Goal: Task Accomplishment & Management: Use online tool/utility

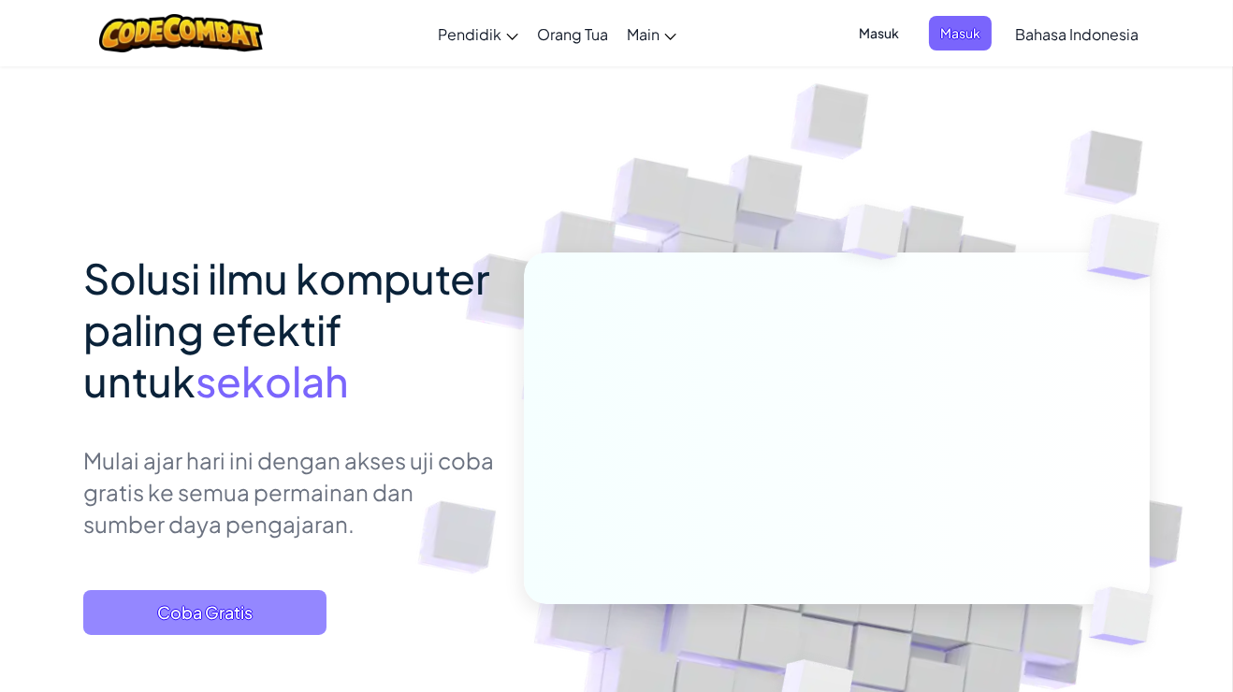
click at [239, 613] on span "Coba Gratis" at bounding box center [204, 612] width 243 height 45
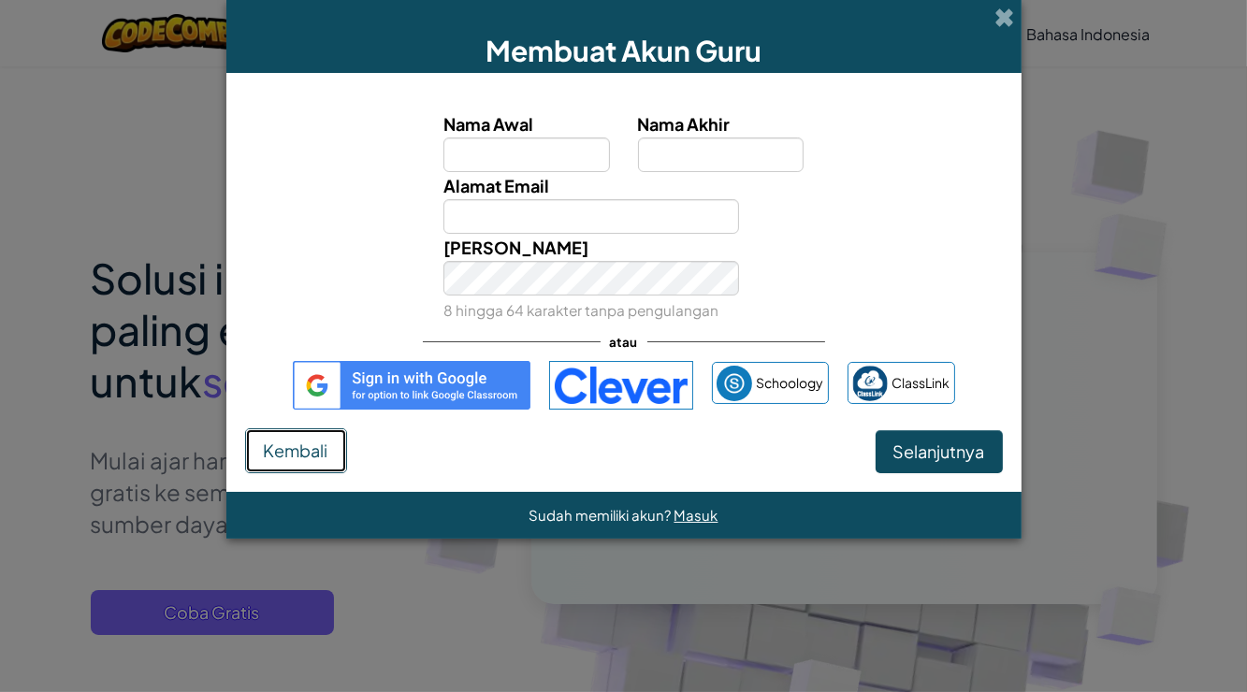
click at [276, 442] on span "Kembali" at bounding box center [296, 451] width 65 height 22
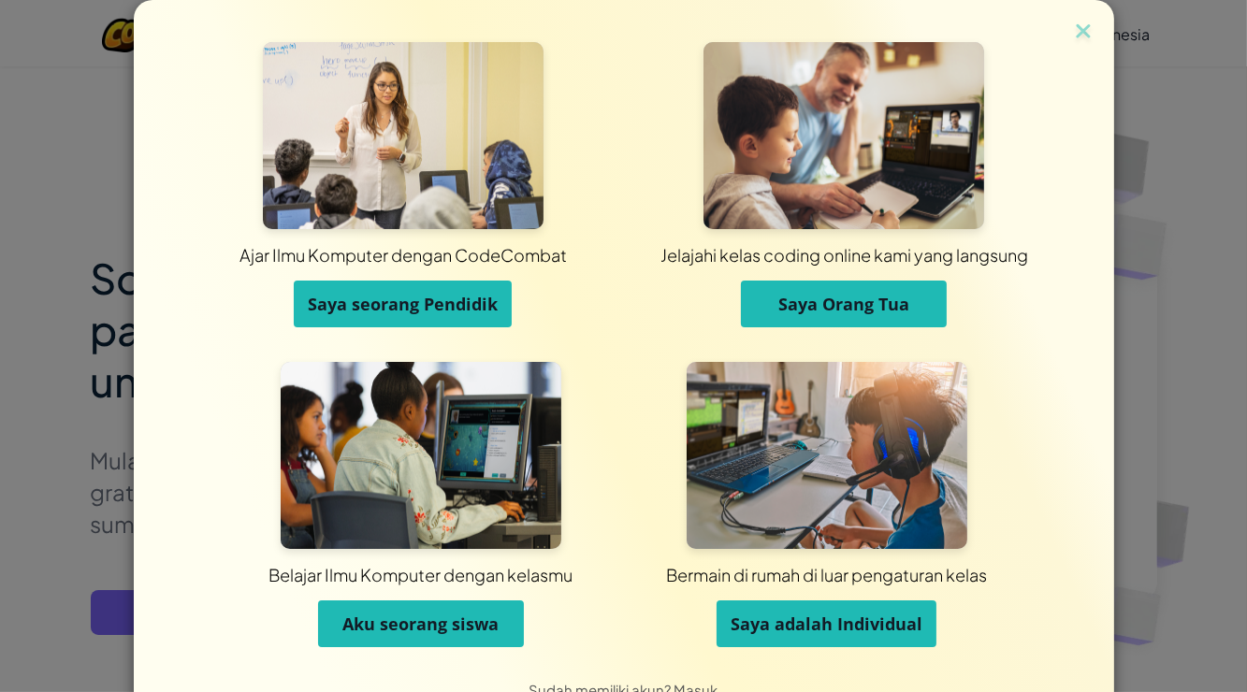
click at [439, 623] on span "Aku seorang siswa" at bounding box center [420, 624] width 156 height 22
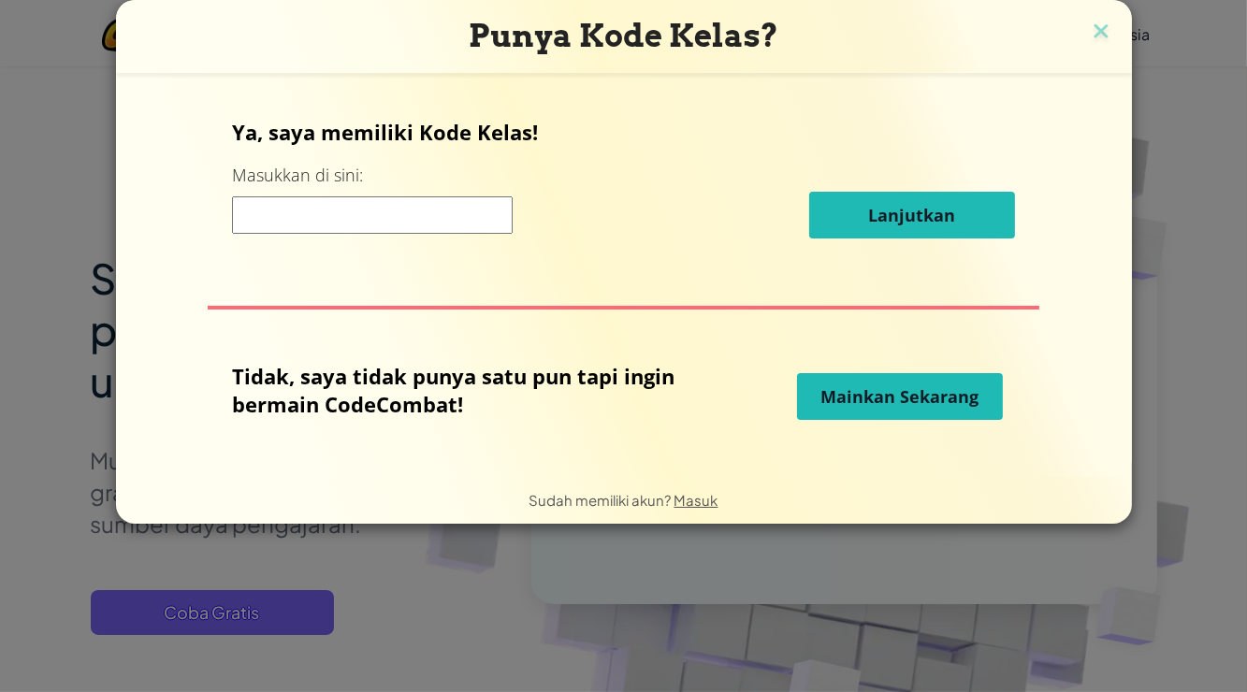
click at [863, 391] on span "Mainkan Sekarang" at bounding box center [901, 397] width 158 height 22
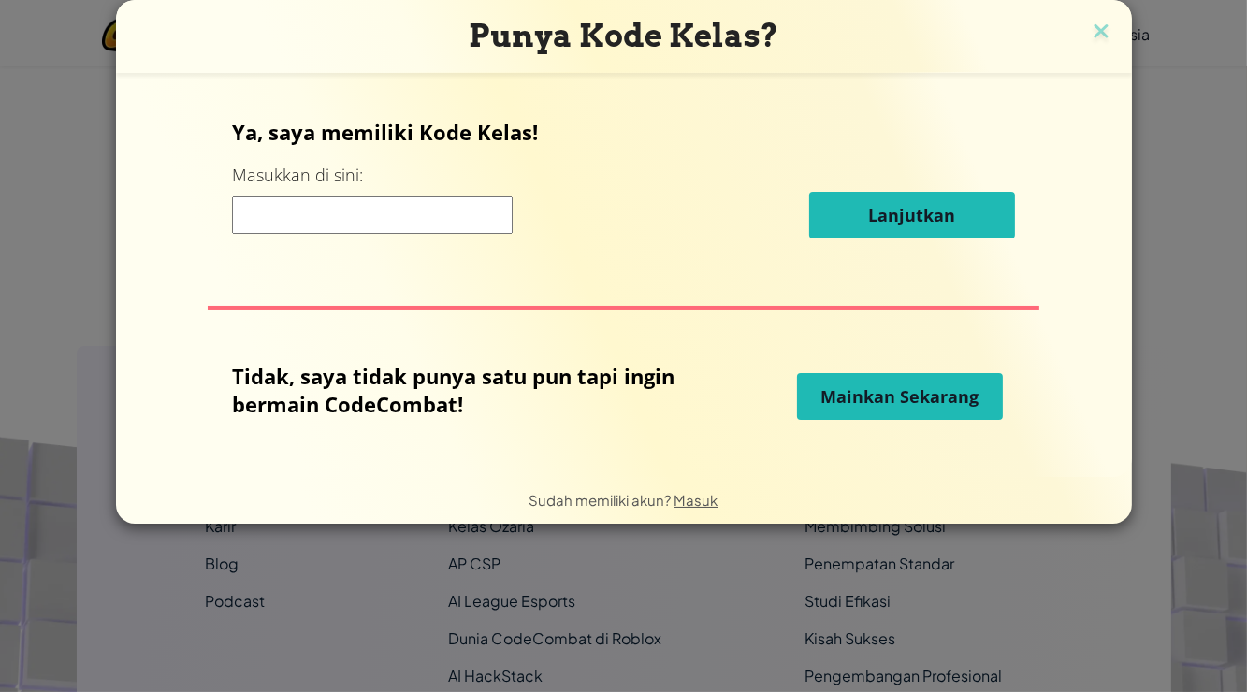
click at [864, 396] on span "Mainkan Sekarang" at bounding box center [901, 397] width 158 height 22
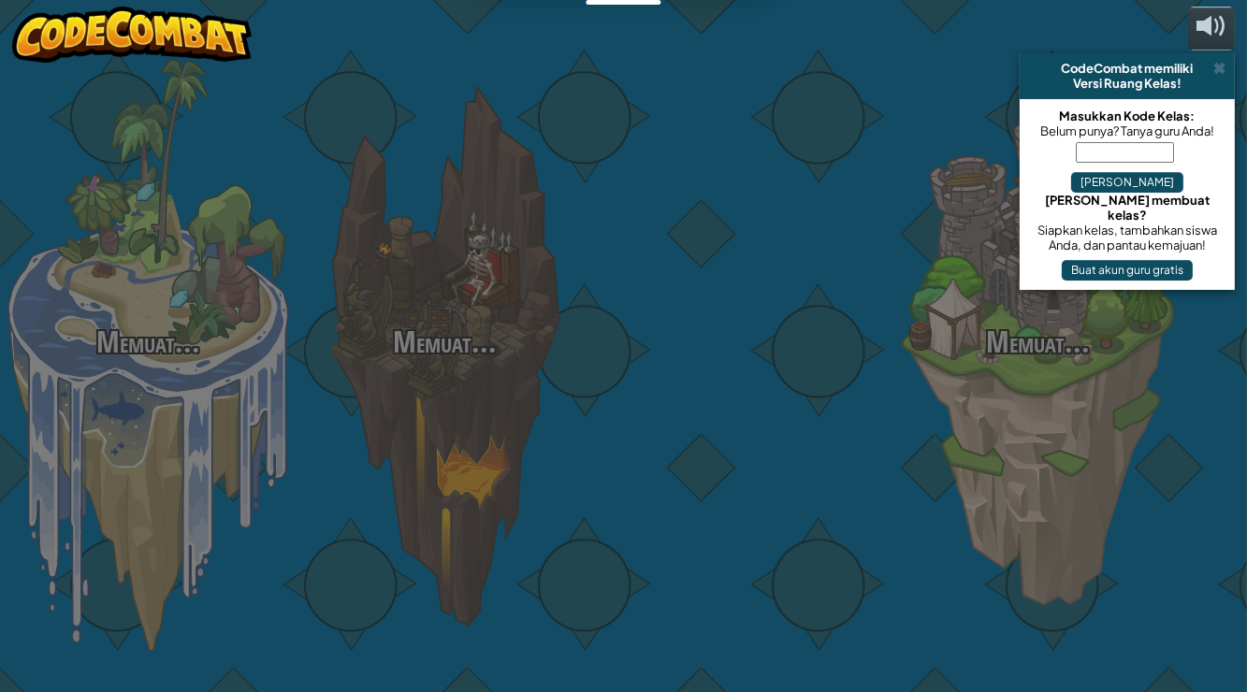
select select "id"
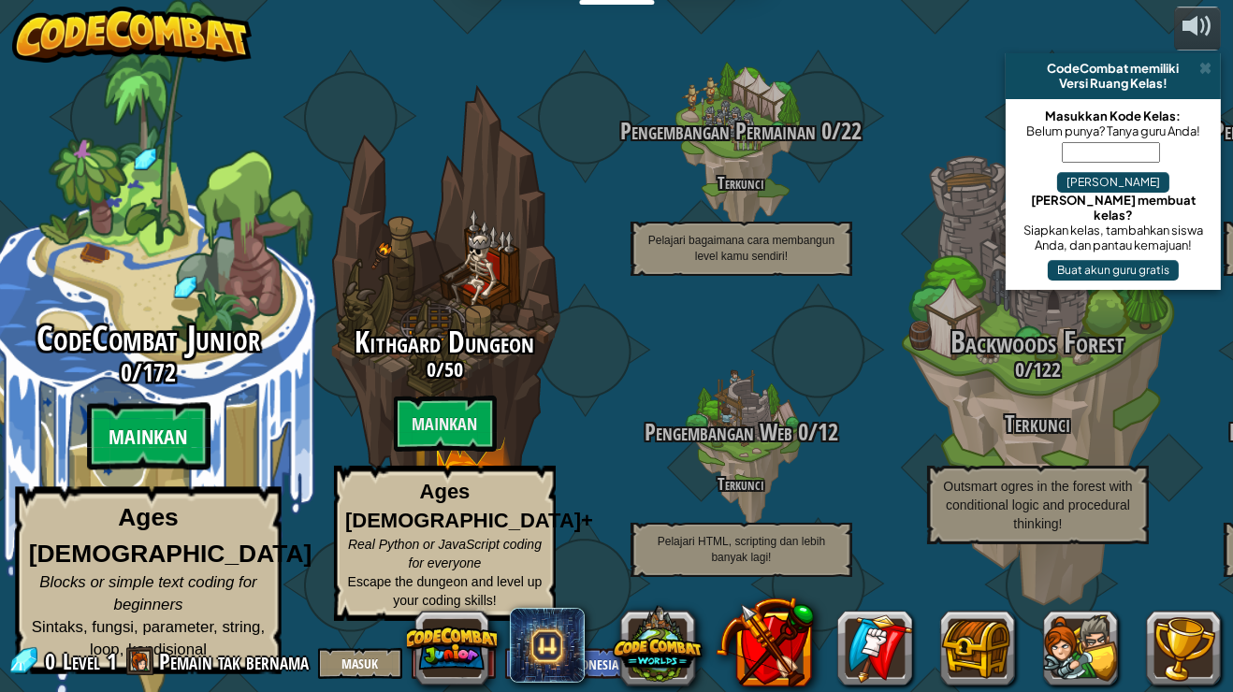
click at [174, 444] on btn "Mainkan" at bounding box center [148, 436] width 124 height 67
select select "id"
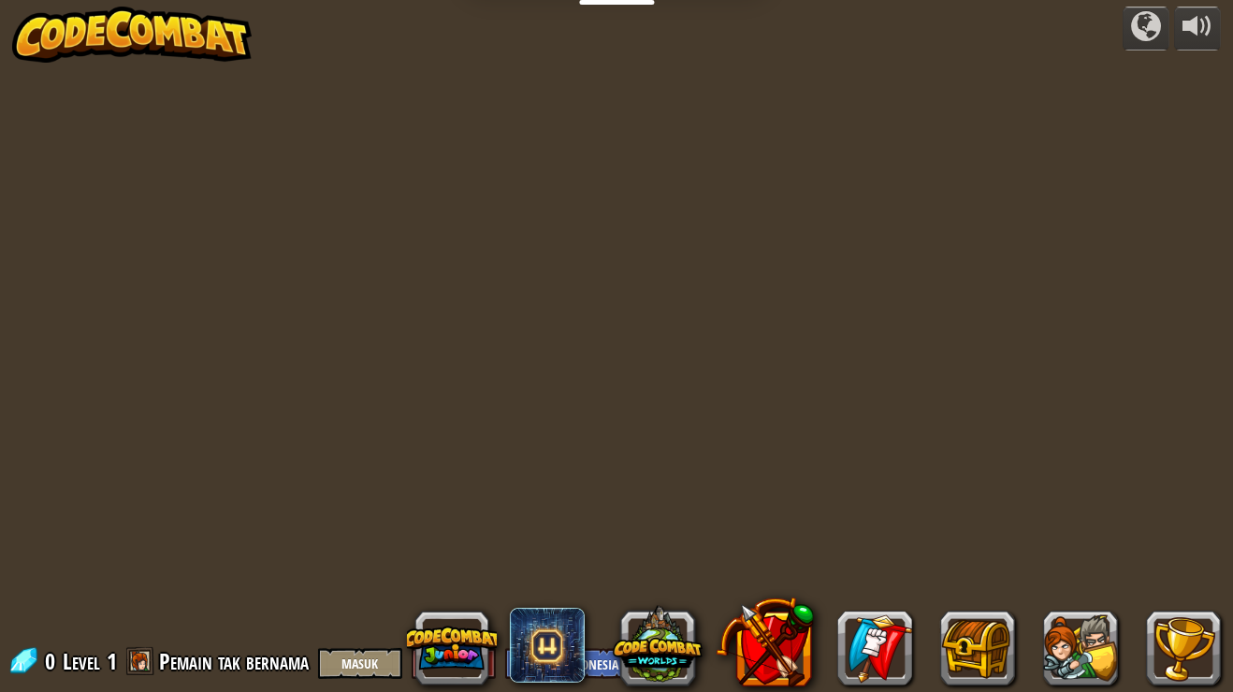
select select "id"
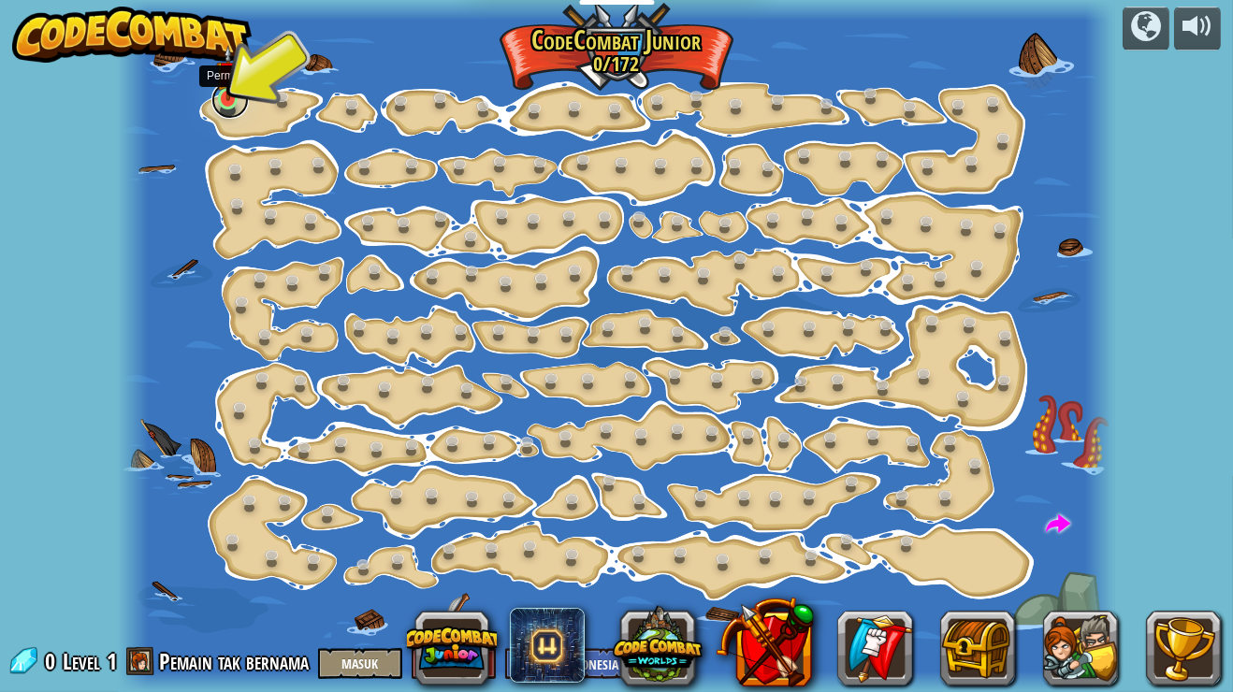
click at [232, 103] on link at bounding box center [229, 99] width 37 height 37
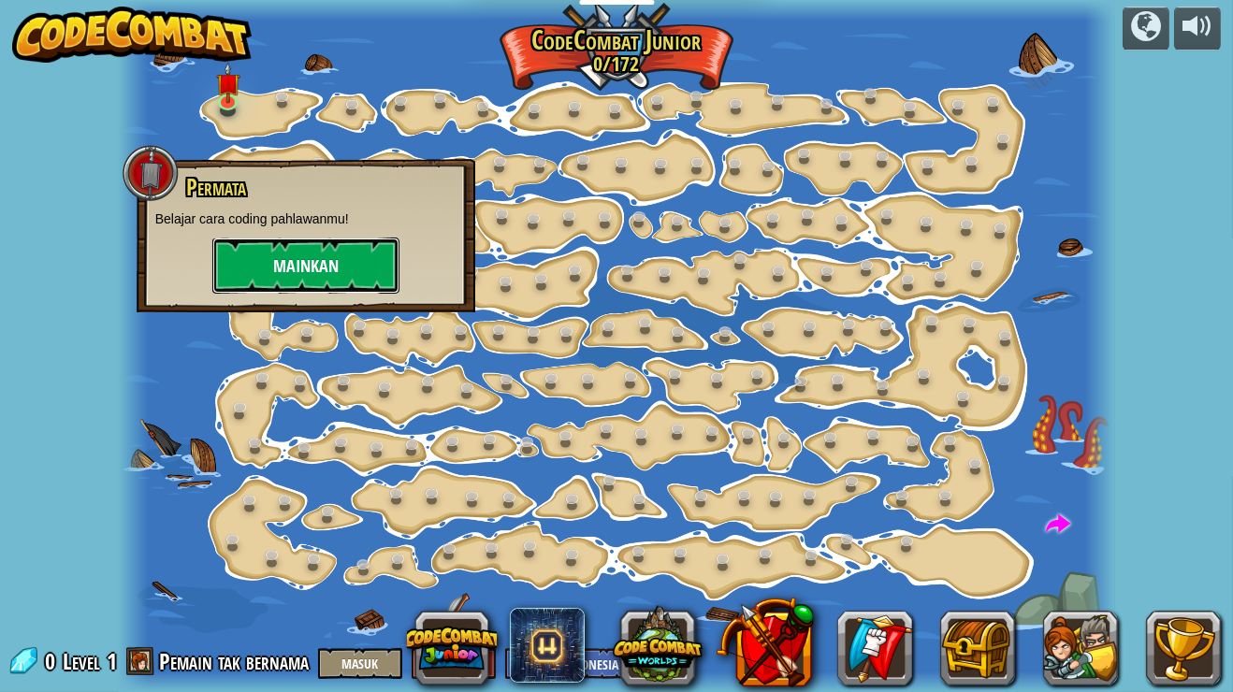
click at [327, 263] on button "Mainkan" at bounding box center [305, 266] width 187 height 56
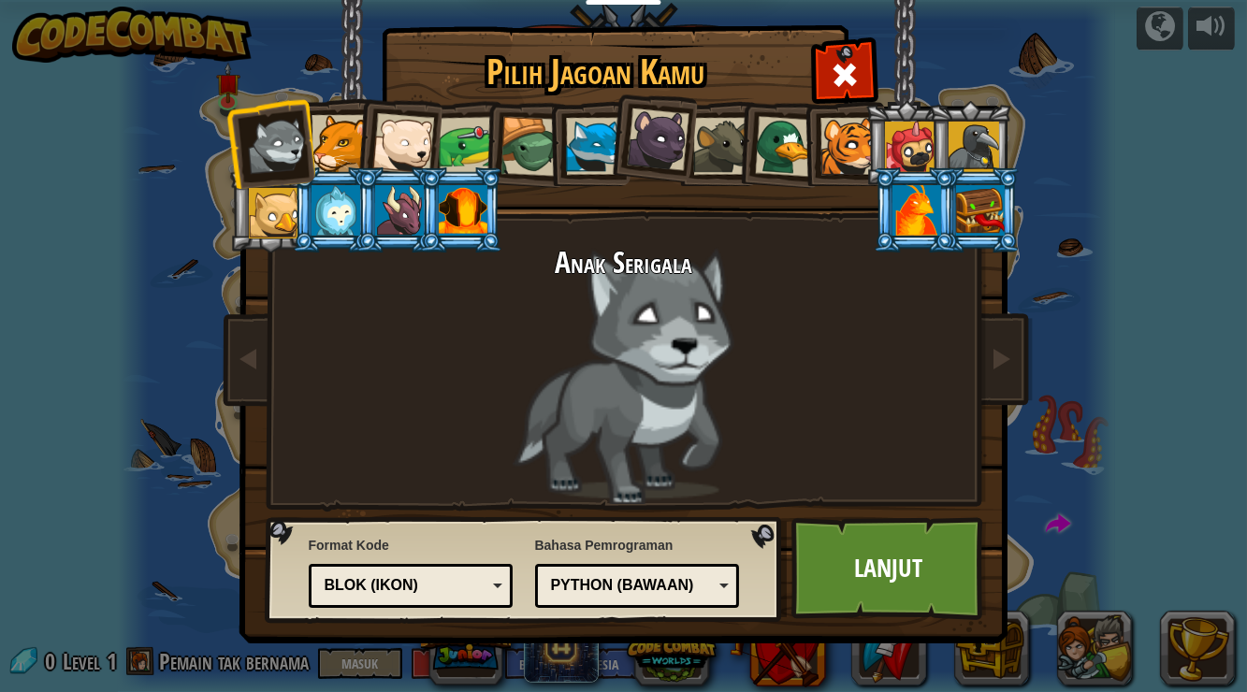
click at [464, 212] on div at bounding box center [463, 210] width 49 height 51
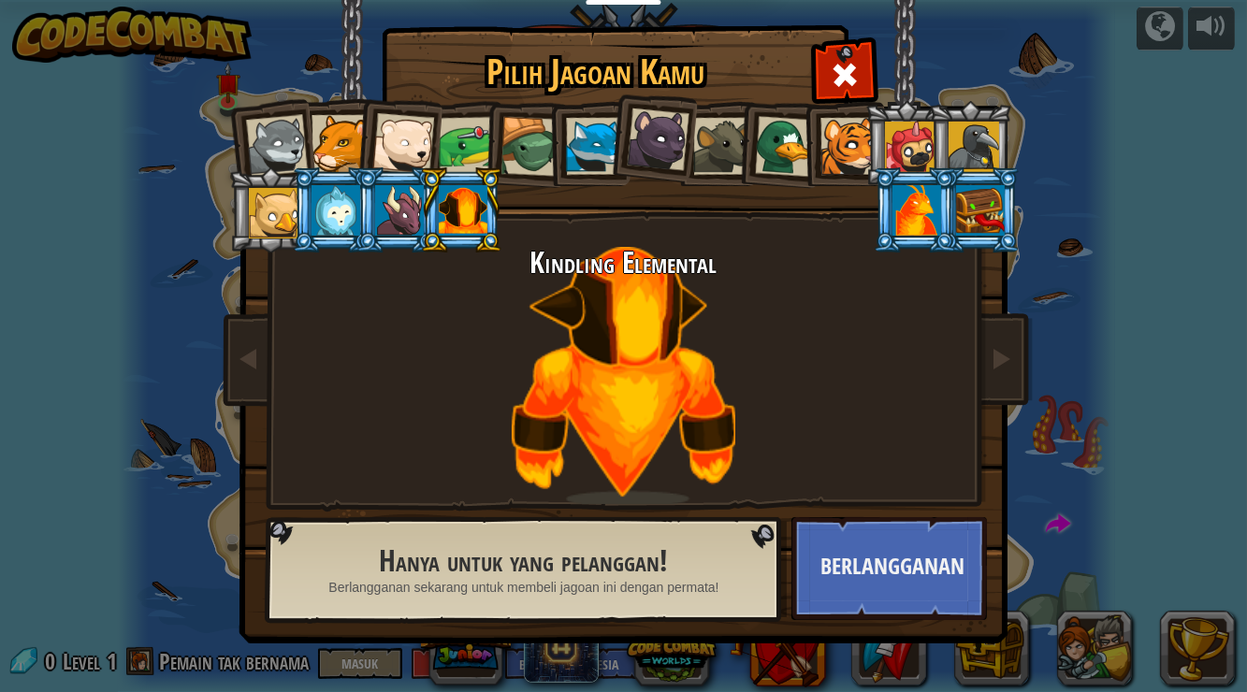
click at [410, 212] on div at bounding box center [399, 210] width 49 height 51
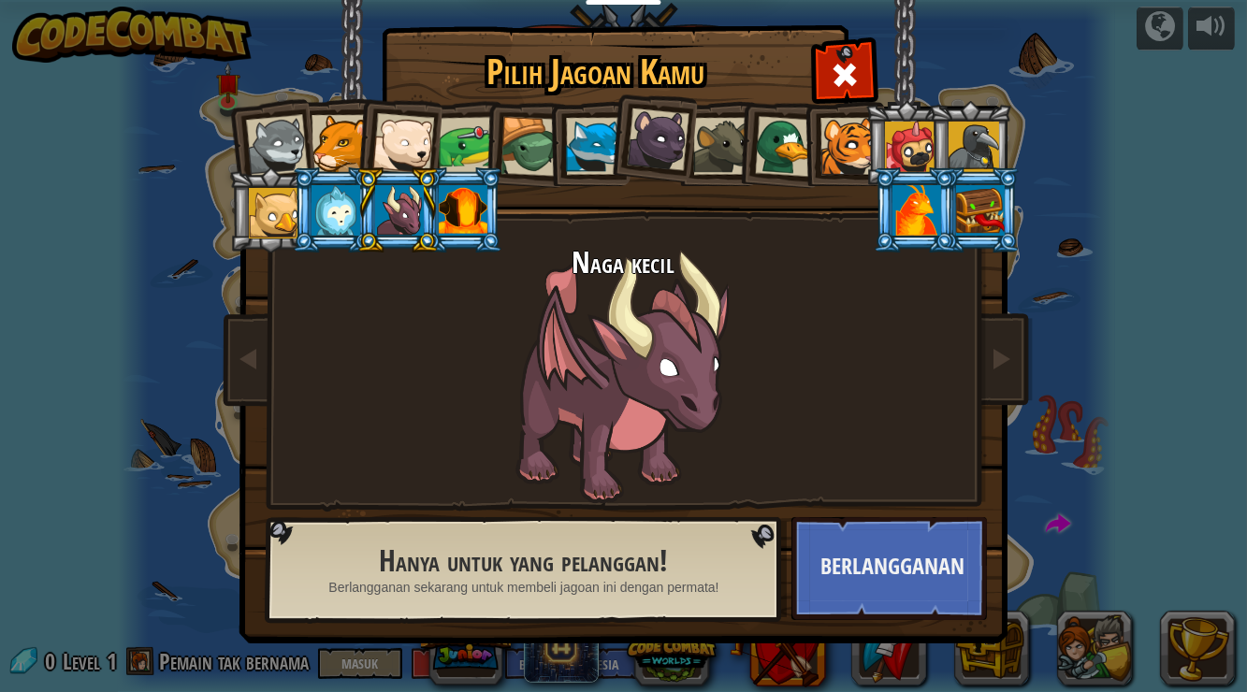
click at [890, 220] on li at bounding box center [915, 209] width 84 height 85
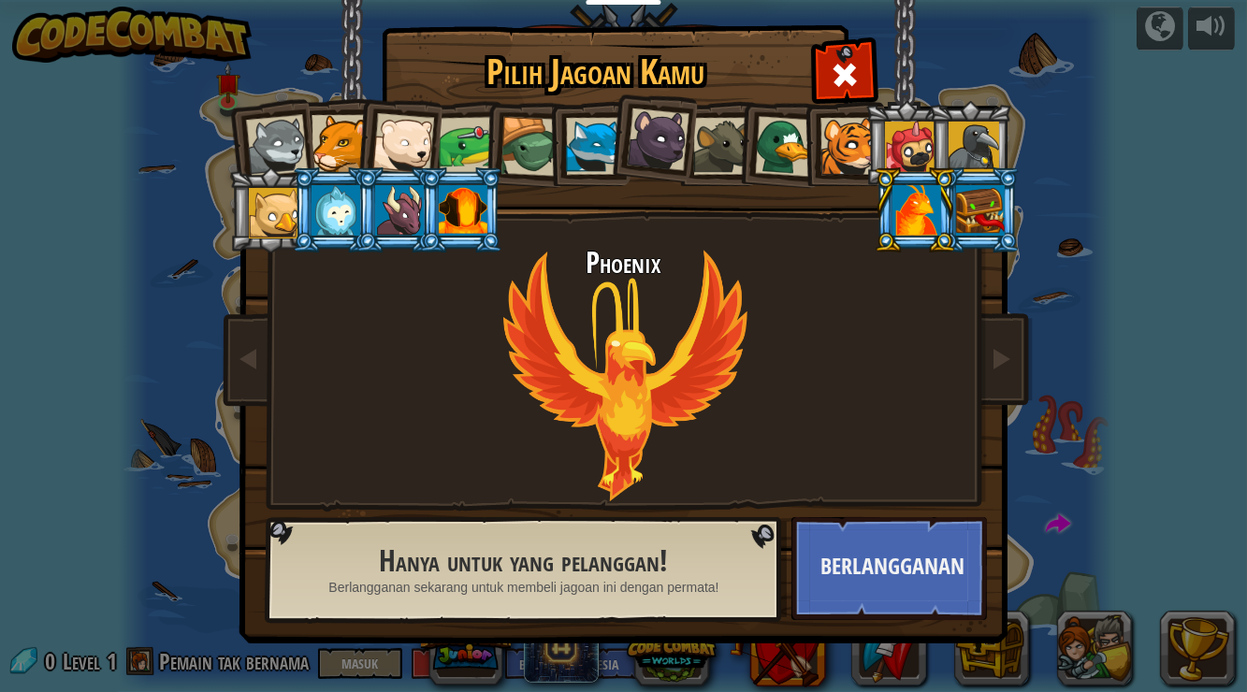
click at [255, 221] on div at bounding box center [274, 213] width 51 height 51
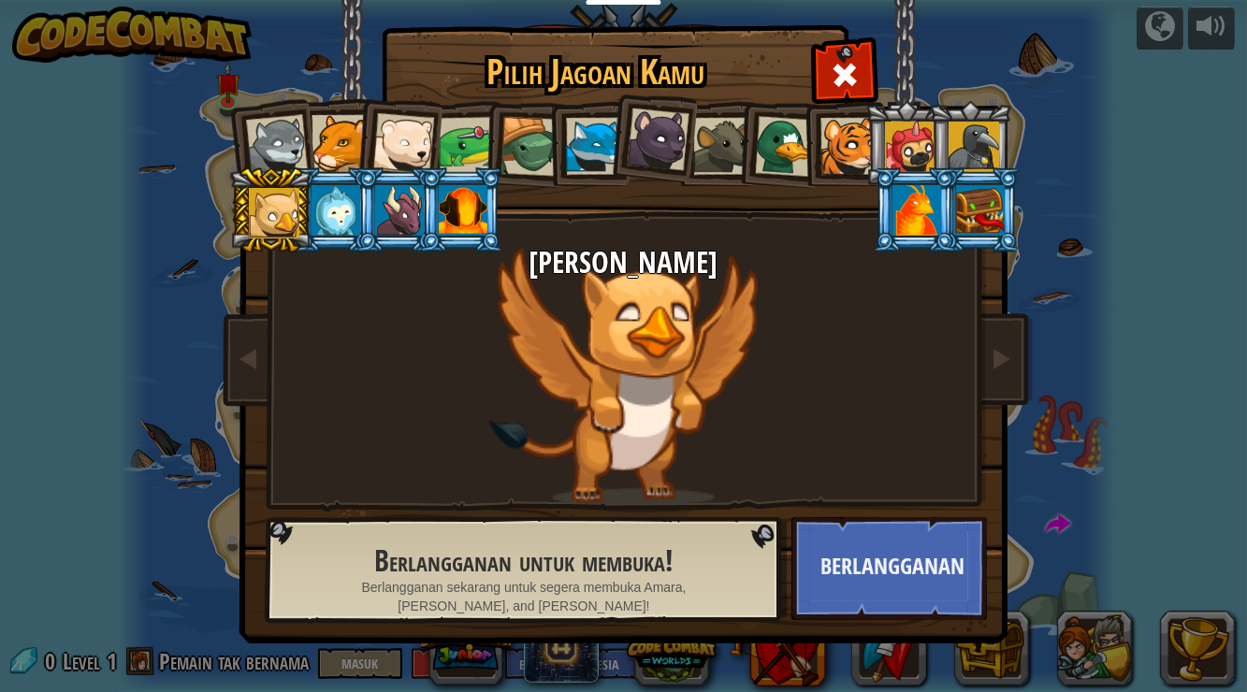
click at [412, 138] on div at bounding box center [403, 144] width 62 height 62
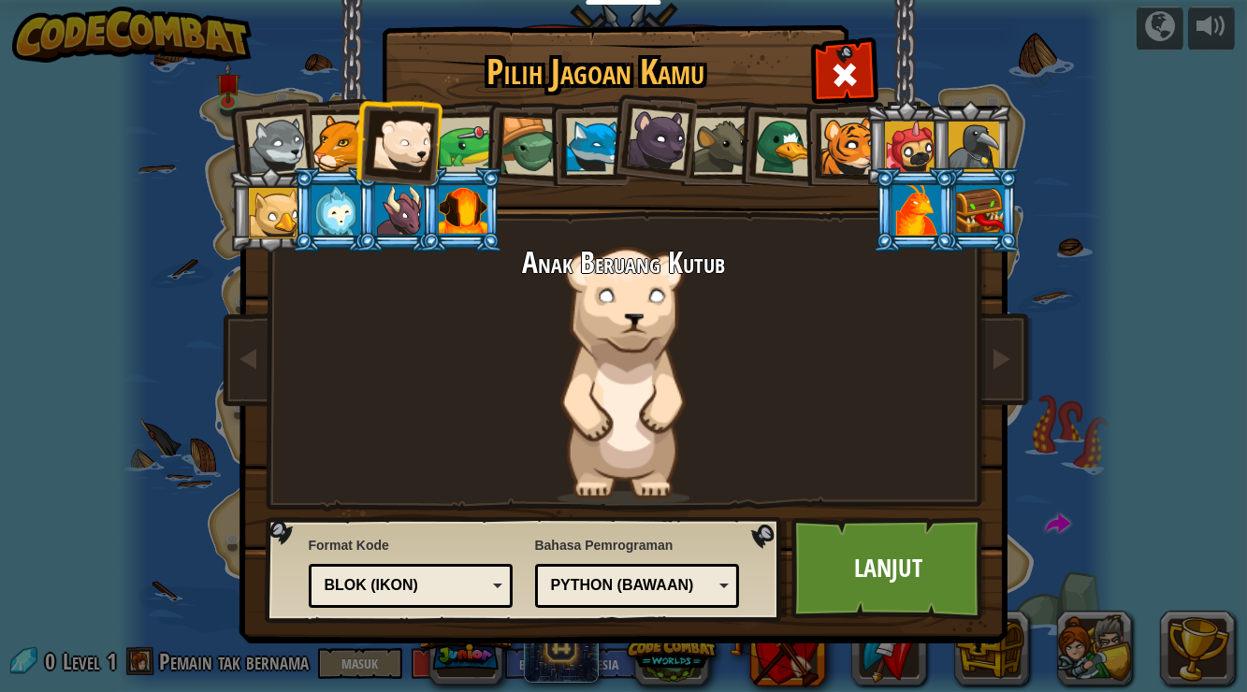
click at [258, 196] on div at bounding box center [274, 213] width 51 height 51
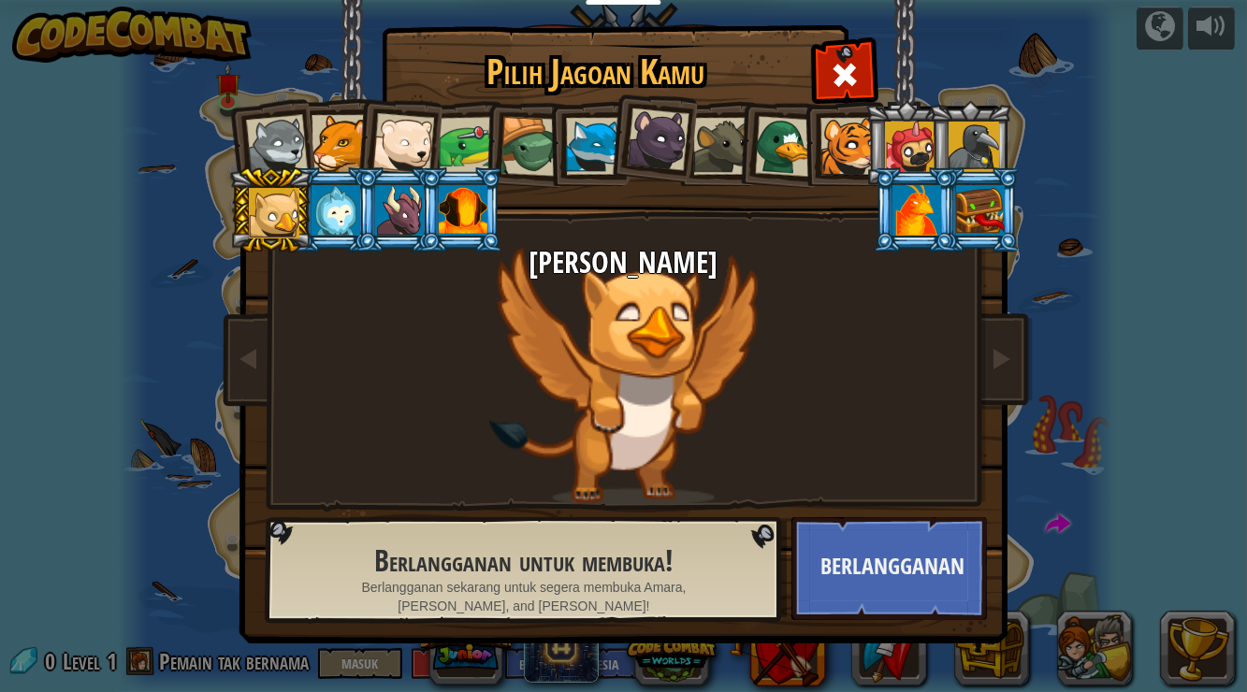
click at [289, 141] on div at bounding box center [276, 146] width 62 height 62
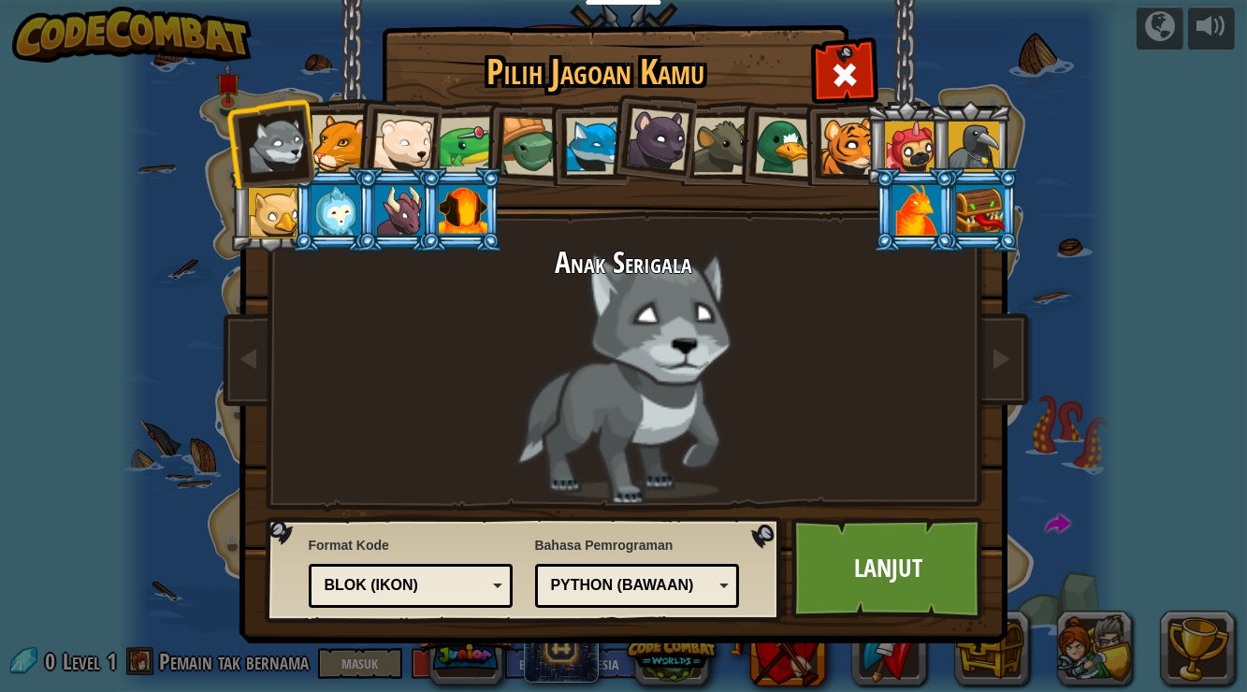
click at [477, 585] on div "Blok (ikon)" at bounding box center [406, 586] width 162 height 22
click at [621, 578] on div "Python (Bawaan)" at bounding box center [632, 586] width 162 height 22
click at [648, 548] on div "Bahasa Pemrograman Python (Bawaan) JavaScript Lua C++ Java (Eksperimental) Pyth…" at bounding box center [637, 571] width 205 height 81
click at [860, 565] on link "Lanjut" at bounding box center [890, 568] width 196 height 103
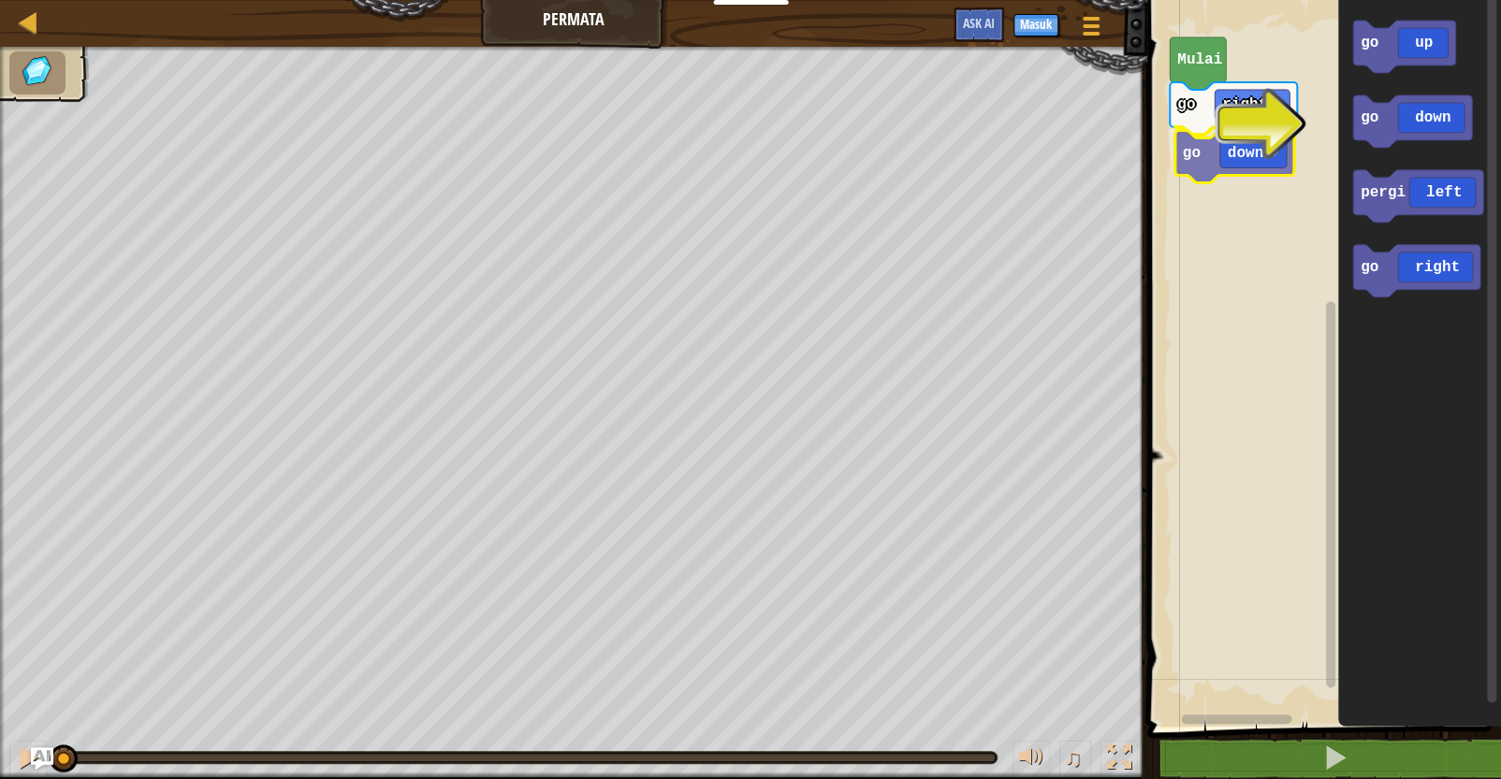
click at [1227, 161] on div "[PERSON_NAME] go right go down go up go down pergi left go right go down" at bounding box center [1321, 359] width 359 height 736
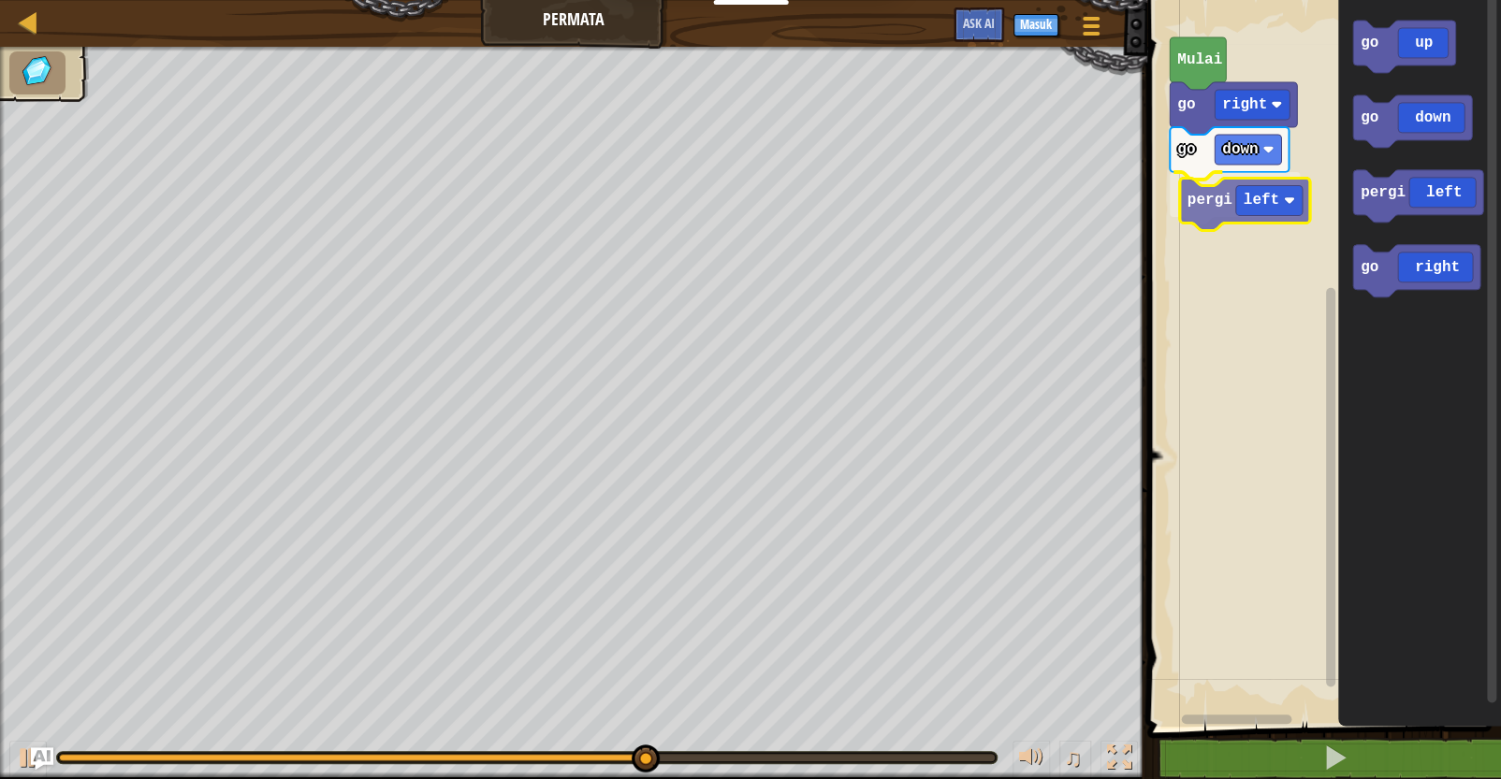
click at [1219, 212] on div "[PERSON_NAME] go right go down pergi left go up go down pergi left go right per…" at bounding box center [1321, 359] width 359 height 736
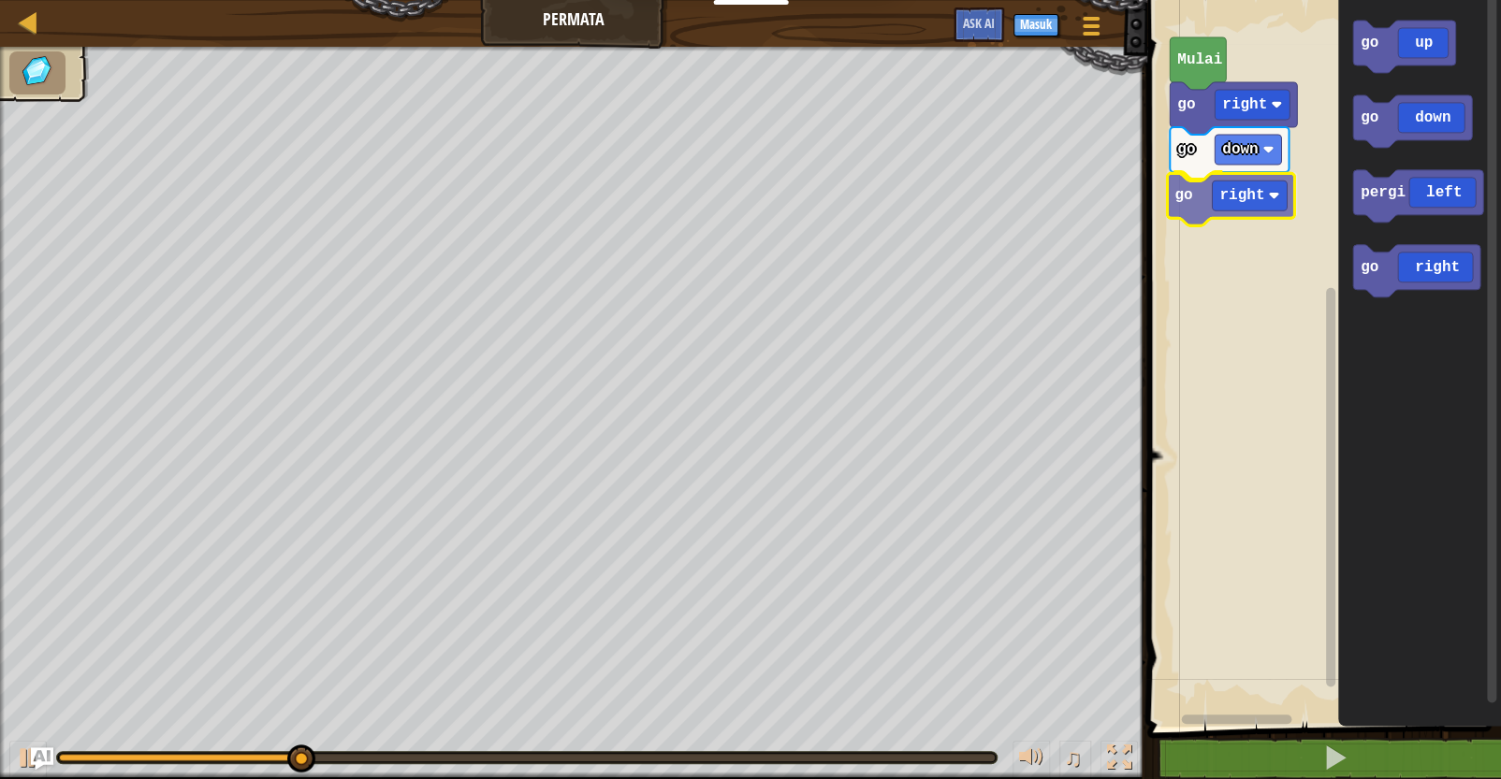
click at [1229, 198] on div "[PERSON_NAME] go right go down go right go up go down pergi left go right go ri…" at bounding box center [1321, 359] width 359 height 736
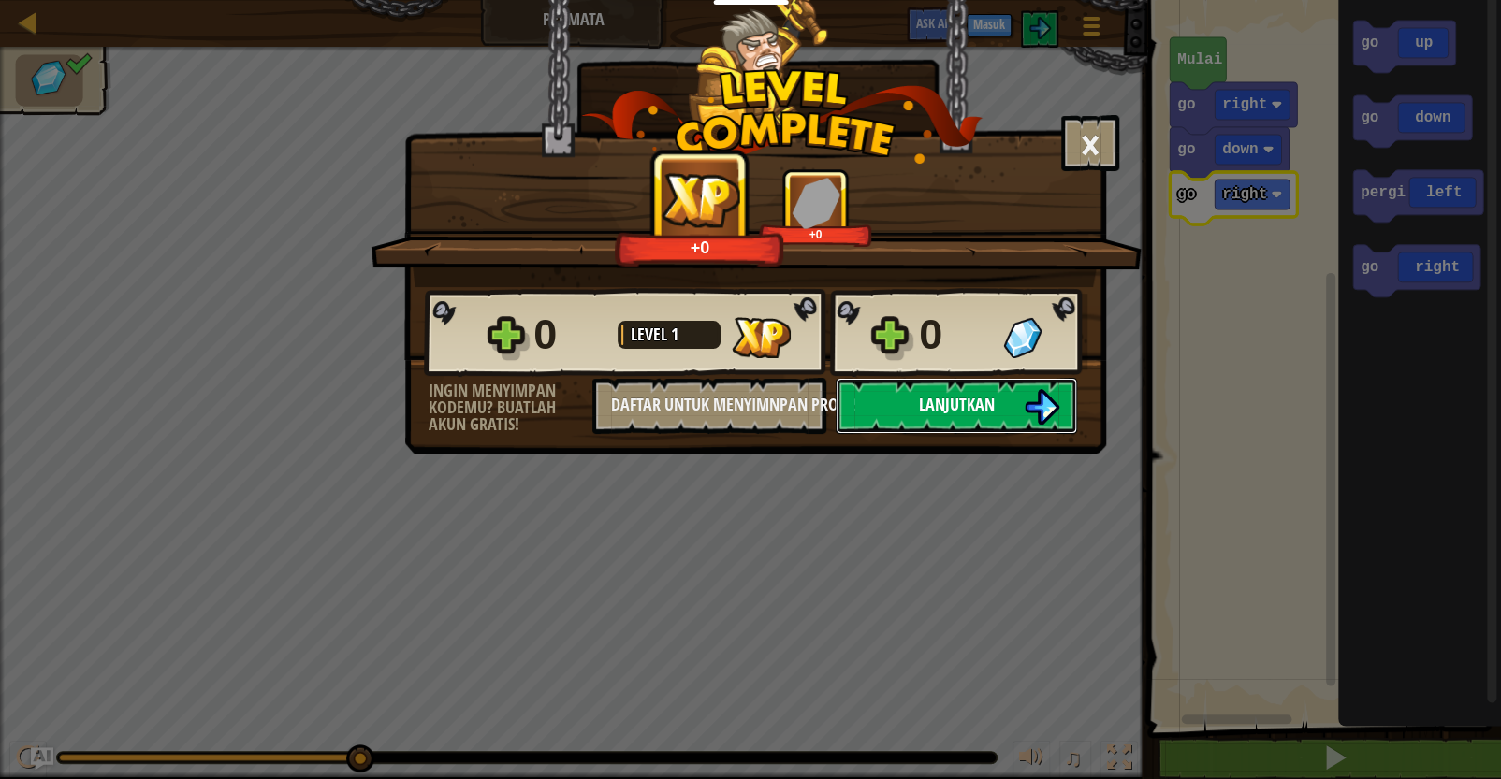
click at [931, 396] on span "Lanjutkan" at bounding box center [957, 404] width 76 height 23
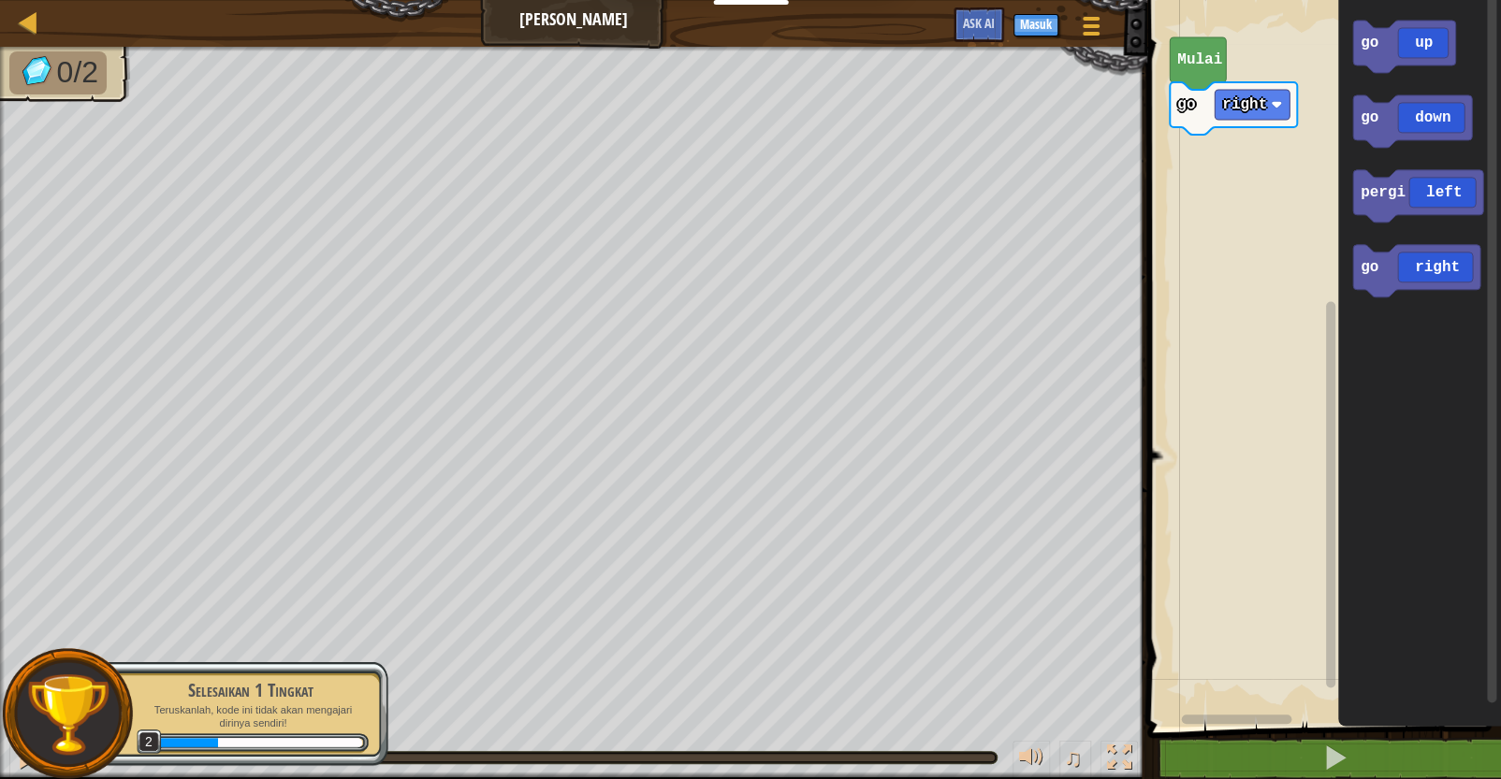
click at [1232, 90] on div "go right [PERSON_NAME] go up go down pergi left go right" at bounding box center [1321, 359] width 359 height 736
click at [1178, 160] on div "go right go up [PERSON_NAME] go up go down pergi left go right go up" at bounding box center [1321, 359] width 359 height 736
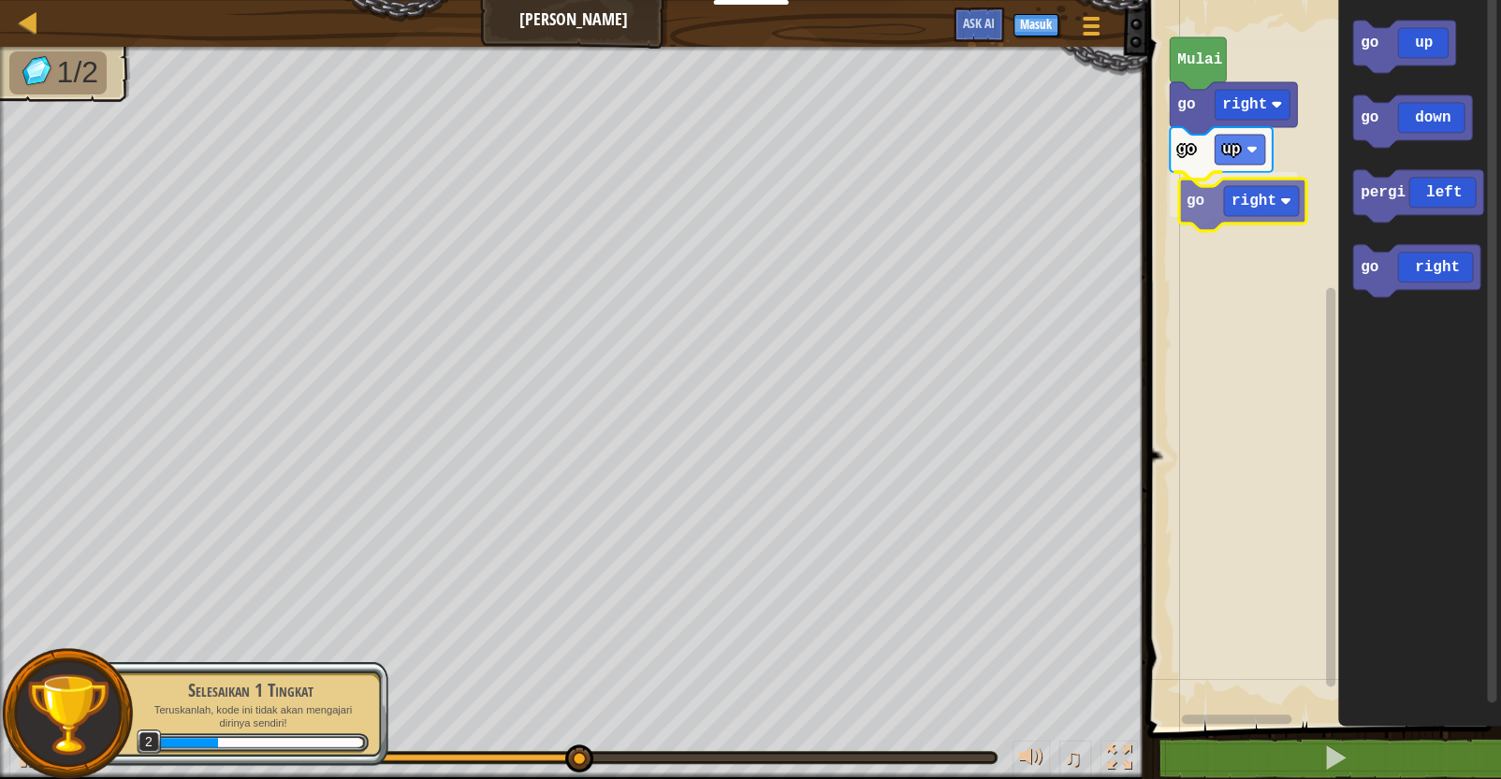
click at [1215, 198] on div "[PERSON_NAME] go right go up go right go up go down pergi left go right go right" at bounding box center [1321, 359] width 359 height 736
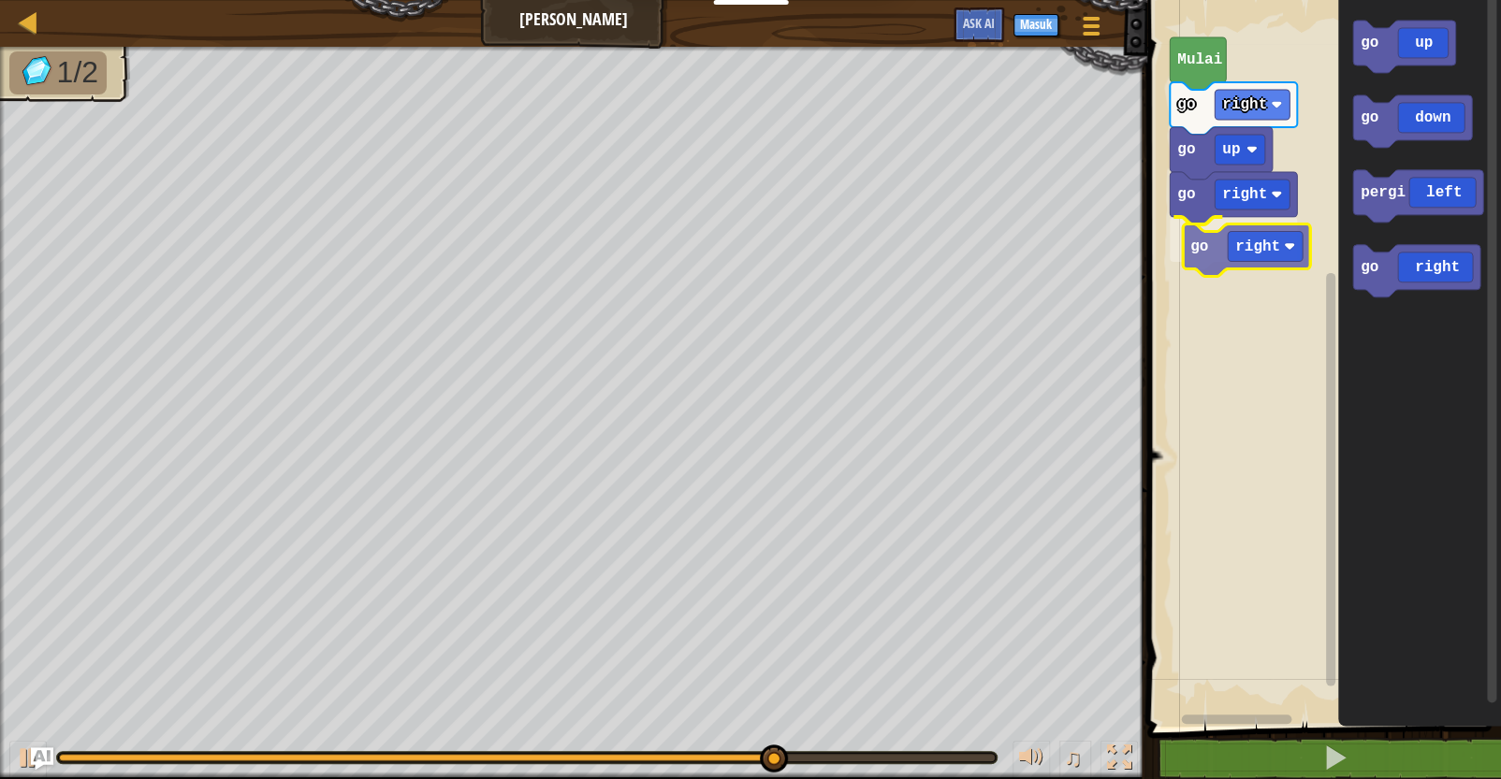
click at [1232, 260] on div "[PERSON_NAME] go right go up go right go right go up go down pergi left go righ…" at bounding box center [1321, 359] width 359 height 736
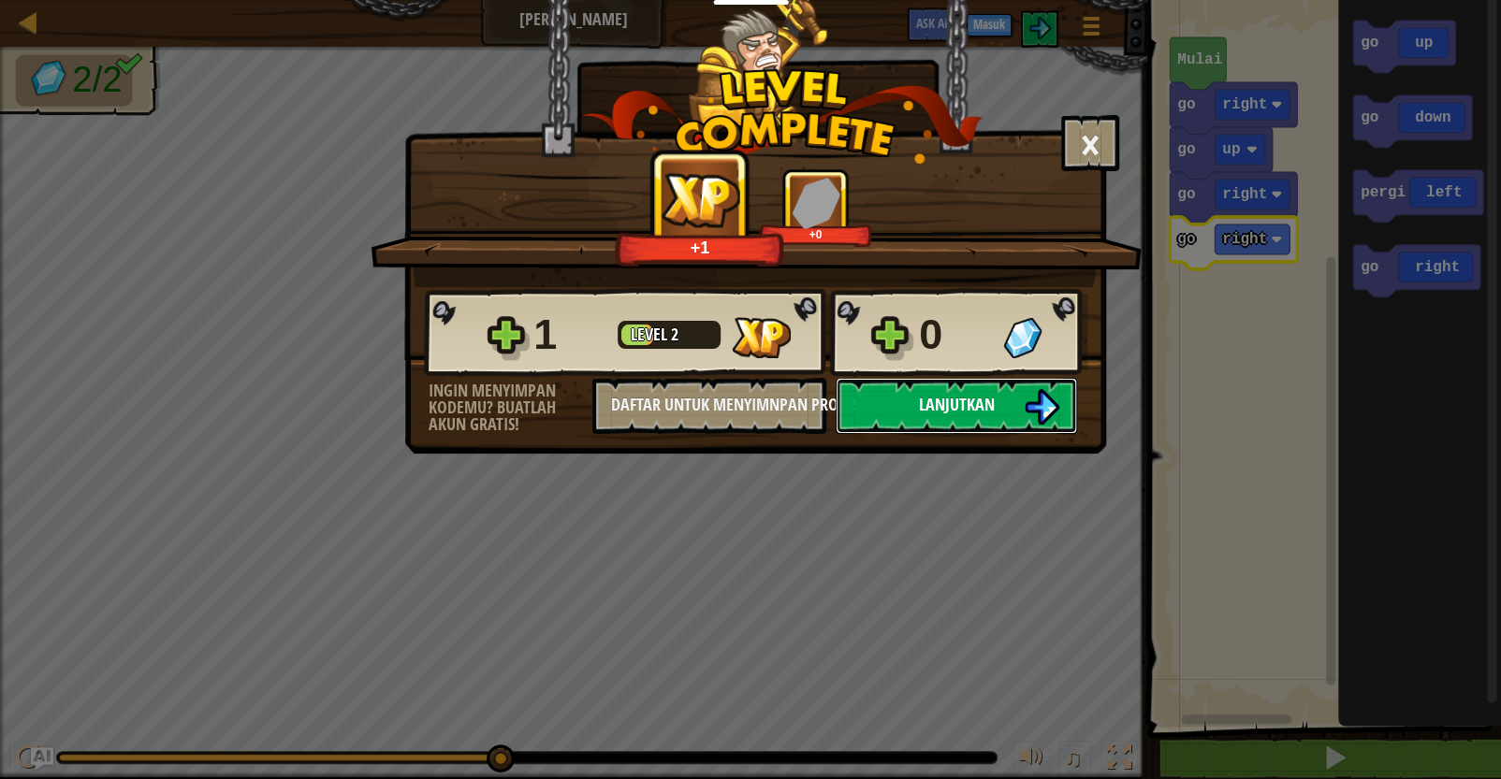
click at [1035, 401] on img at bounding box center [1042, 407] width 36 height 36
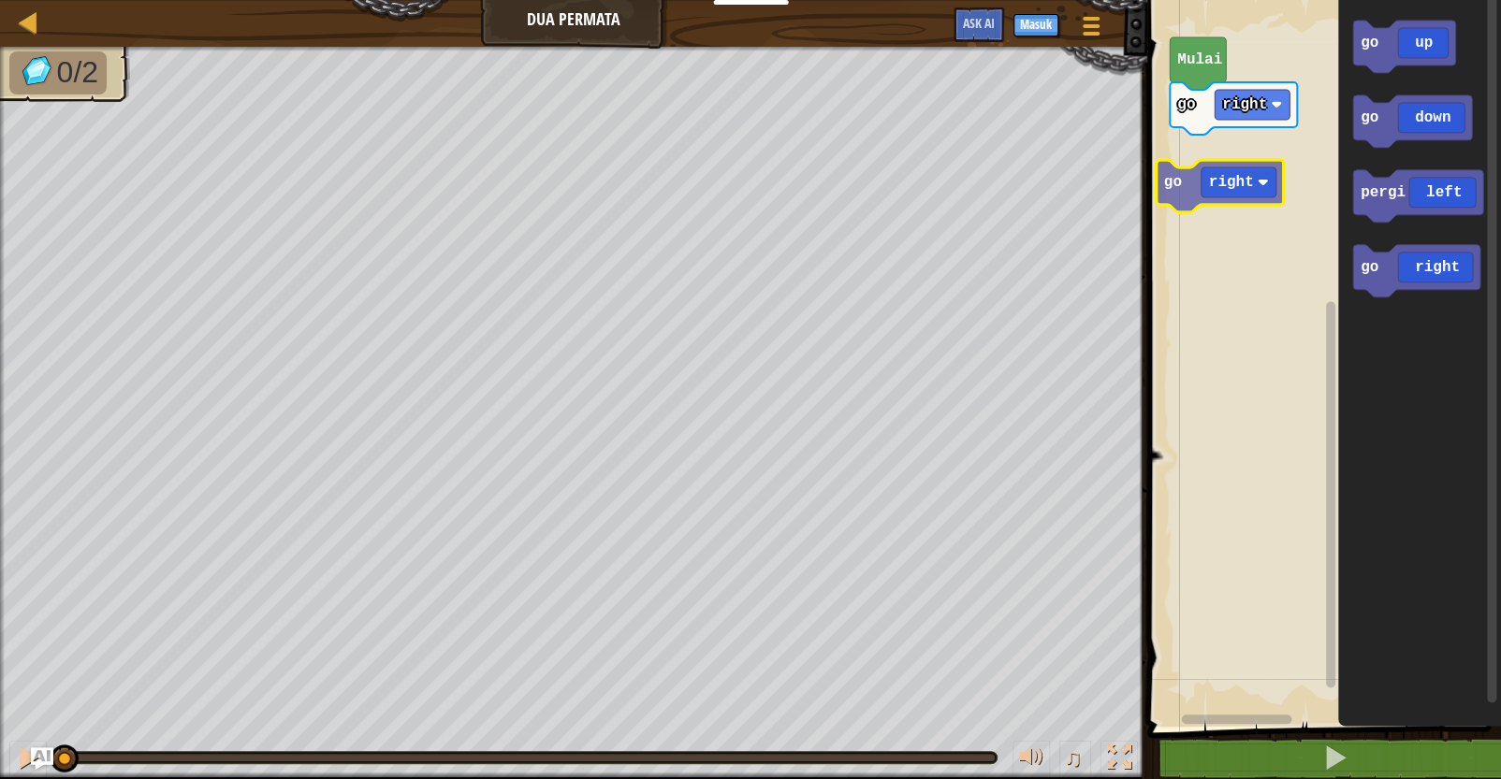
click at [1190, 178] on div "go right [PERSON_NAME] go up go down pergi left go right go right" at bounding box center [1321, 359] width 359 height 736
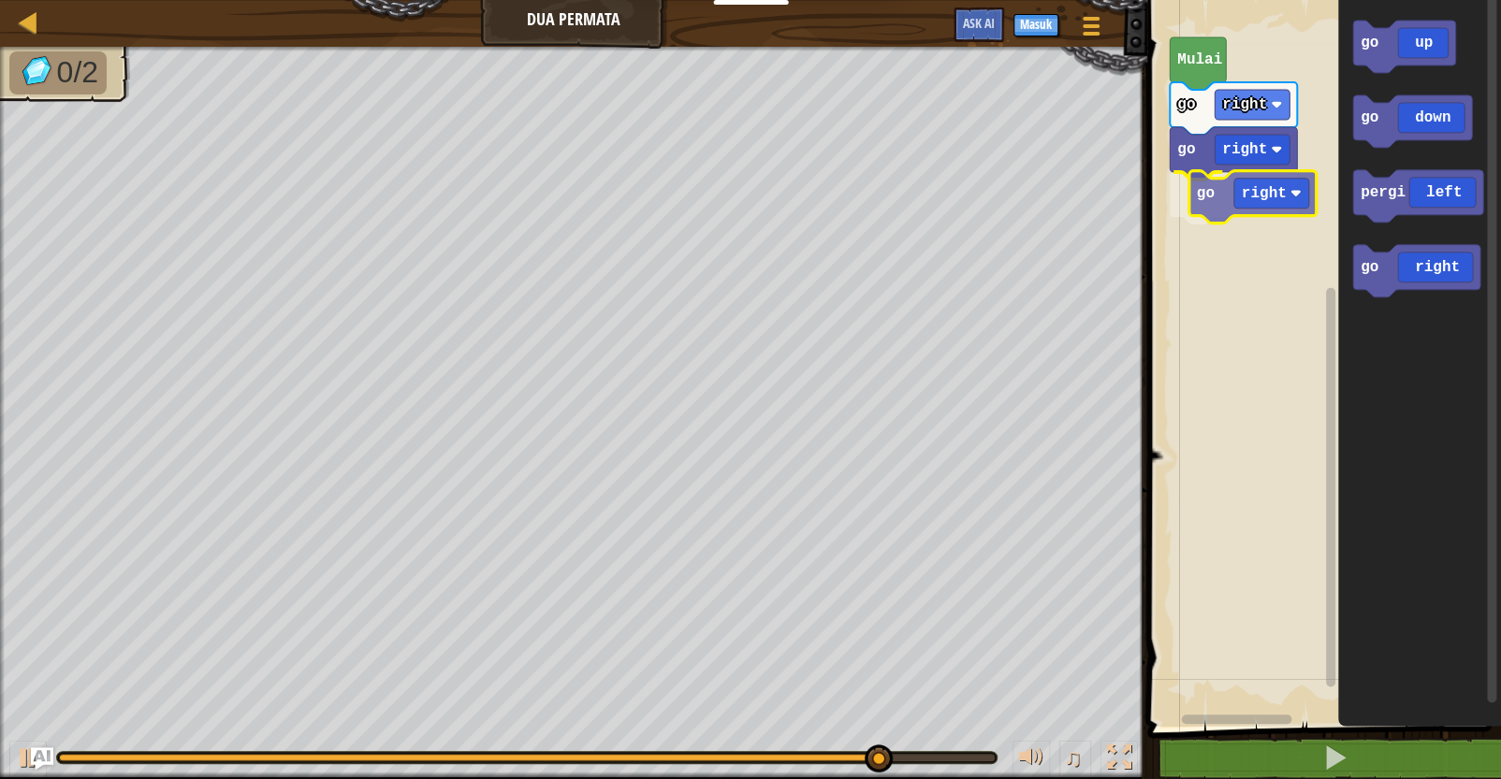
click at [1232, 214] on div "go right go right go right [PERSON_NAME] go up go down pergi left go right go r…" at bounding box center [1321, 359] width 359 height 736
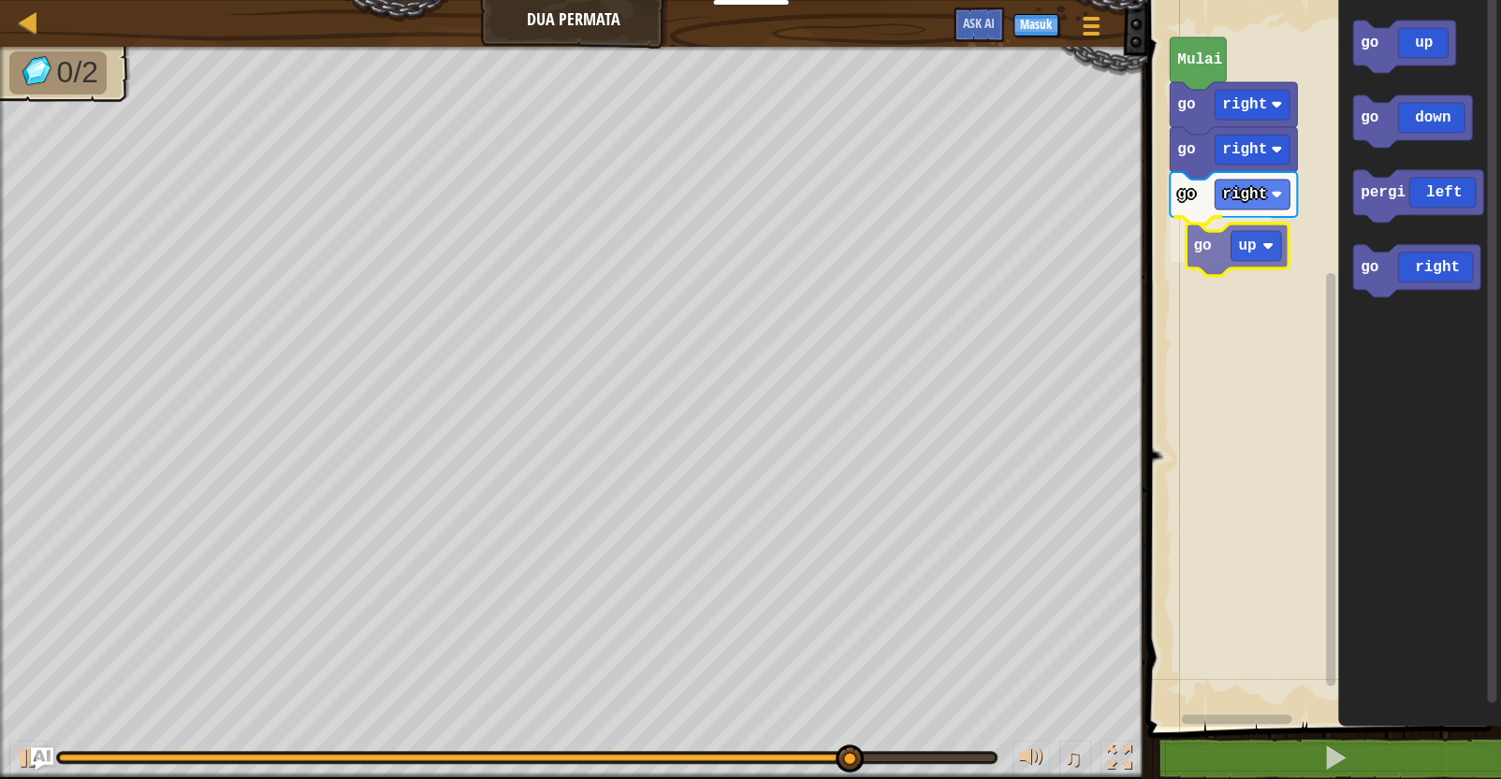
click at [1194, 251] on div "go right go right go up go right [PERSON_NAME] go up go down pergi left go righ…" at bounding box center [1321, 359] width 359 height 736
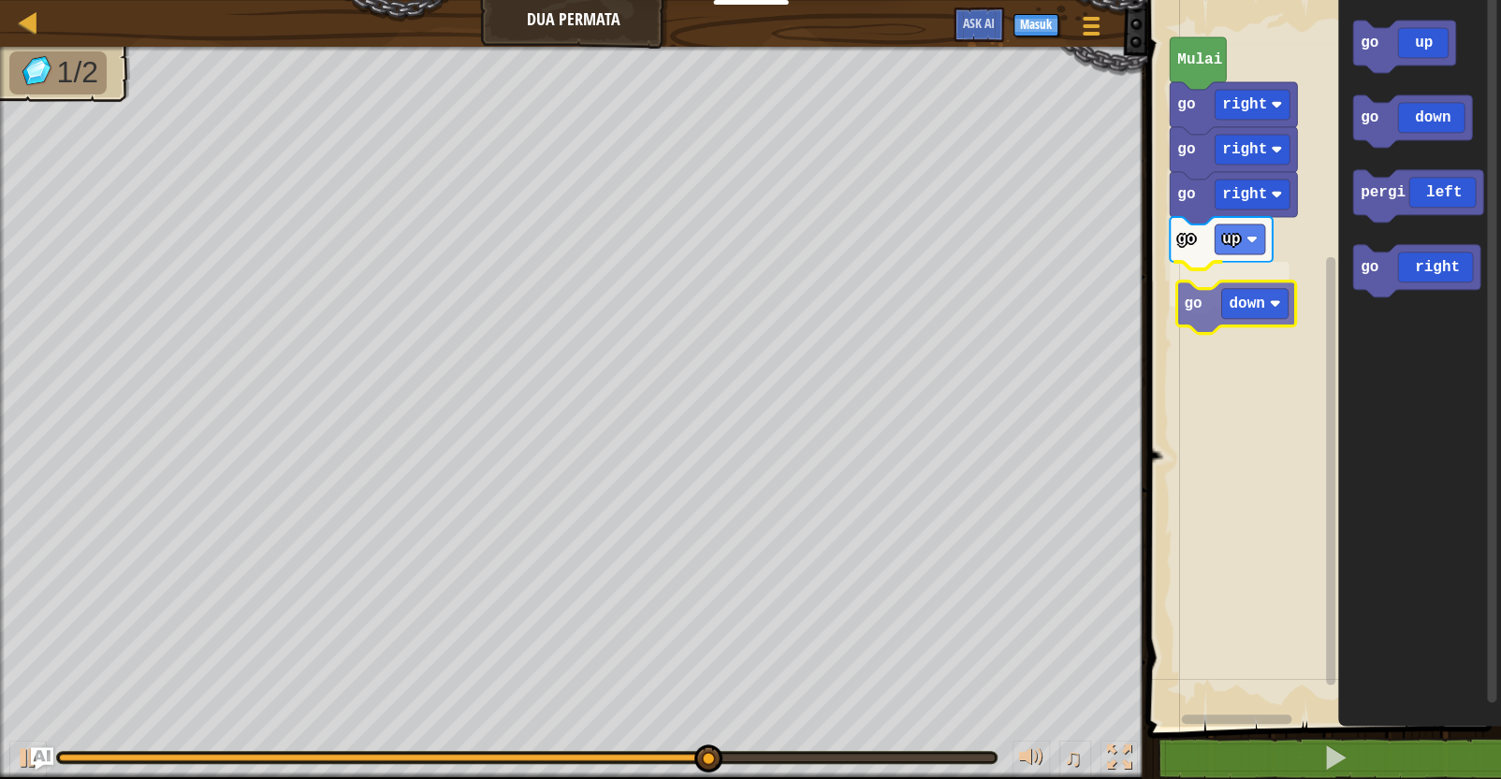
click at [1232, 309] on div "go right go right go up go down go right [PERSON_NAME] go up go down pergi left…" at bounding box center [1321, 359] width 359 height 736
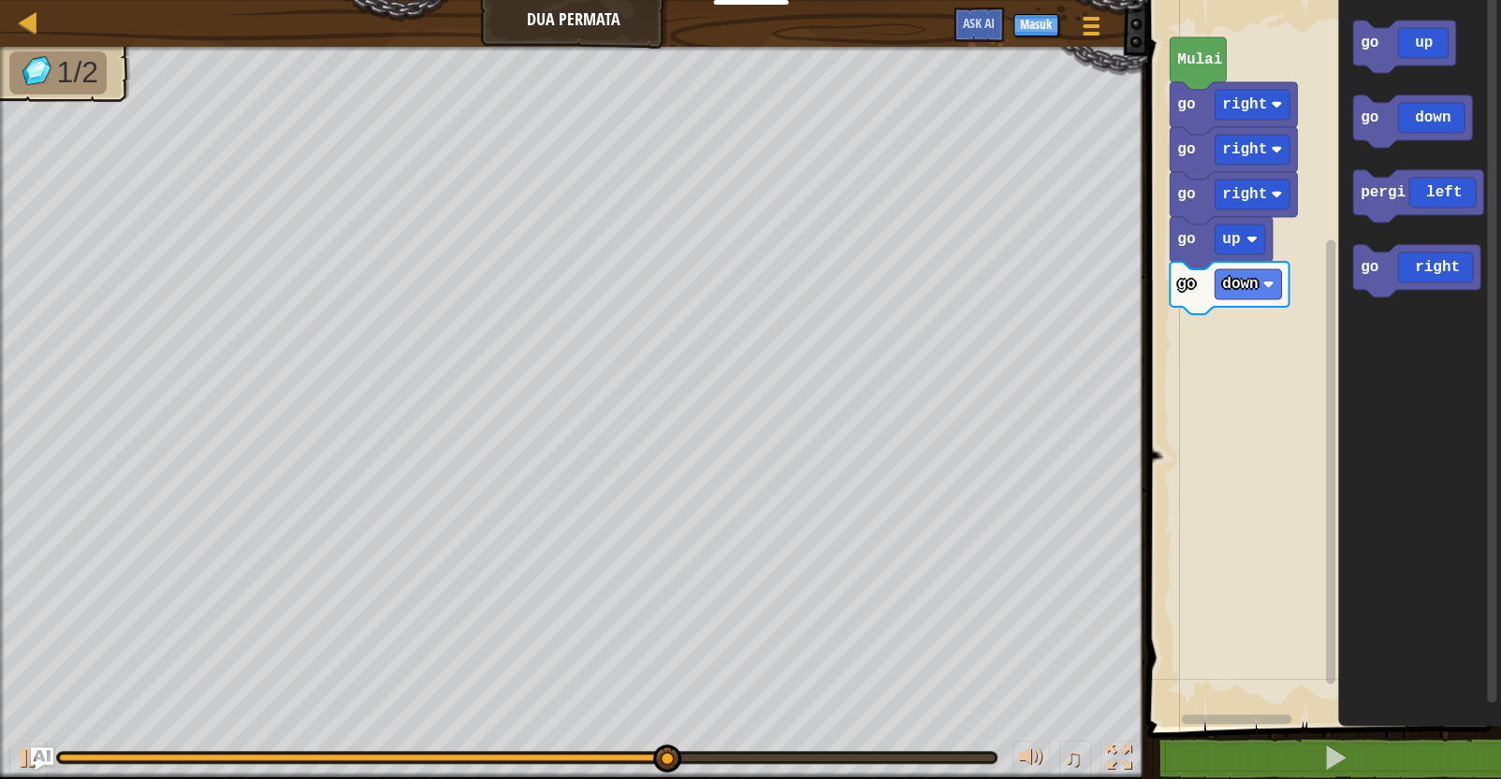
click at [1232, 298] on div "go right go right go up go down go right [PERSON_NAME] go up go down pergi left…" at bounding box center [1321, 359] width 359 height 736
click at [1232, 281] on div "go right go right go up go down go right [PERSON_NAME] go up go down pergi left…" at bounding box center [1321, 359] width 359 height 736
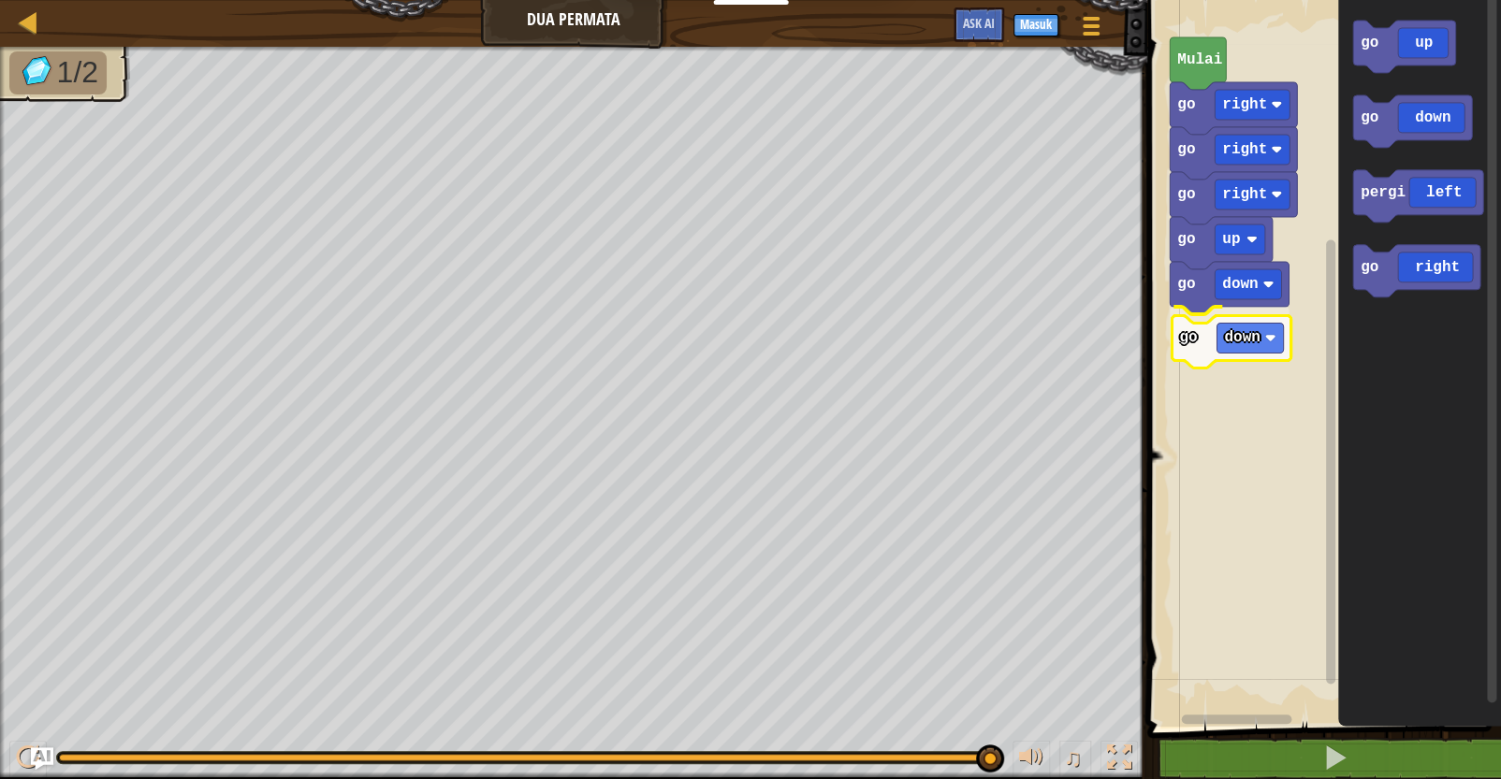
click at [1206, 337] on div "go right go right go up go down go down go right [PERSON_NAME] go up go down pe…" at bounding box center [1321, 359] width 359 height 736
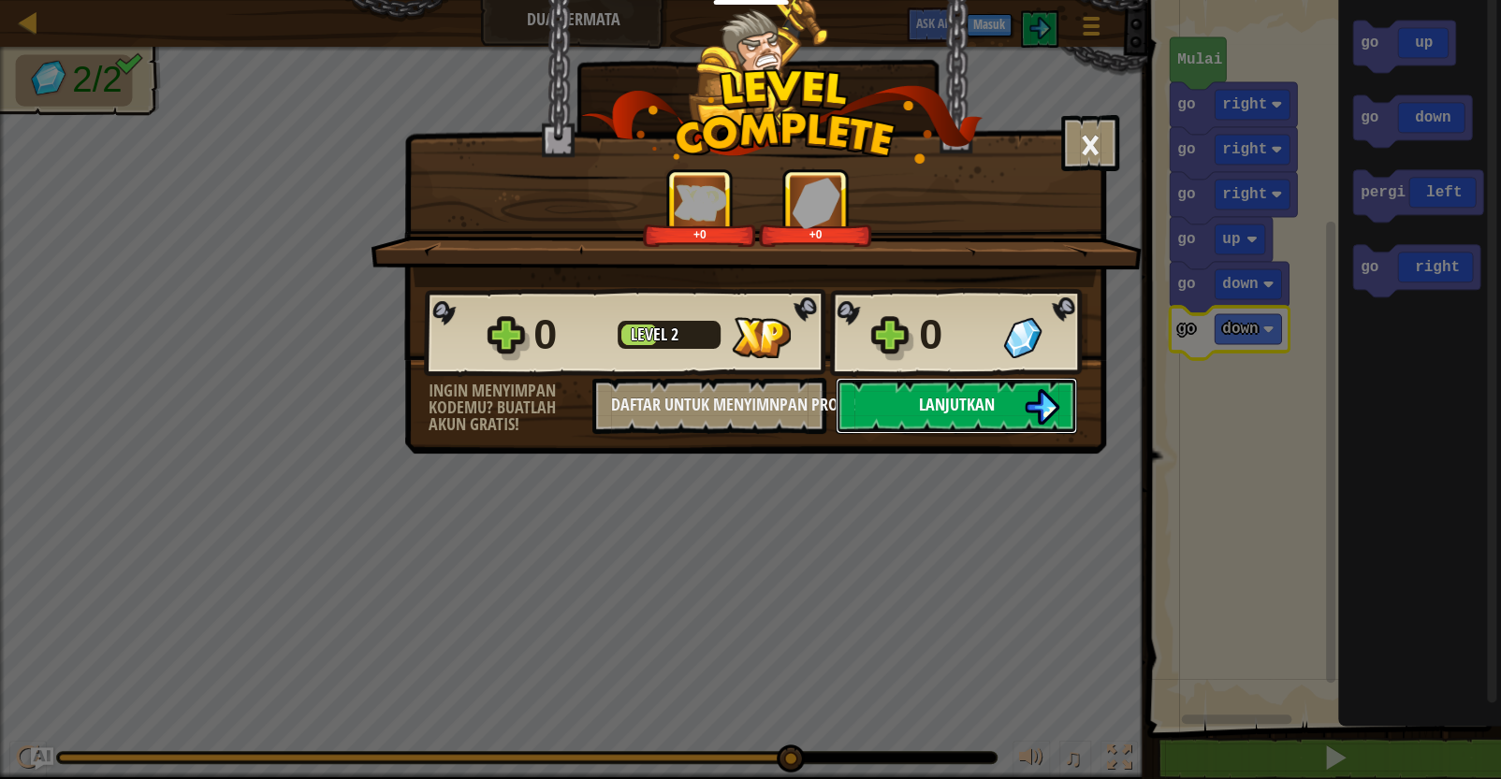
click at [919, 404] on span "Lanjutkan" at bounding box center [957, 404] width 76 height 23
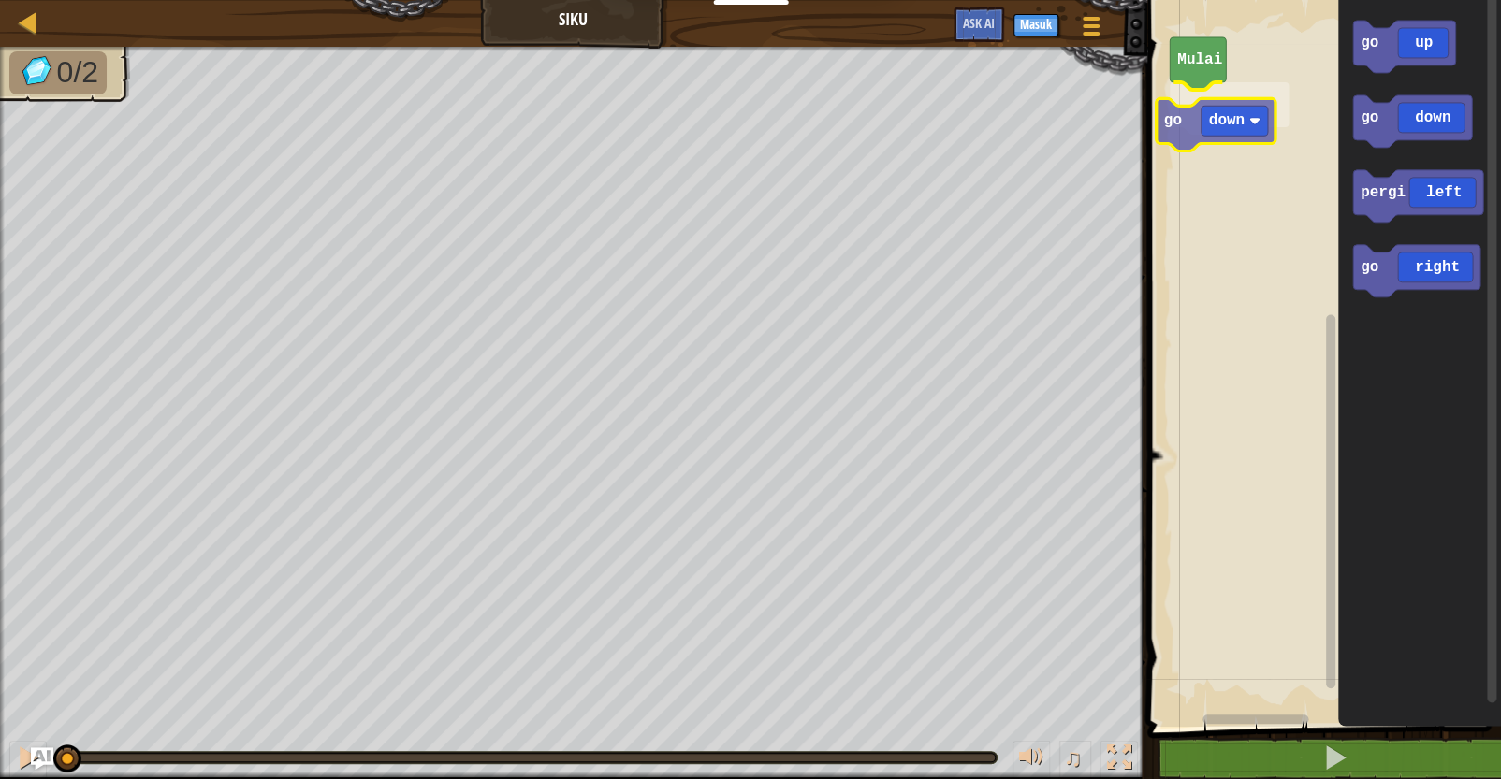
click at [1232, 109] on div "[PERSON_NAME] go down go up go down pergi left go right go down" at bounding box center [1321, 359] width 359 height 736
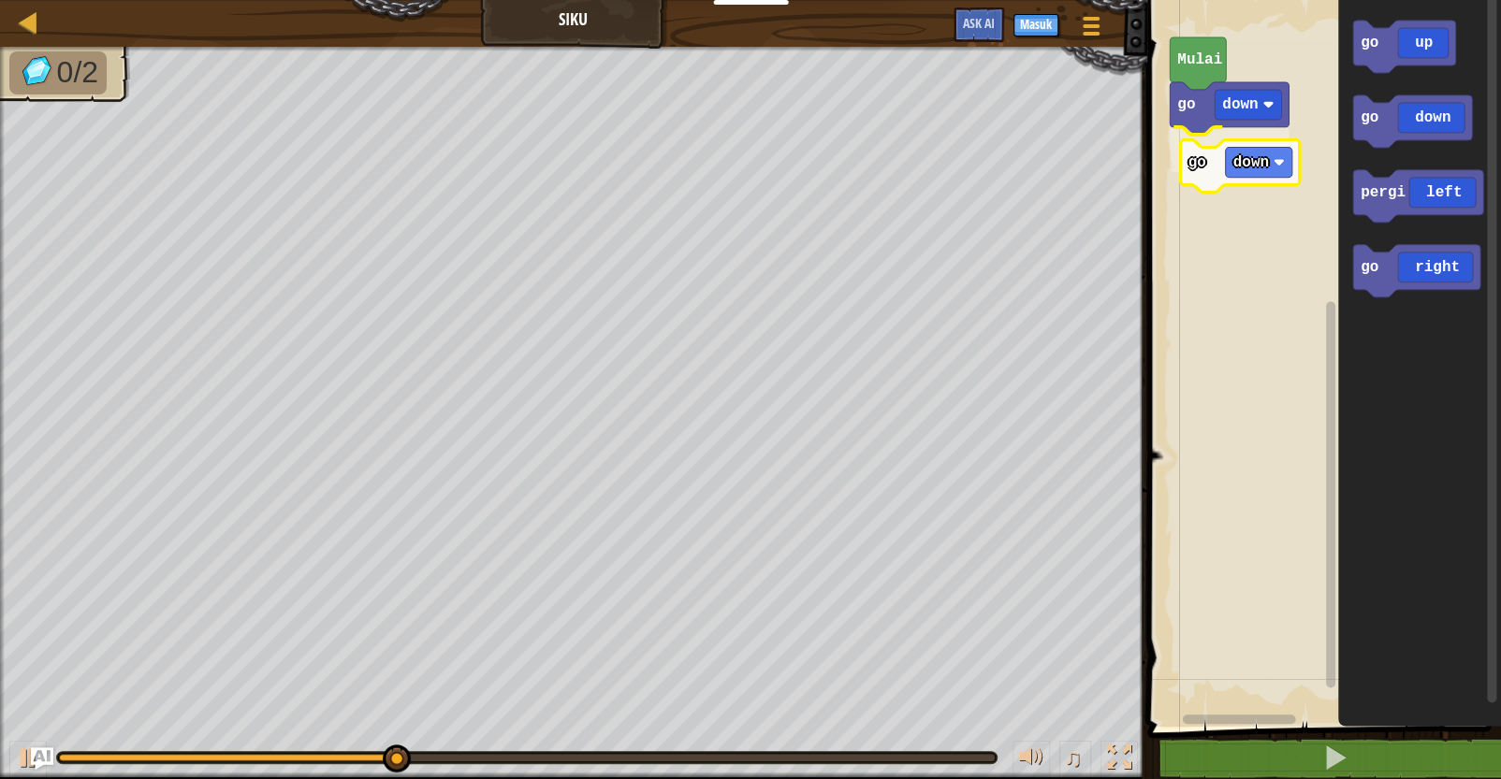
click at [1210, 173] on div "go down go down [PERSON_NAME] go up go down pergi left go right go down" at bounding box center [1321, 359] width 359 height 736
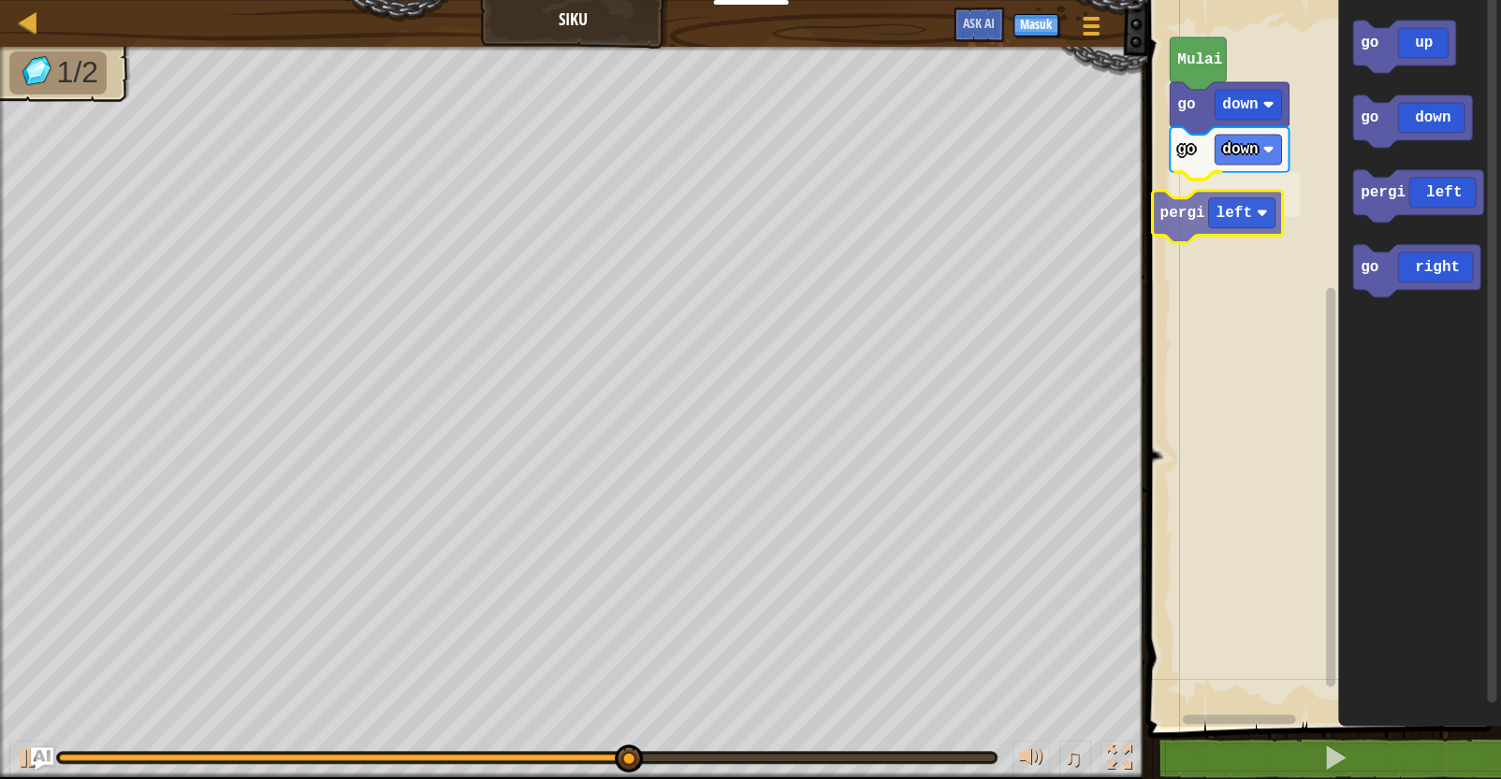
click at [1201, 219] on div "go down go down pergi left [GEOGRAPHIC_DATA] go up go down pergi left go right …" at bounding box center [1321, 359] width 359 height 736
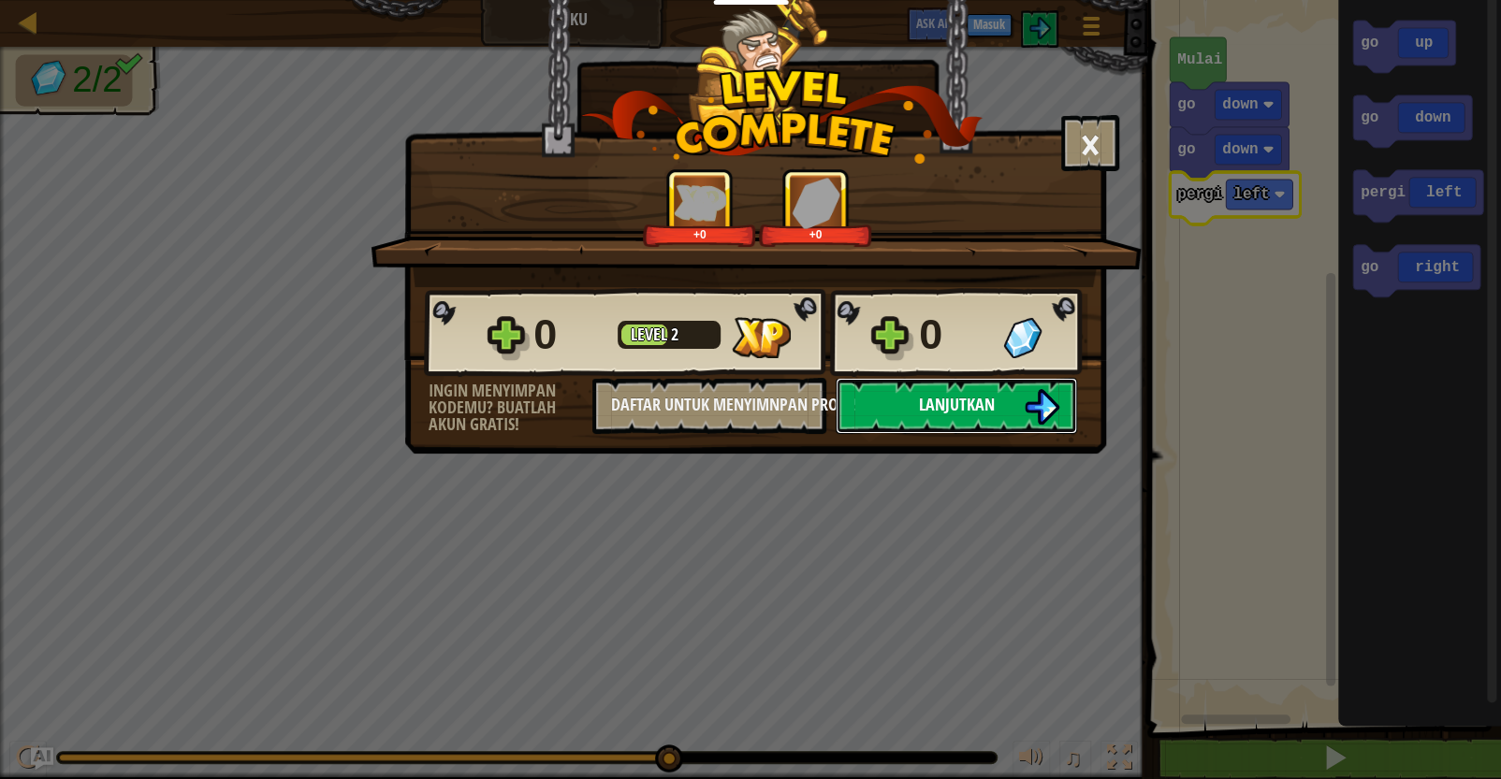
click at [971, 402] on span "Lanjutkan" at bounding box center [957, 404] width 76 height 23
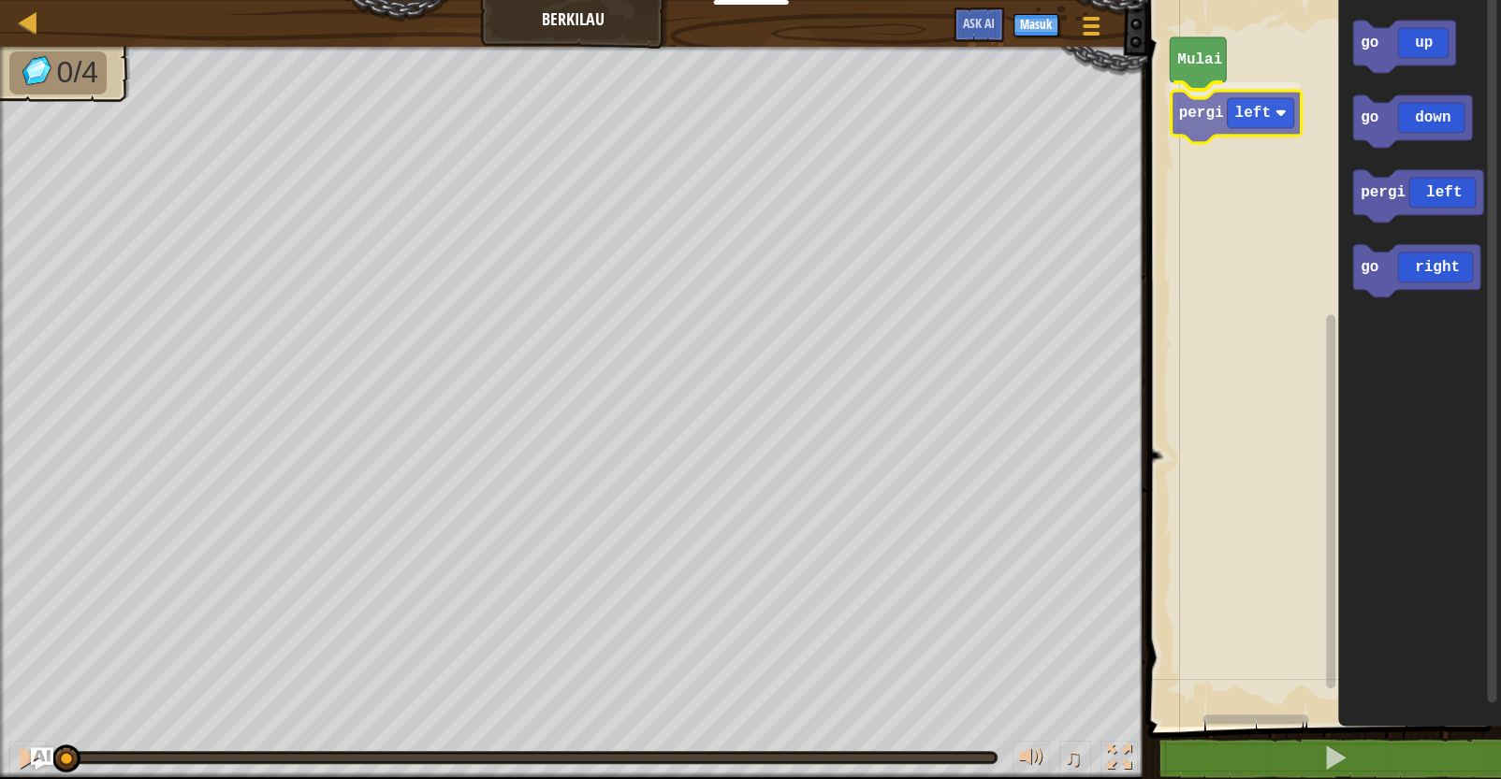
click at [1232, 131] on div "[PERSON_NAME] pergi left go up go down pergi left go right pergi left" at bounding box center [1321, 359] width 359 height 736
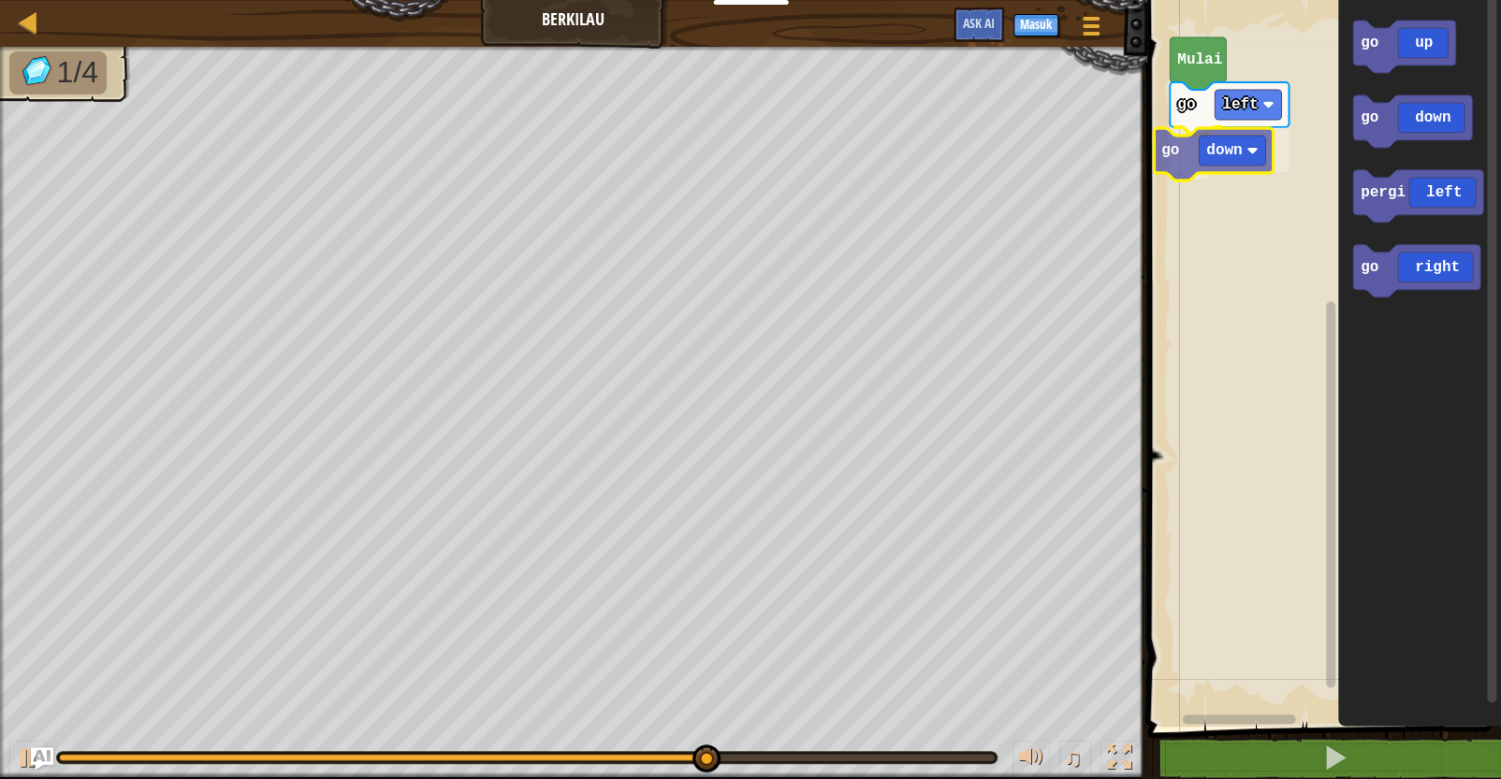
click at [1223, 150] on div "go left go down [PERSON_NAME] go up go down pergi left go right go down" at bounding box center [1321, 359] width 359 height 736
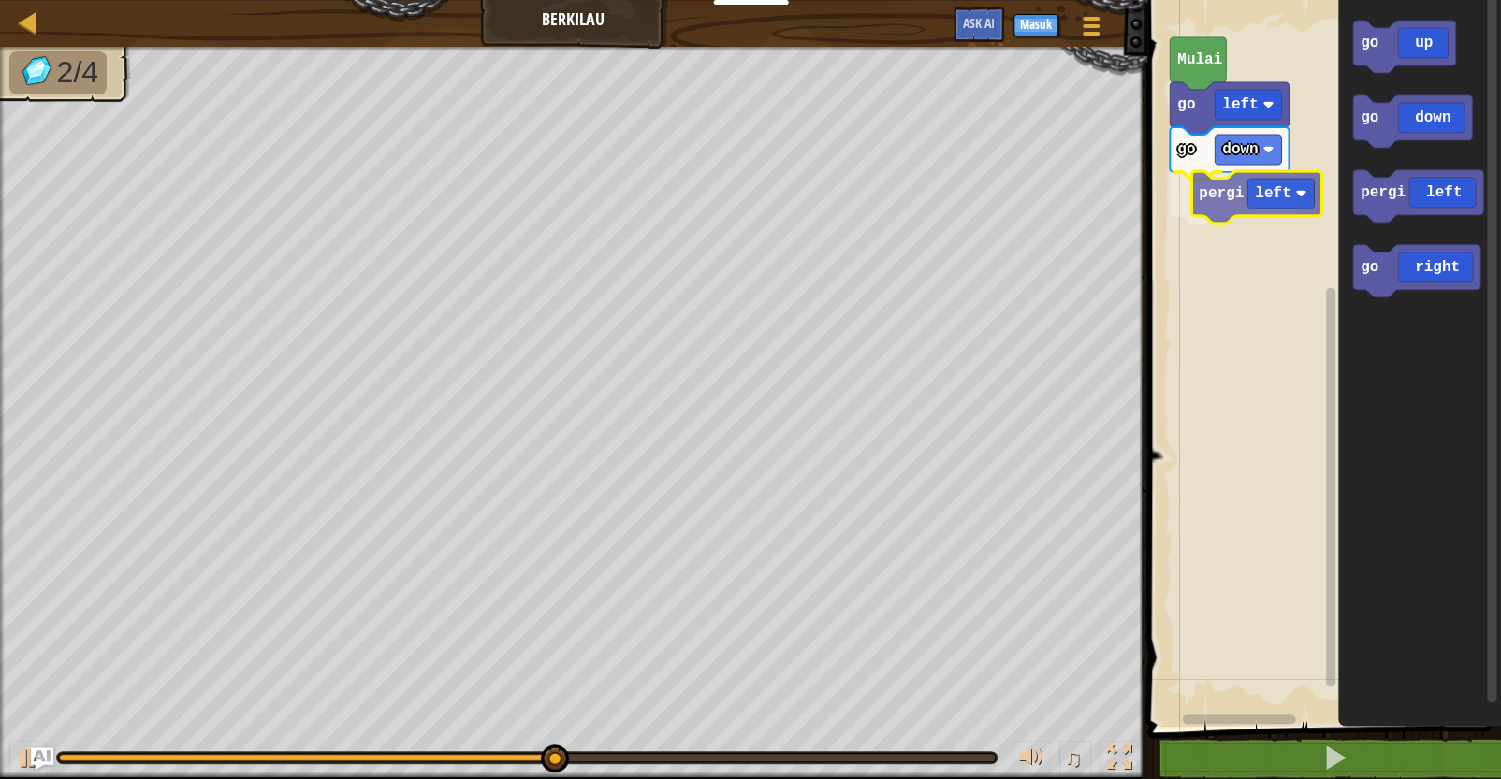
click at [1230, 182] on div "go left go down pergi left [GEOGRAPHIC_DATA] go up go down pergi left go right …" at bounding box center [1321, 359] width 359 height 736
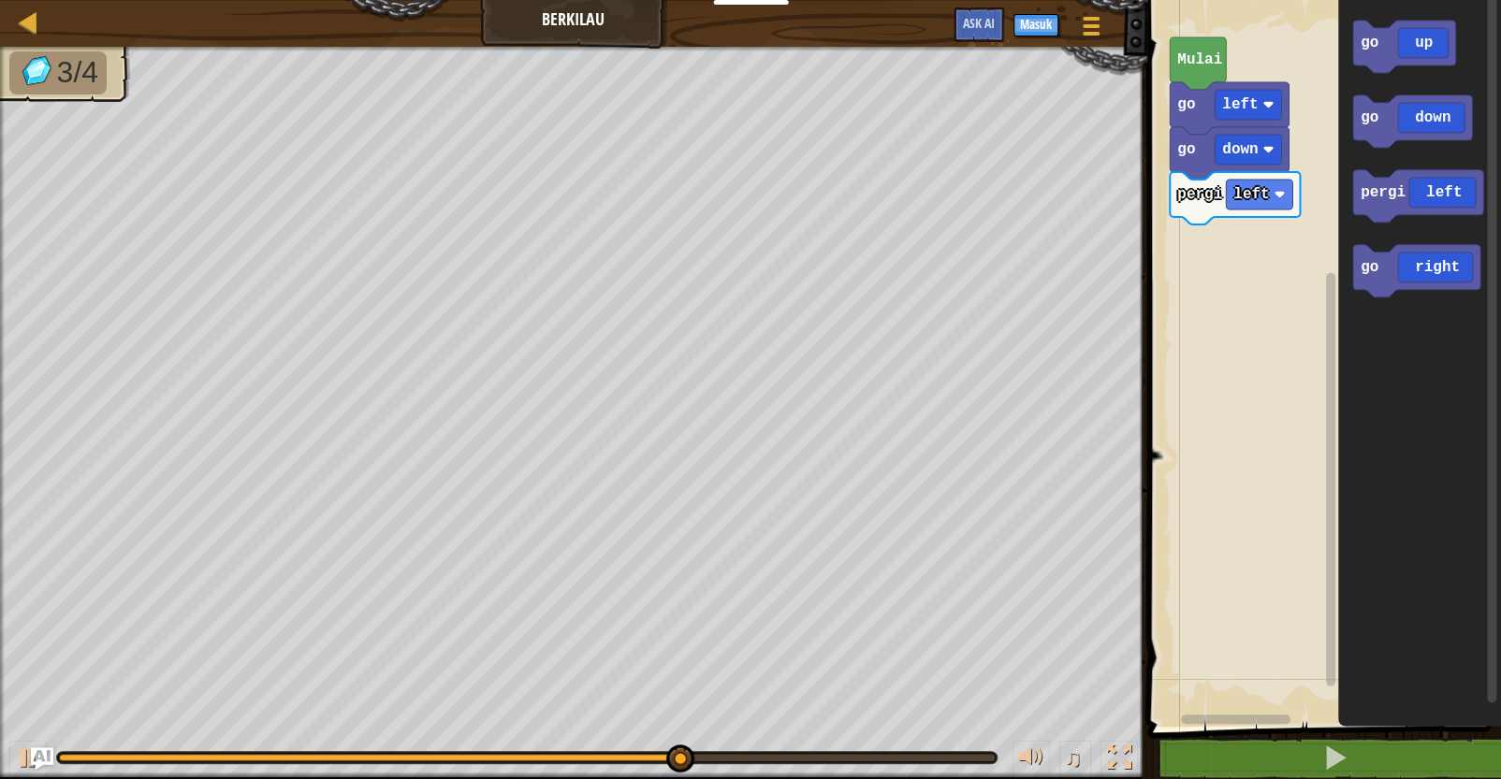
click at [1232, 208] on div "go left go down pergi left [GEOGRAPHIC_DATA] go up go down pergi left go right" at bounding box center [1321, 359] width 359 height 736
click at [1232, 197] on div "go left go down pergi left [GEOGRAPHIC_DATA] go up go down pergi left go right" at bounding box center [1321, 359] width 359 height 736
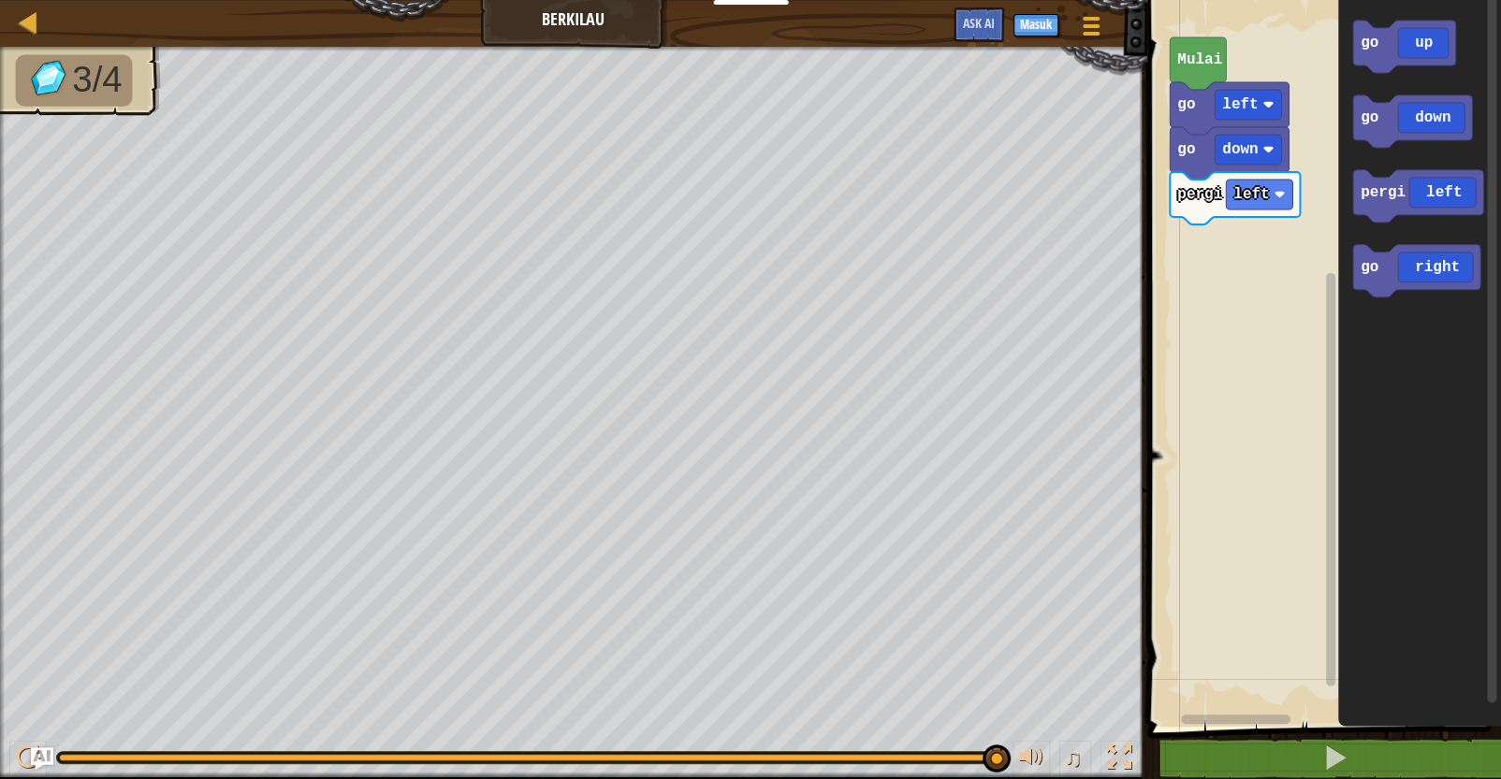
click at [1232, 207] on div "go left go down pergi left [GEOGRAPHIC_DATA] go up go down pergi left go right" at bounding box center [1321, 359] width 359 height 736
click at [1232, 61] on icon "Ruang Kerja Blockly" at bounding box center [1404, 47] width 103 height 52
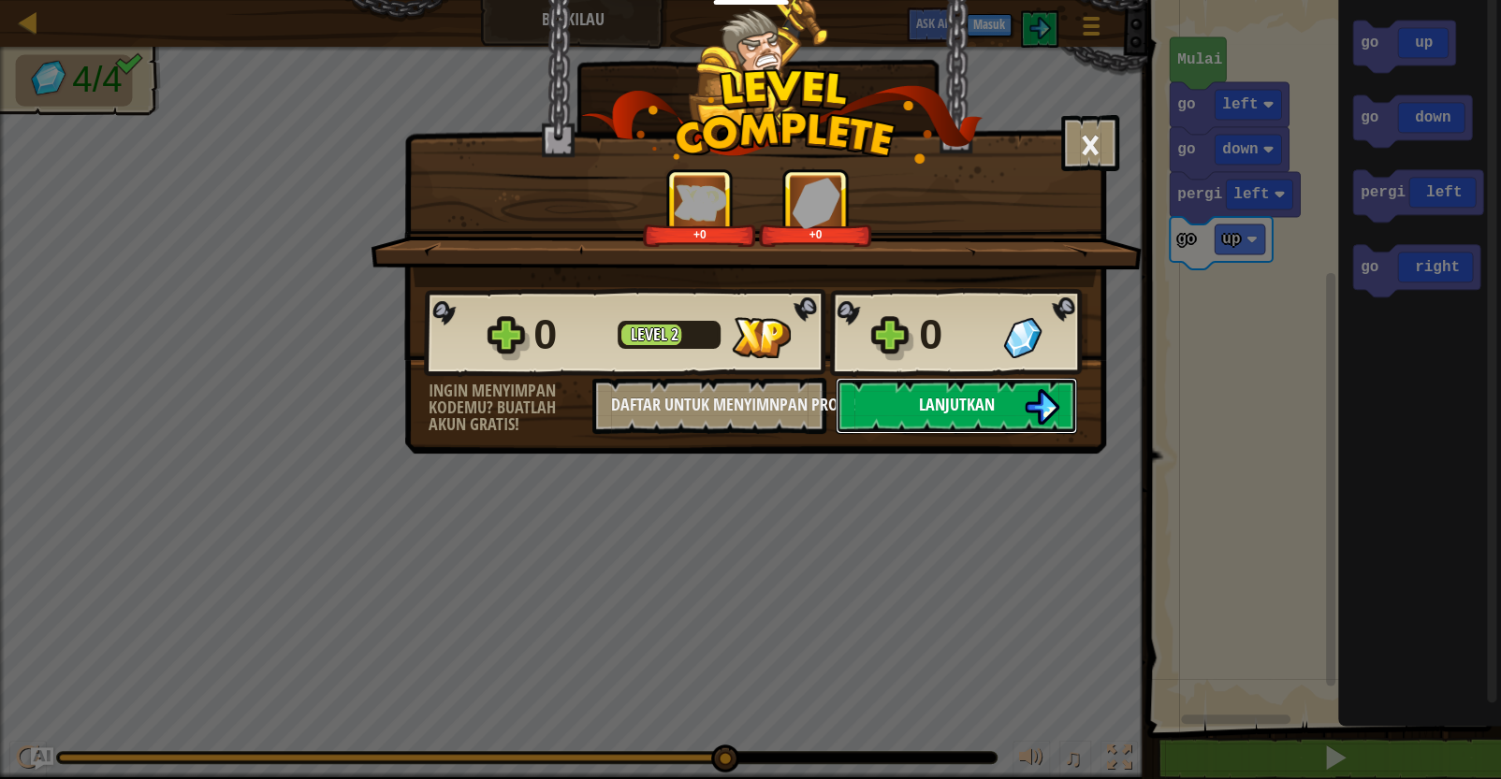
click at [1047, 392] on img at bounding box center [1042, 407] width 36 height 36
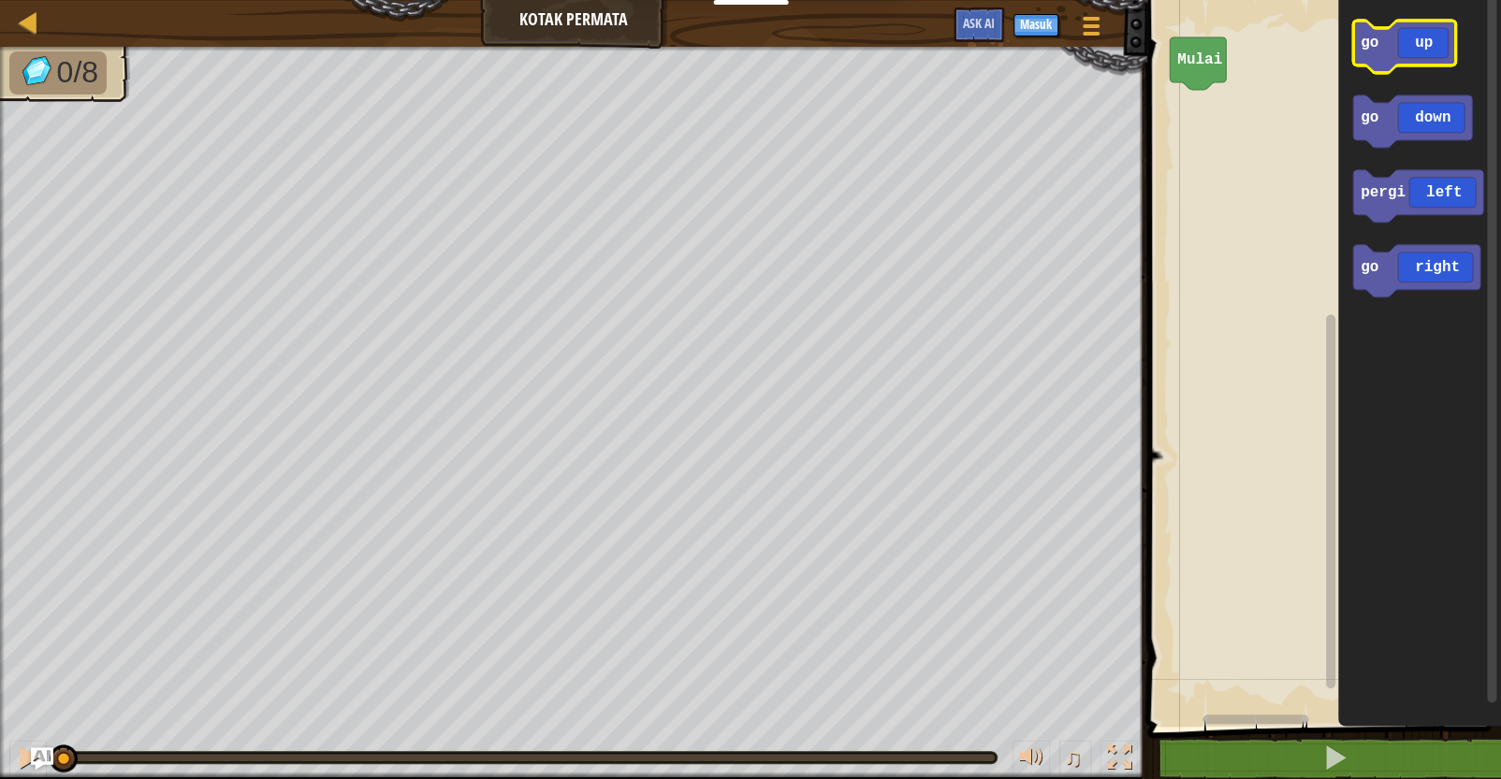
click at [1232, 59] on icon "Ruang Kerja Blockly" at bounding box center [1404, 47] width 103 height 52
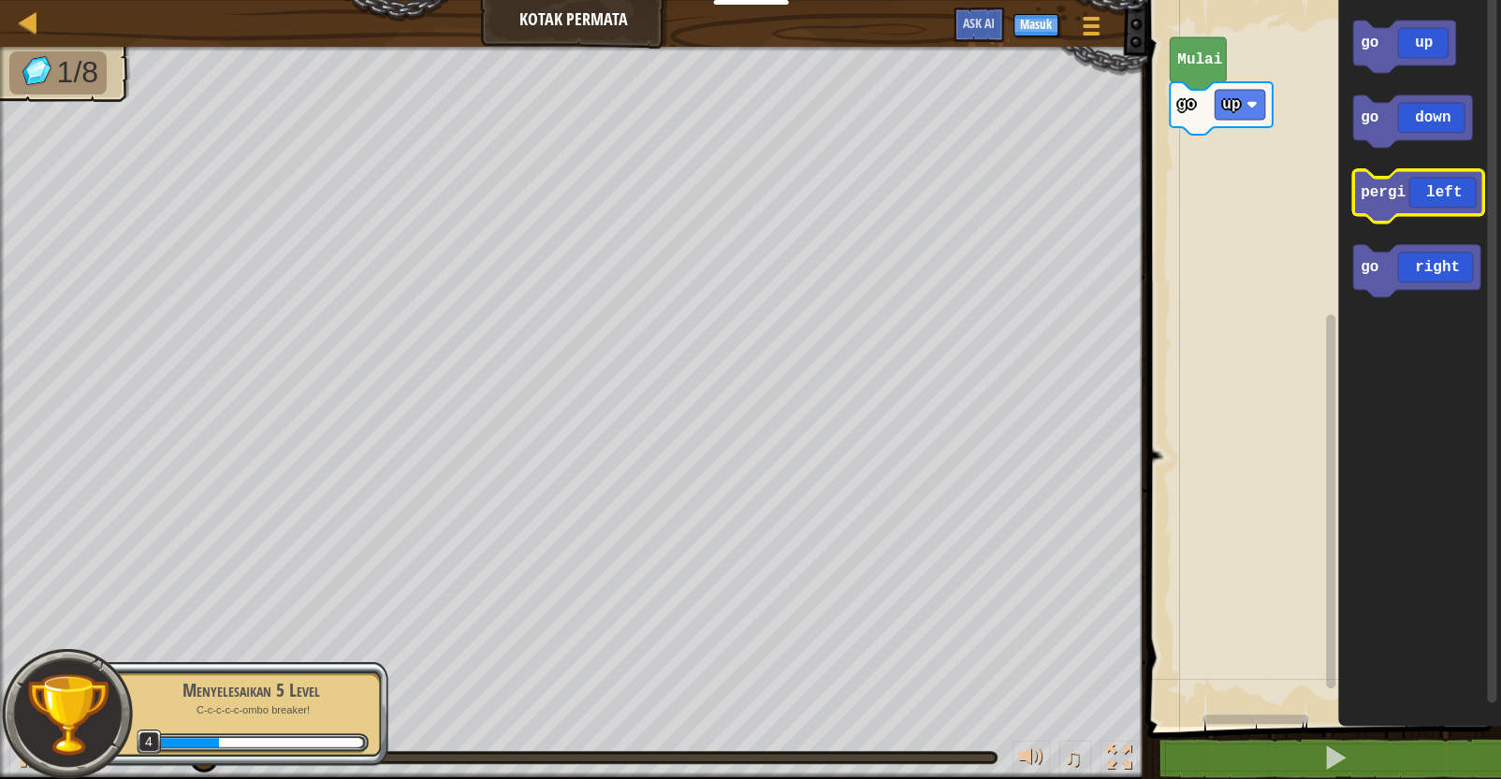
click at [1232, 194] on icon "Ruang Kerja Blockly" at bounding box center [1418, 196] width 130 height 52
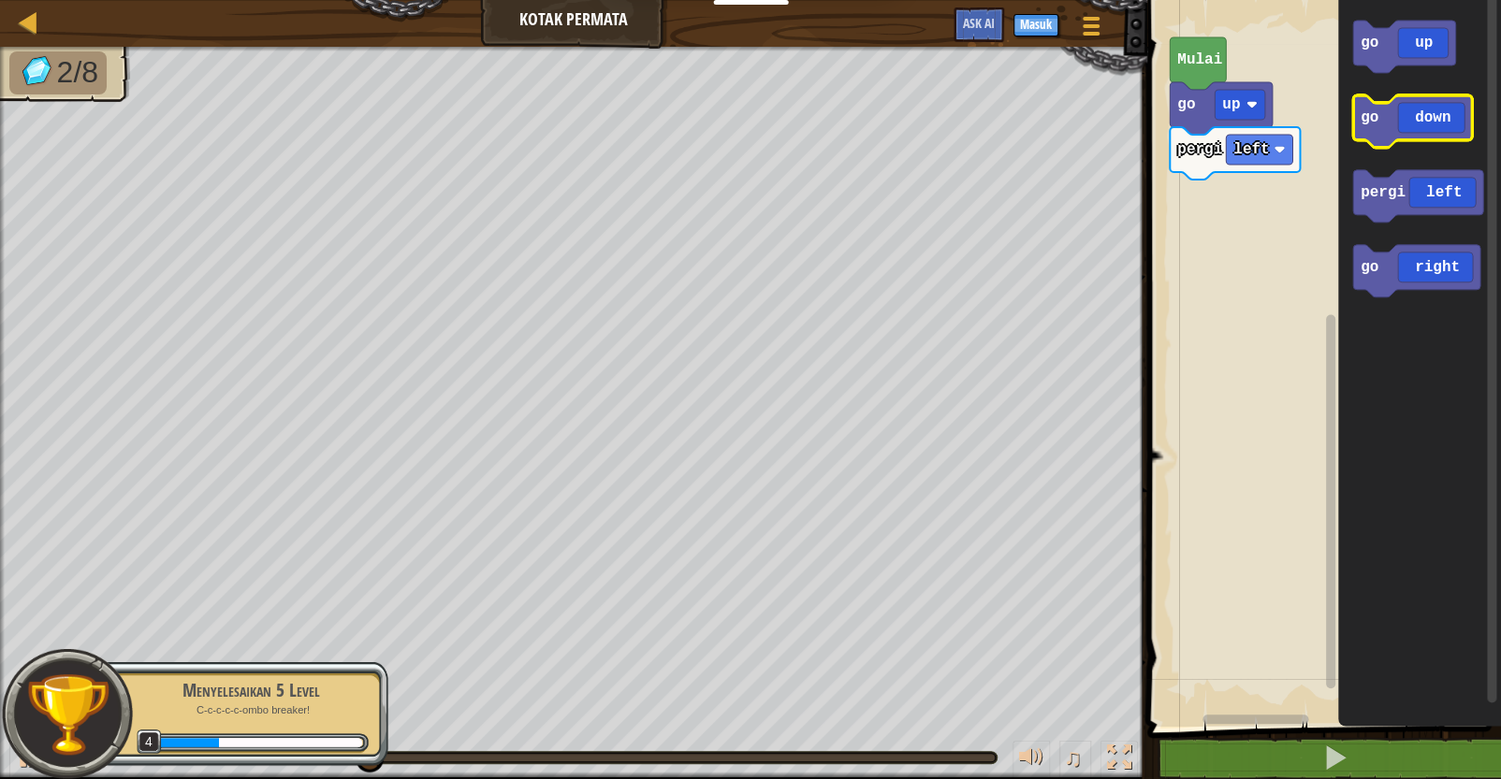
click at [1232, 128] on icon "Ruang Kerja Blockly" at bounding box center [1412, 121] width 119 height 52
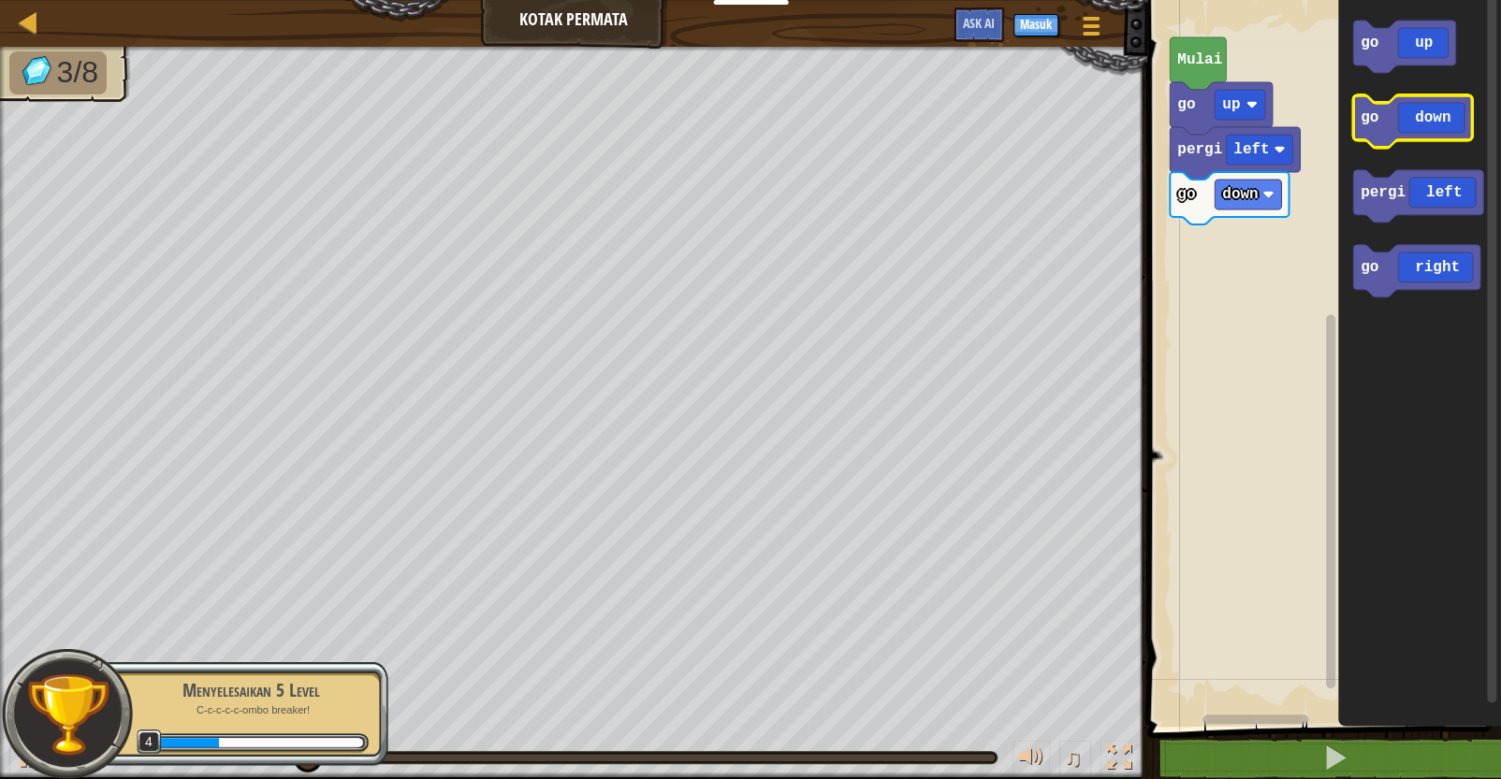
click at [1232, 128] on icon "Ruang Kerja Blockly" at bounding box center [1412, 121] width 119 height 52
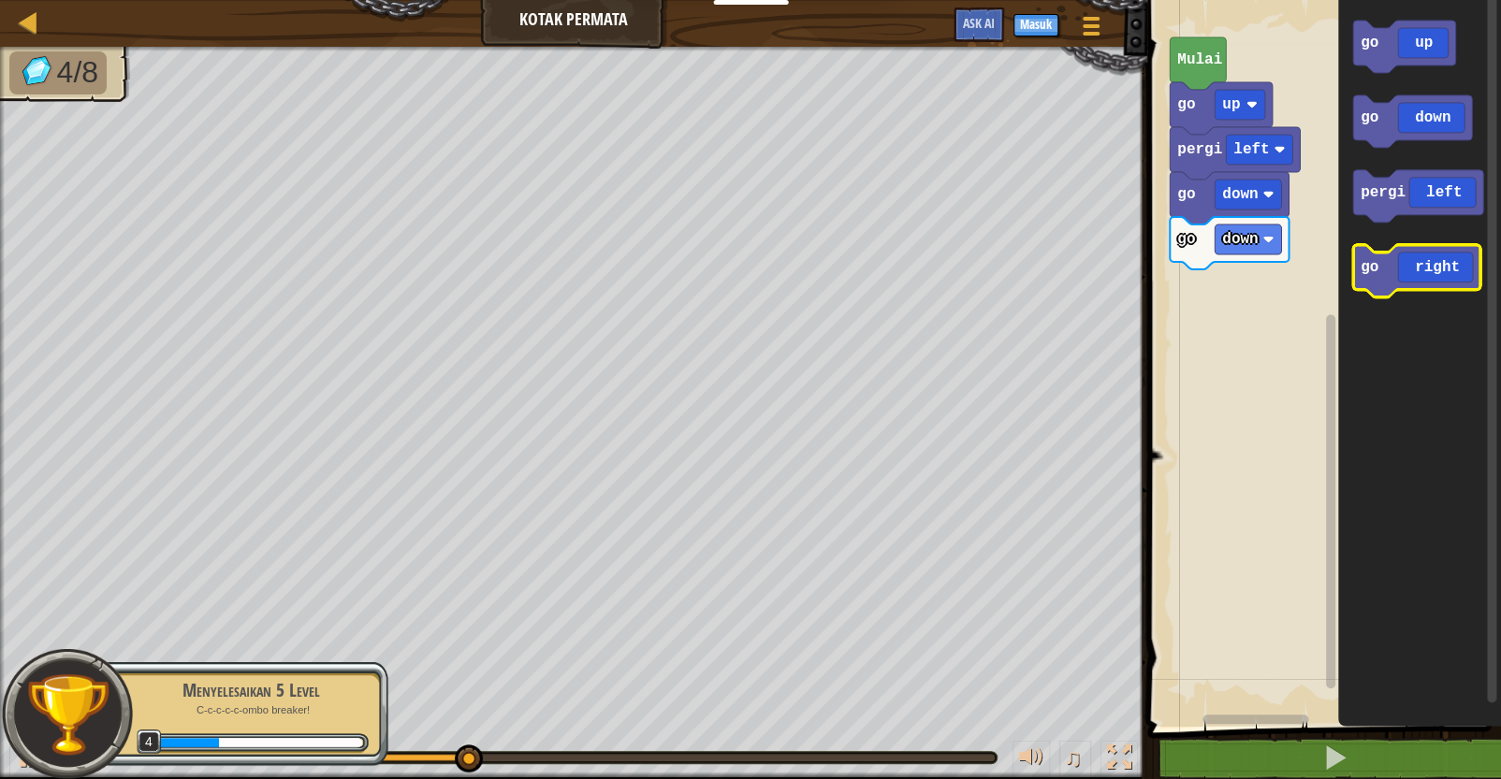
click at [1232, 260] on icon "Ruang Kerja Blockly" at bounding box center [1416, 271] width 127 height 52
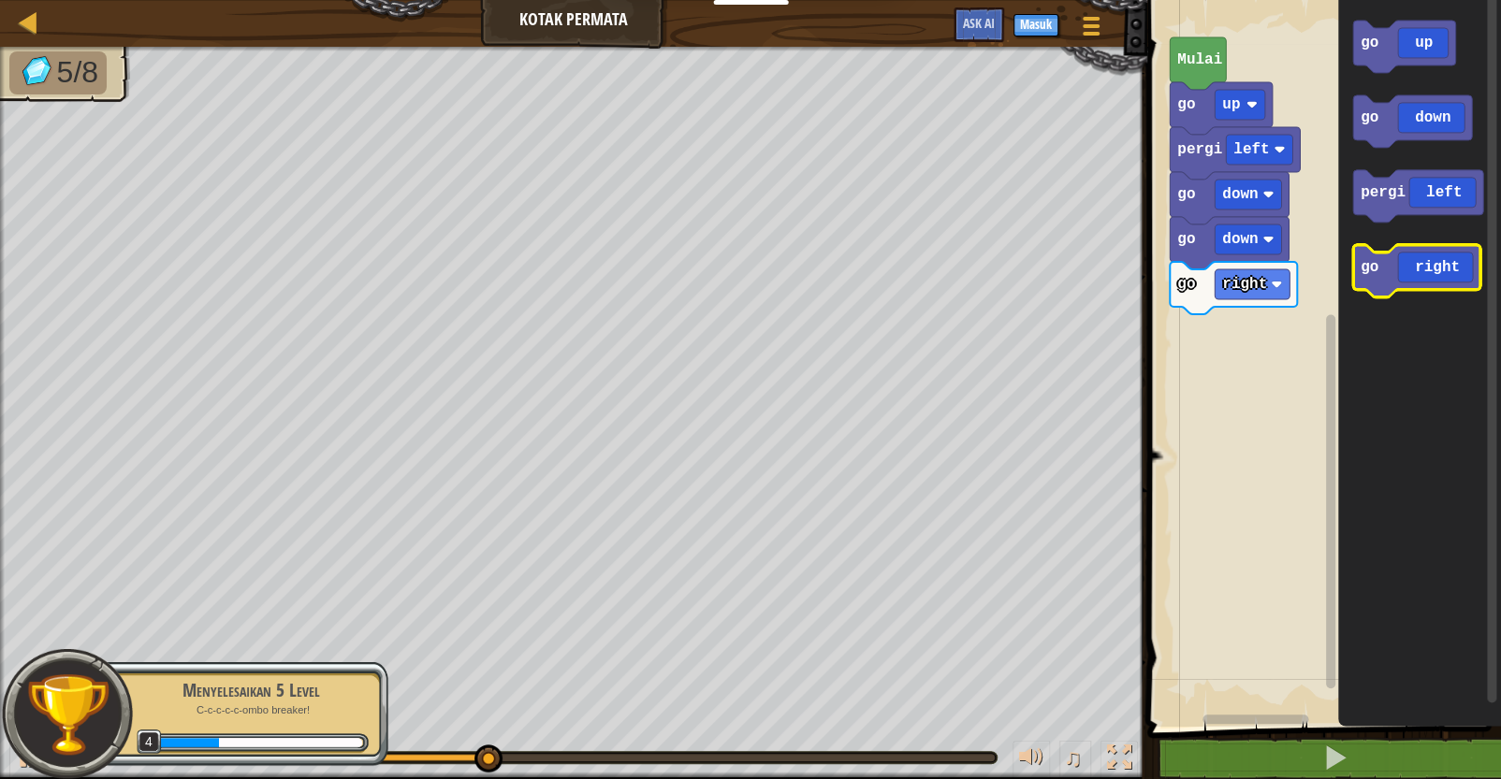
click at [1232, 269] on icon "Ruang Kerja Blockly" at bounding box center [1416, 271] width 127 height 52
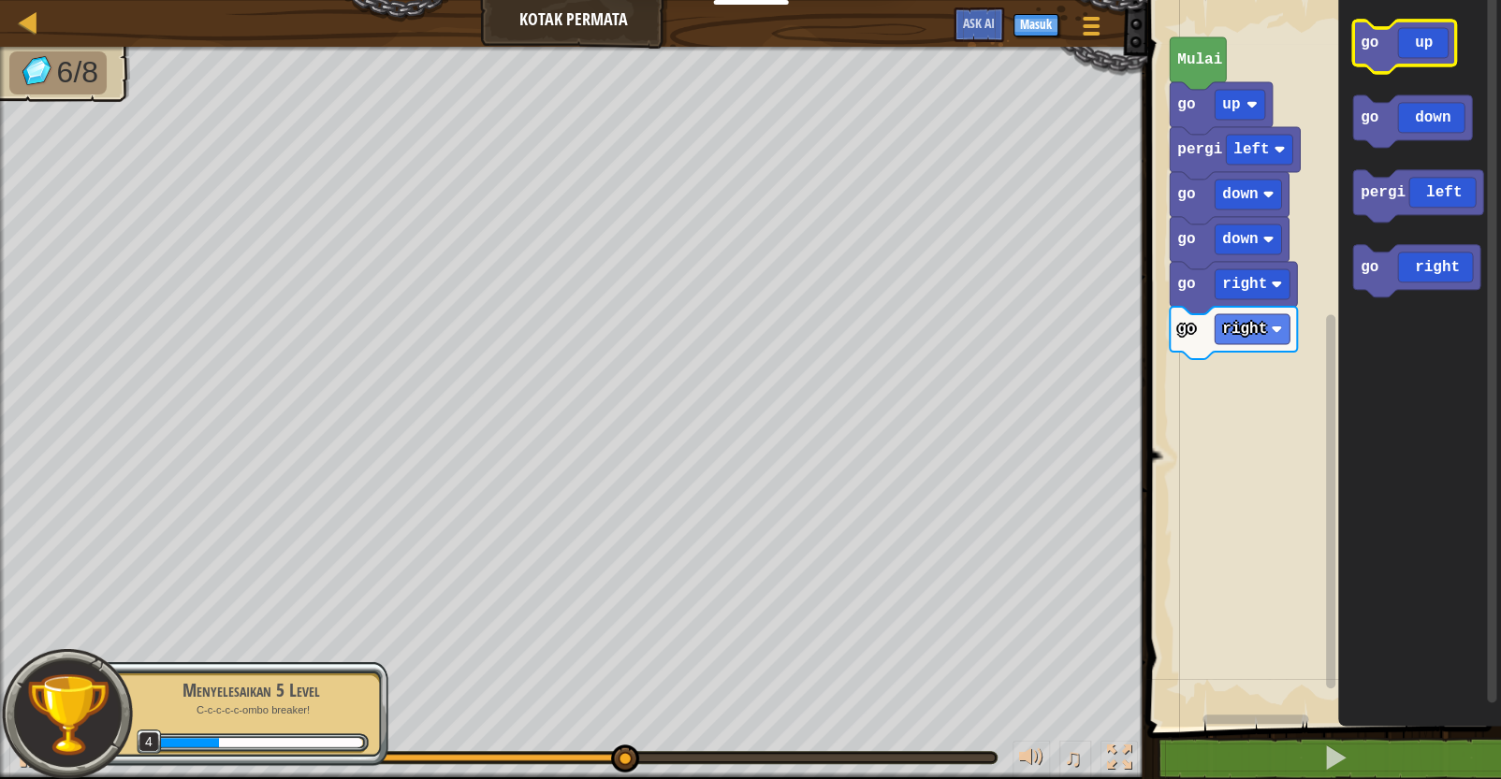
click at [1232, 53] on icon "Ruang Kerja Blockly" at bounding box center [1404, 47] width 103 height 52
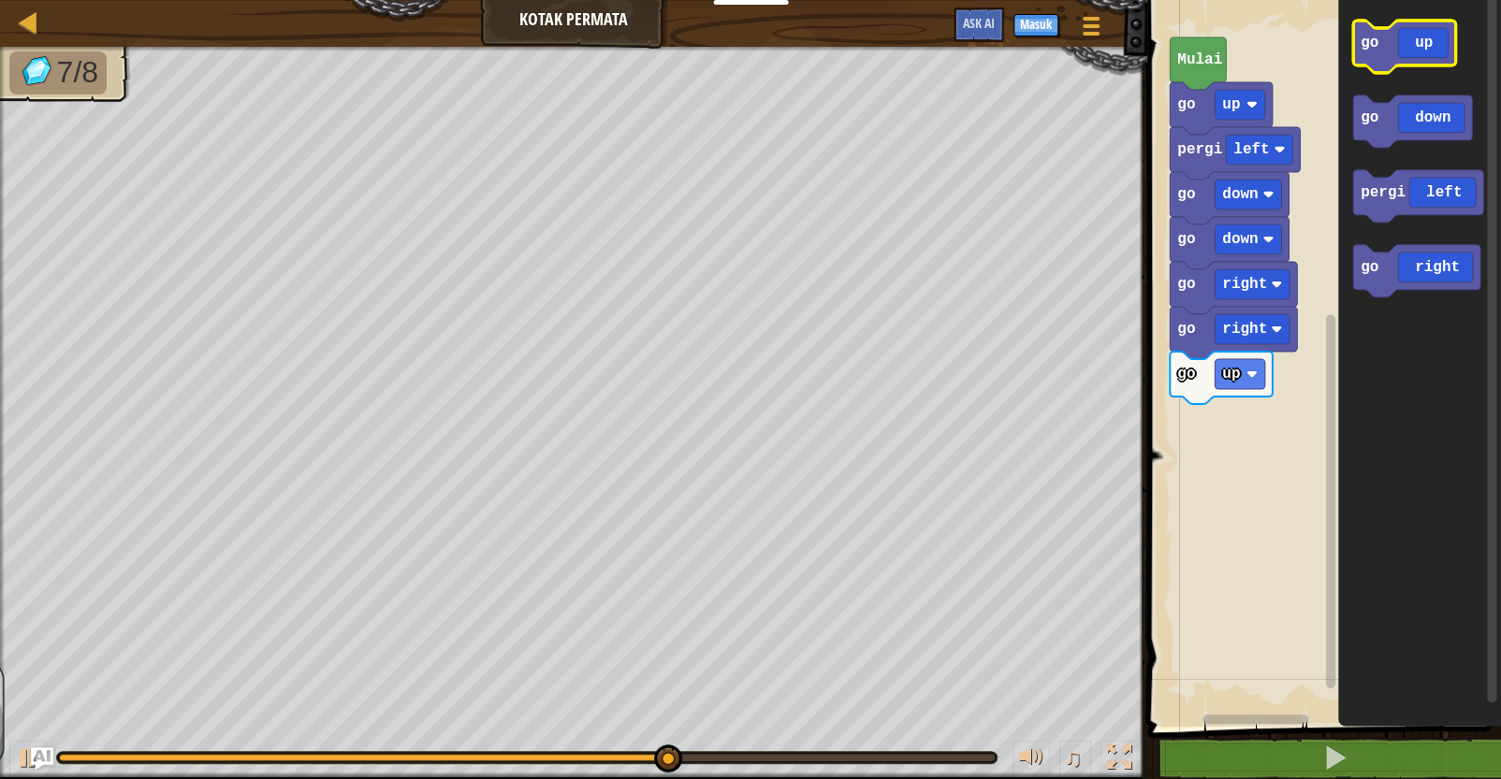
click at [1232, 53] on icon "Ruang Kerja Blockly" at bounding box center [1404, 47] width 103 height 52
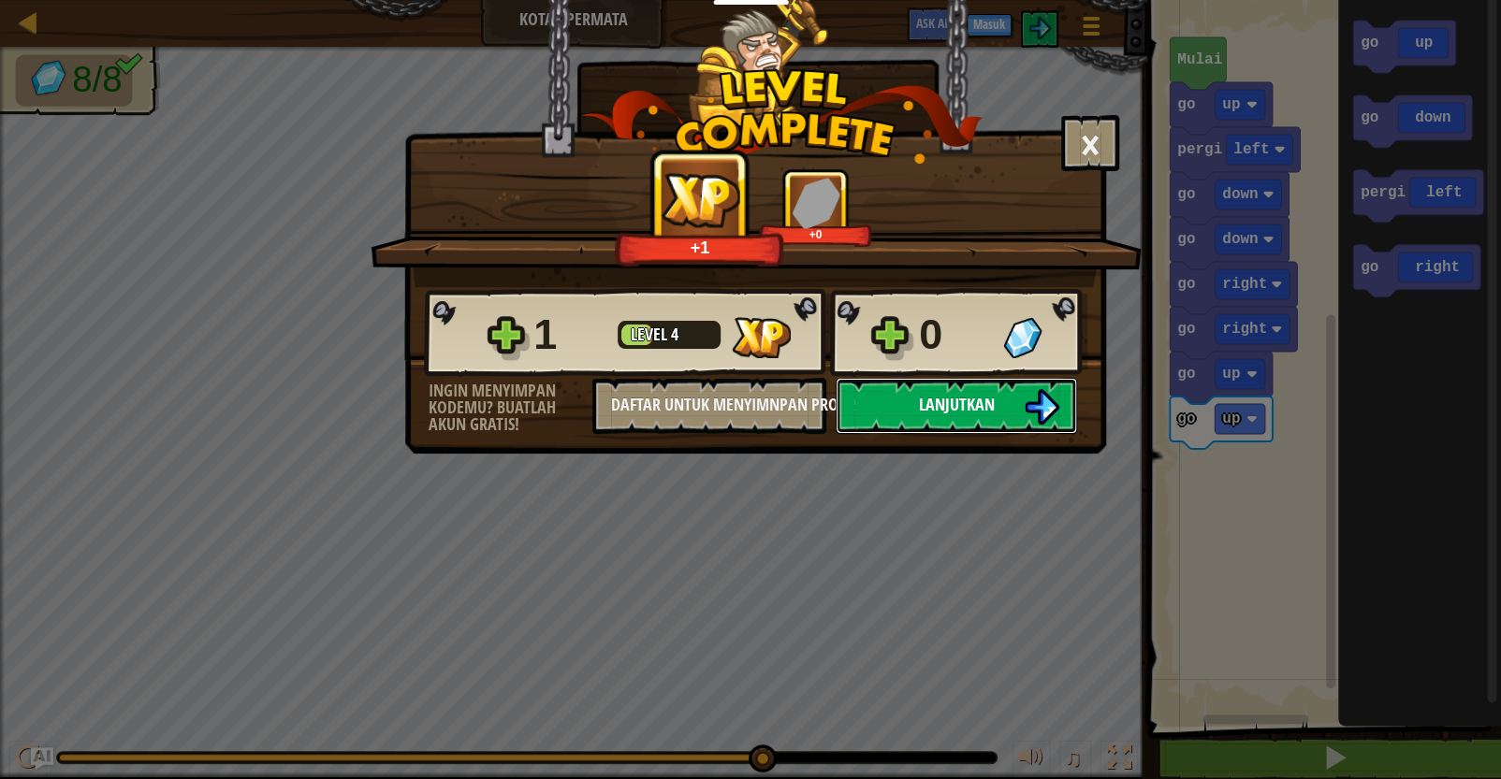
click at [1010, 392] on button "Lanjutkan" at bounding box center [956, 406] width 241 height 56
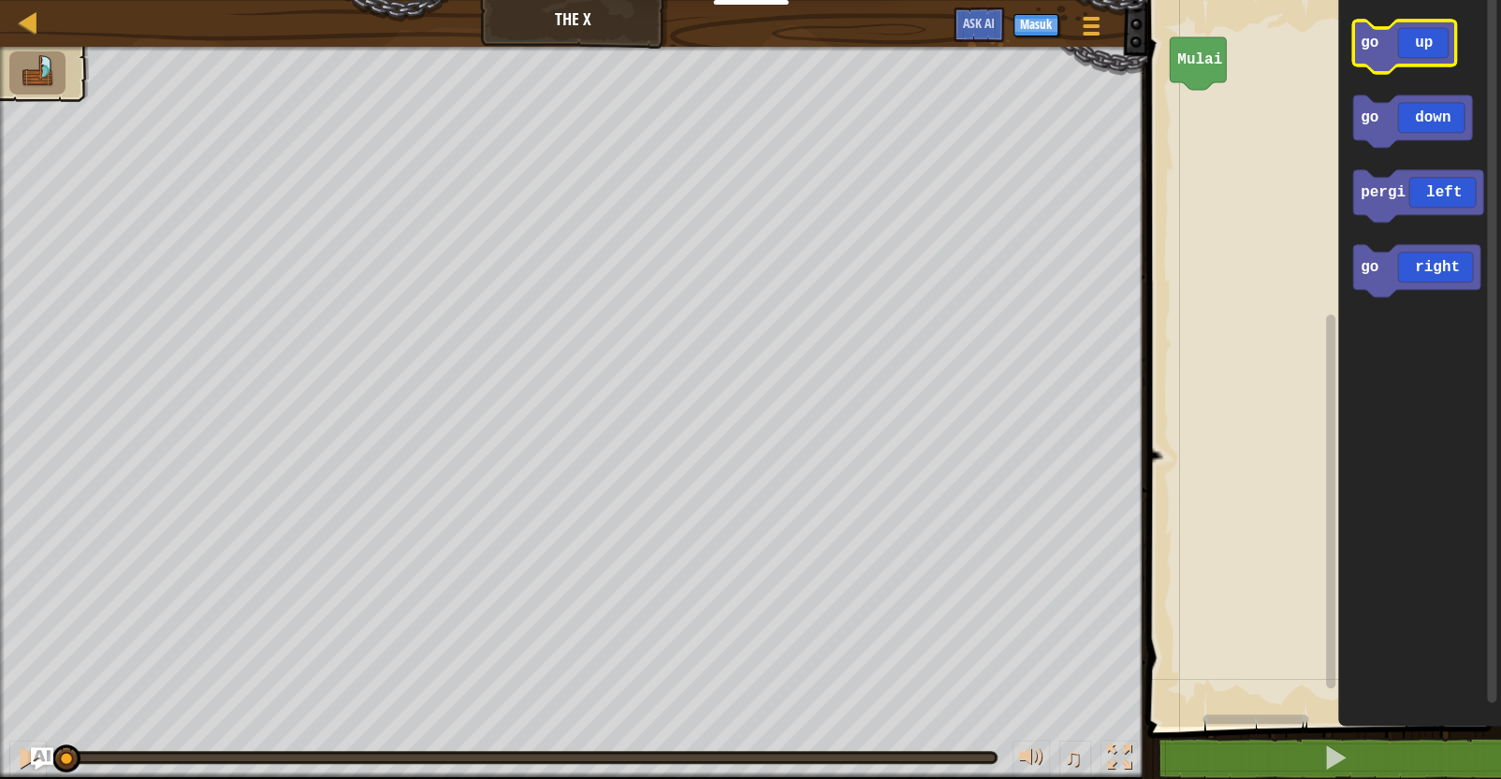
click at [1232, 65] on icon "Ruang Kerja Blockly" at bounding box center [1404, 47] width 103 height 52
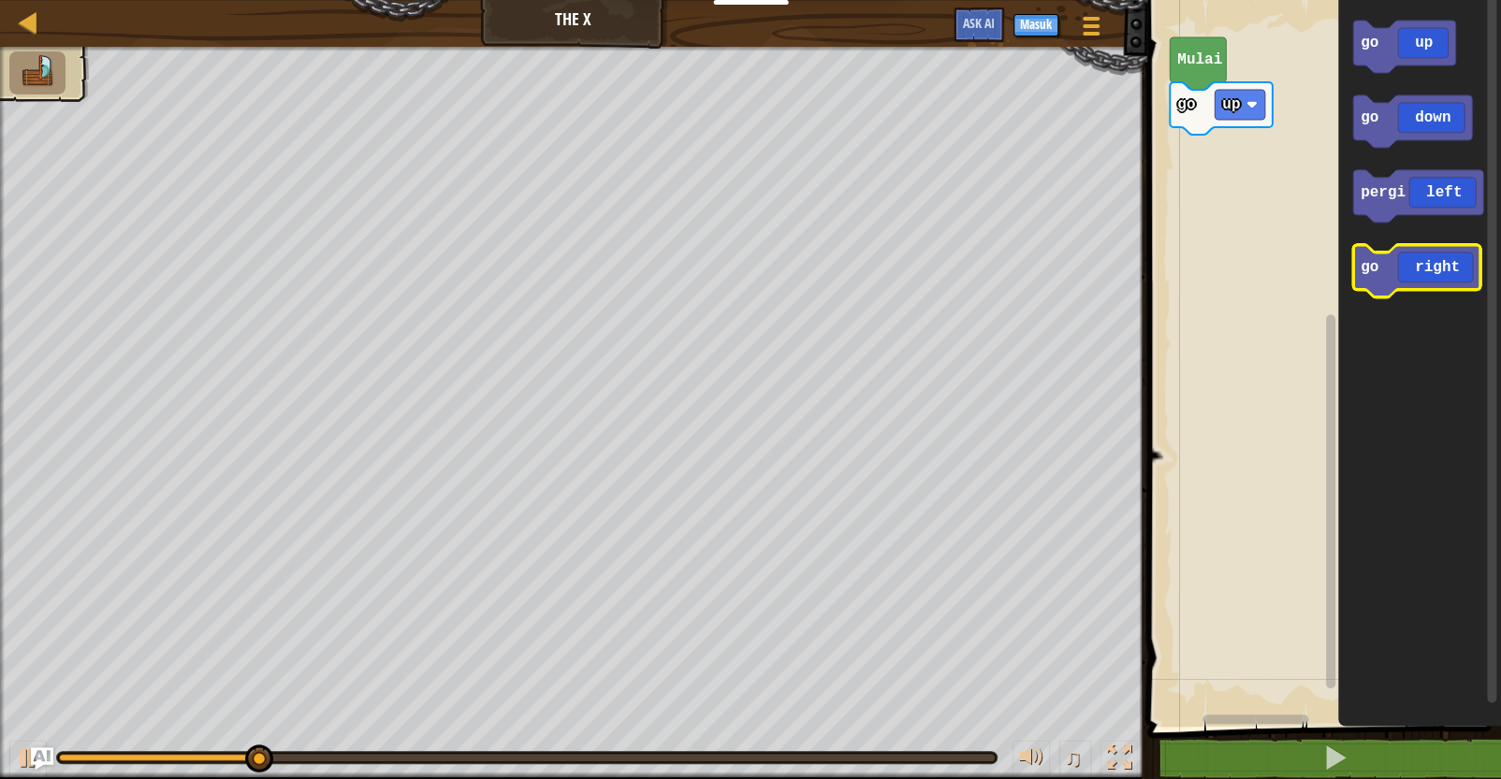
click at [1232, 275] on icon "Ruang Kerja Blockly" at bounding box center [1416, 271] width 127 height 52
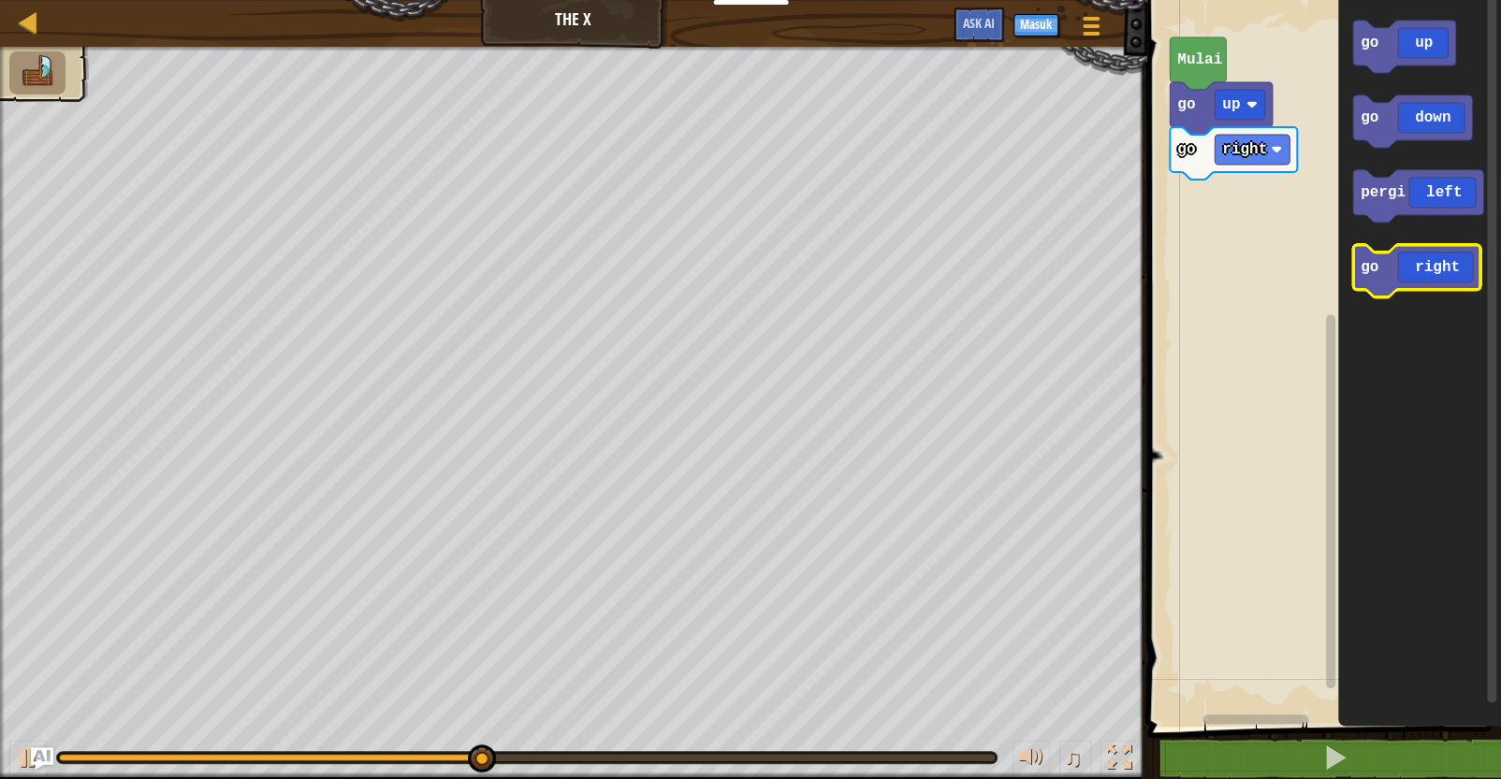
click at [1232, 275] on icon "Ruang Kerja Blockly" at bounding box center [1416, 271] width 127 height 52
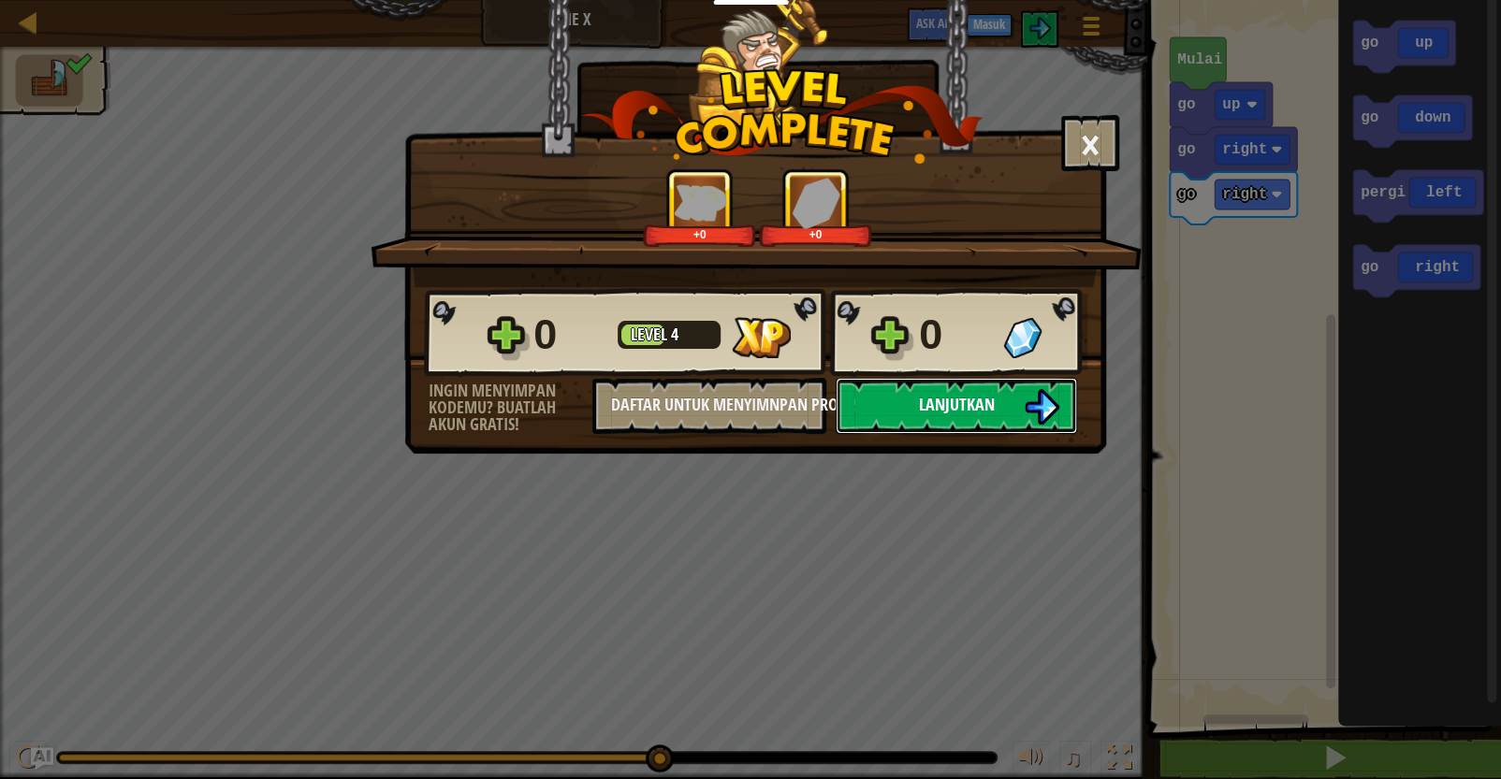
click at [954, 401] on span "Lanjutkan" at bounding box center [957, 404] width 76 height 23
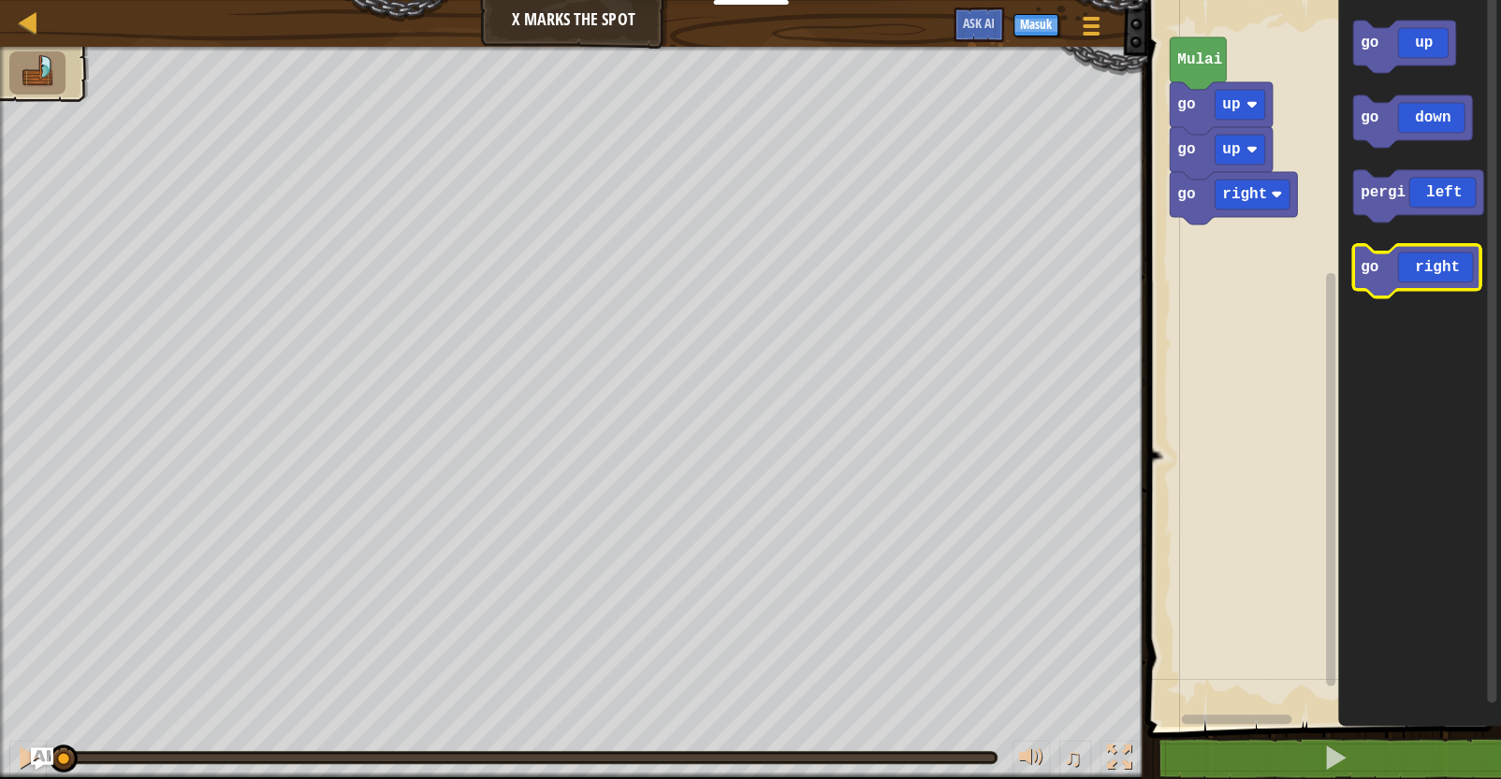
click at [1232, 278] on icon "Ruang Kerja Blockly" at bounding box center [1416, 271] width 127 height 52
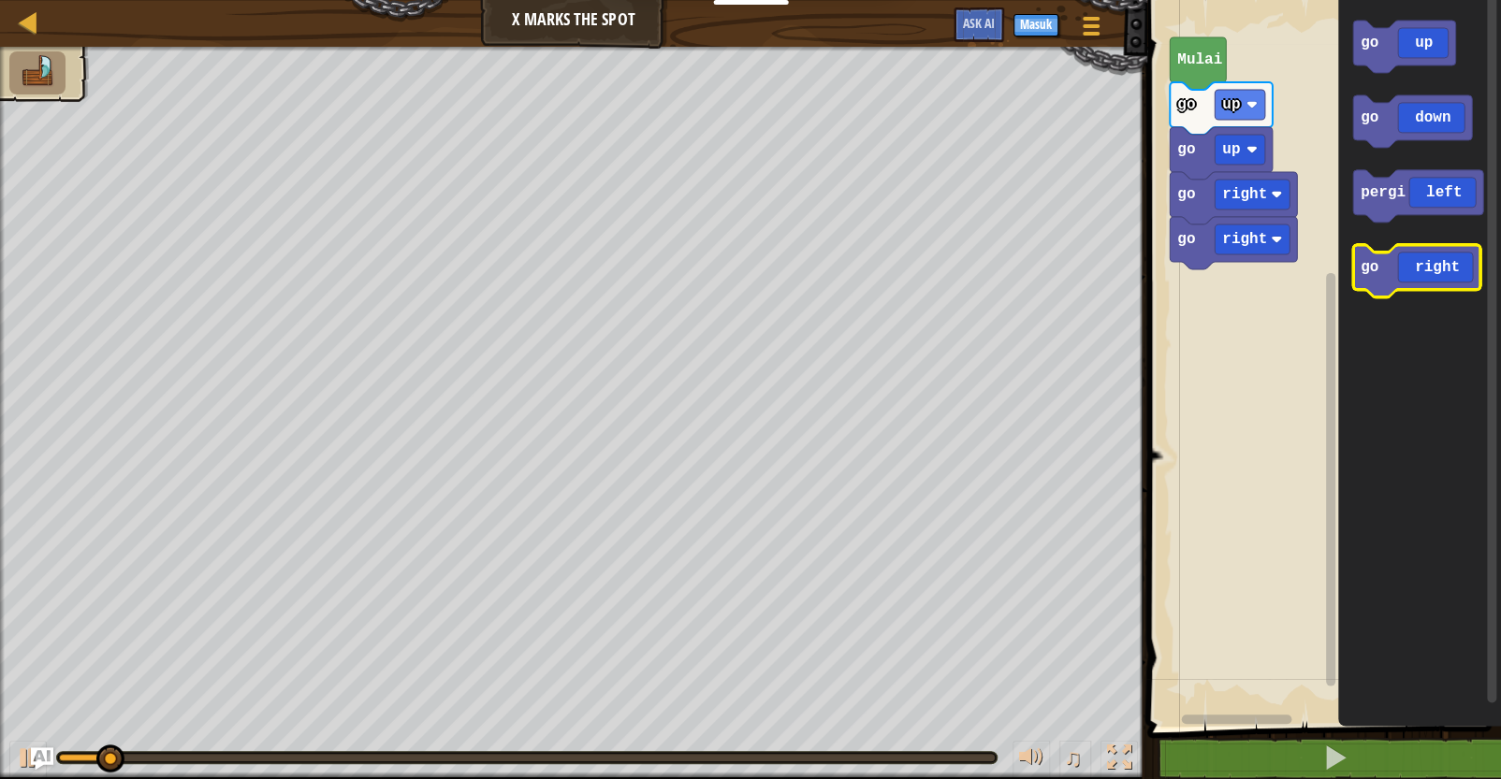
click at [1232, 278] on icon "Ruang Kerja Blockly" at bounding box center [1416, 271] width 127 height 52
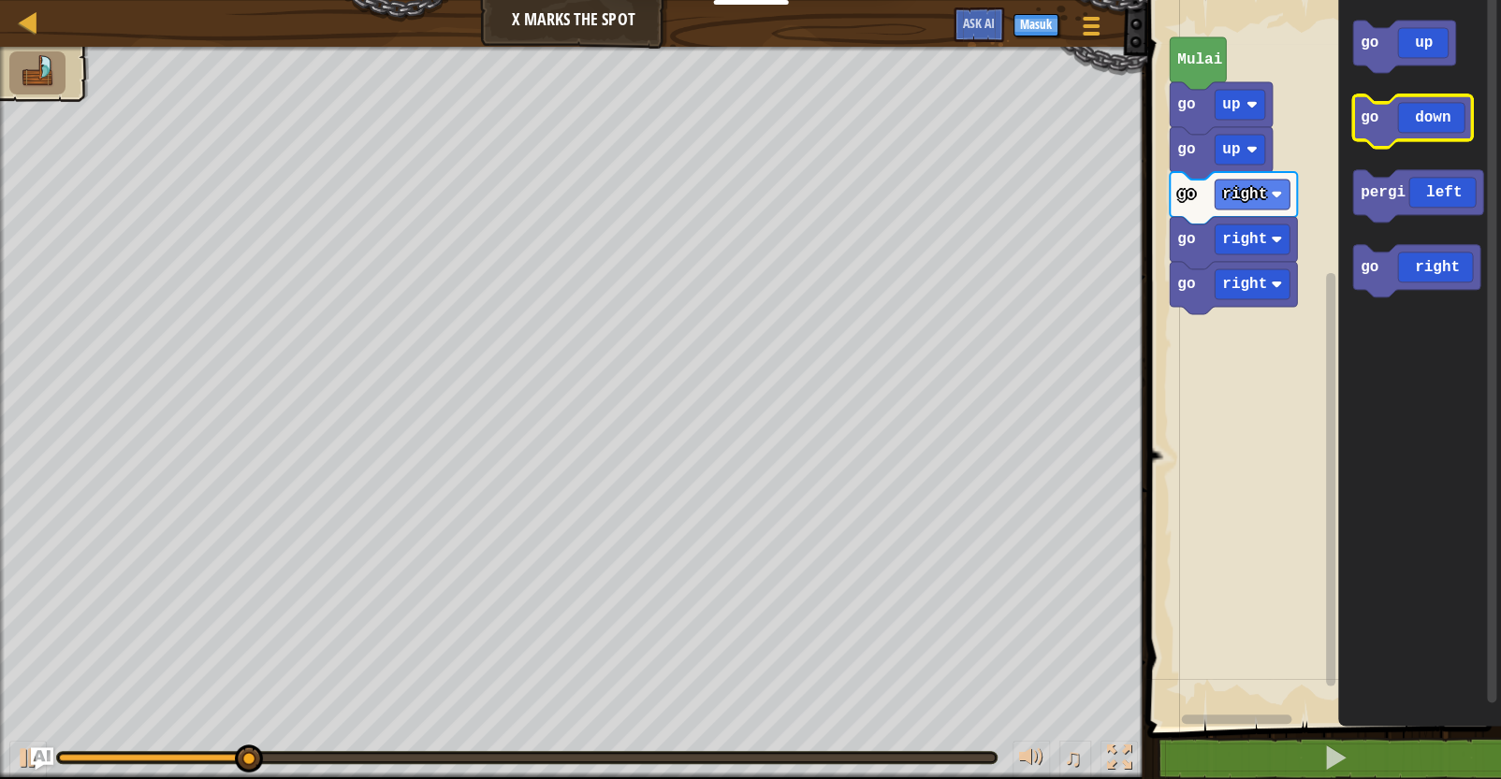
click at [1232, 141] on icon "Ruang Kerja Blockly" at bounding box center [1412, 121] width 119 height 52
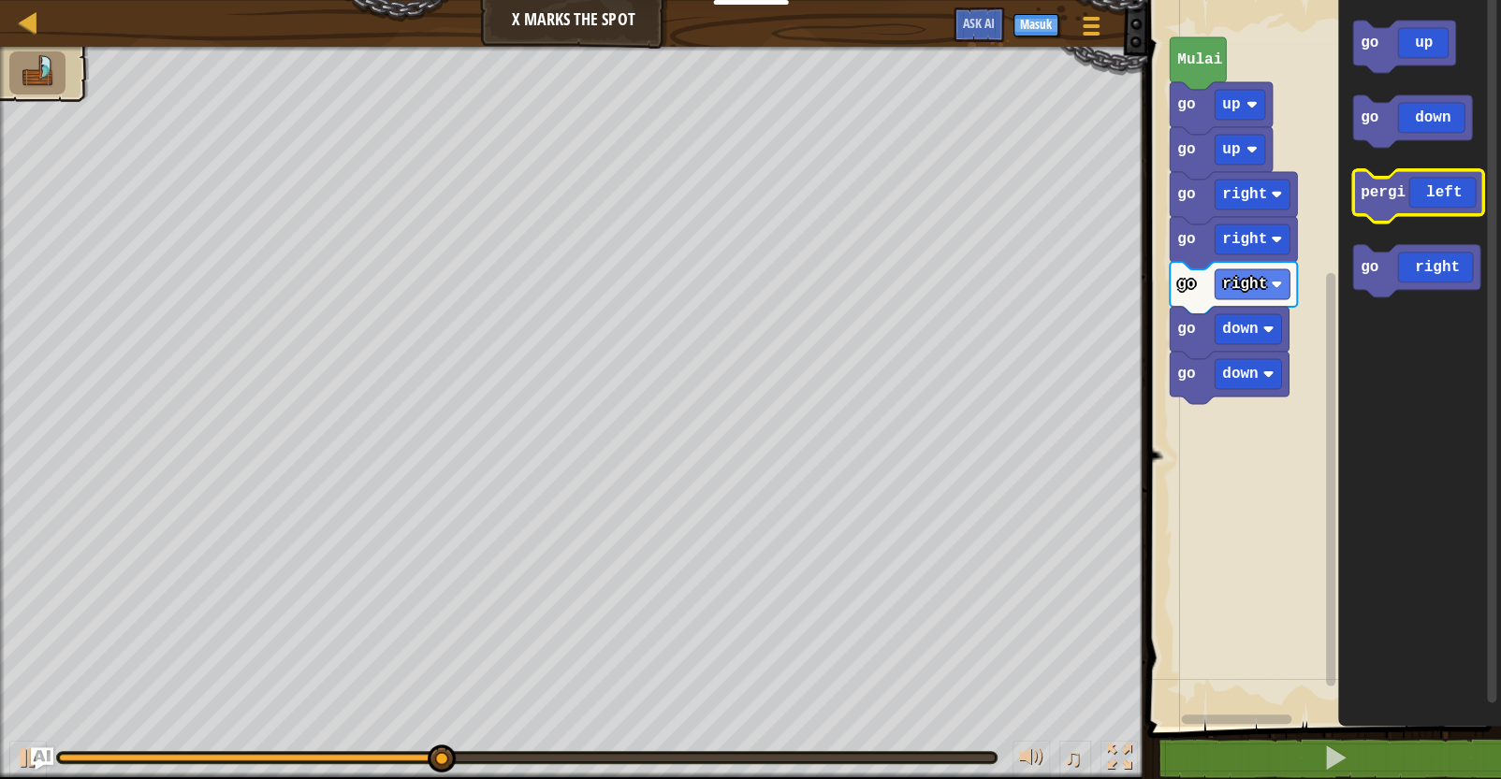
click at [1232, 211] on icon "Ruang Kerja Blockly" at bounding box center [1418, 196] width 130 height 52
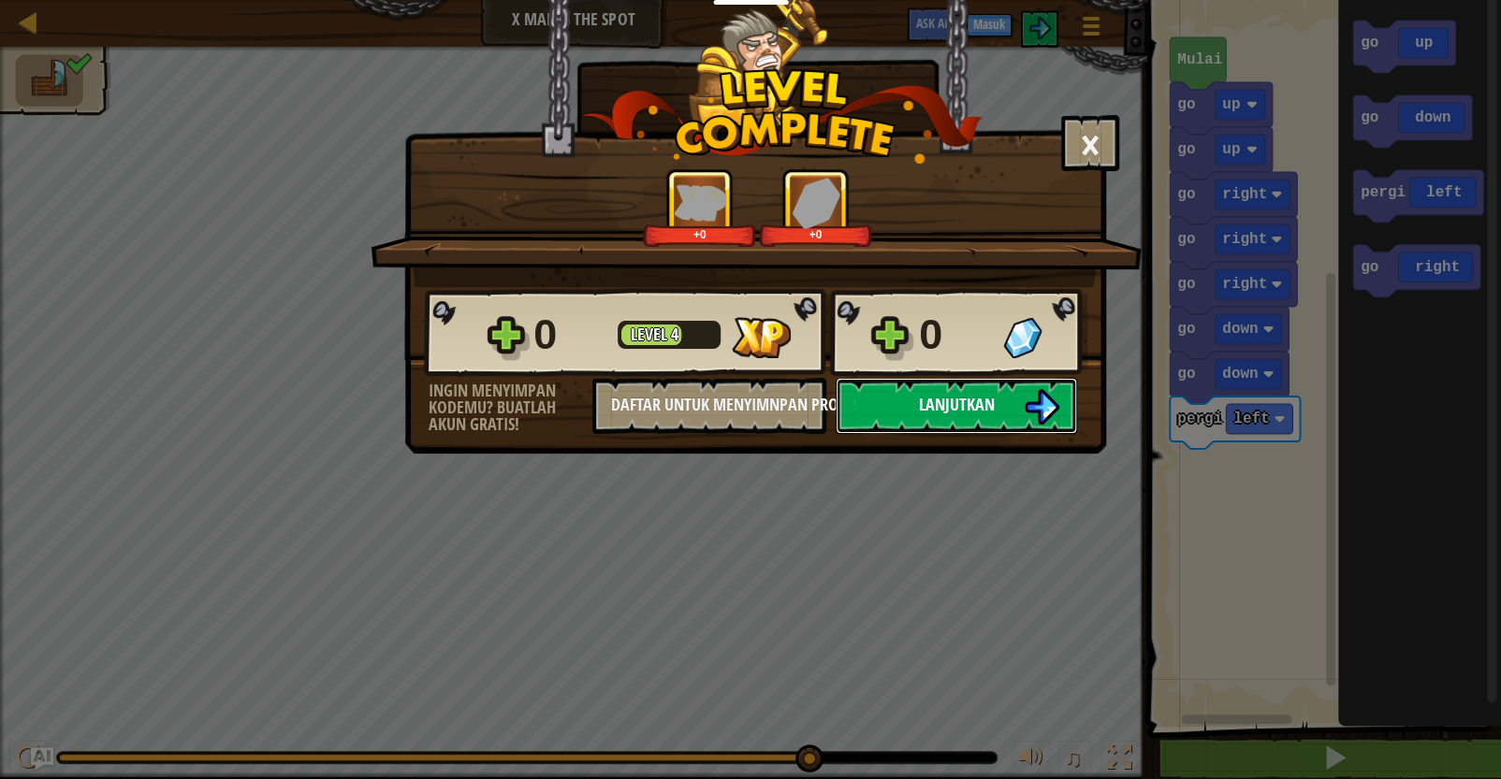
click at [995, 405] on button "Lanjutkan" at bounding box center [956, 406] width 241 height 56
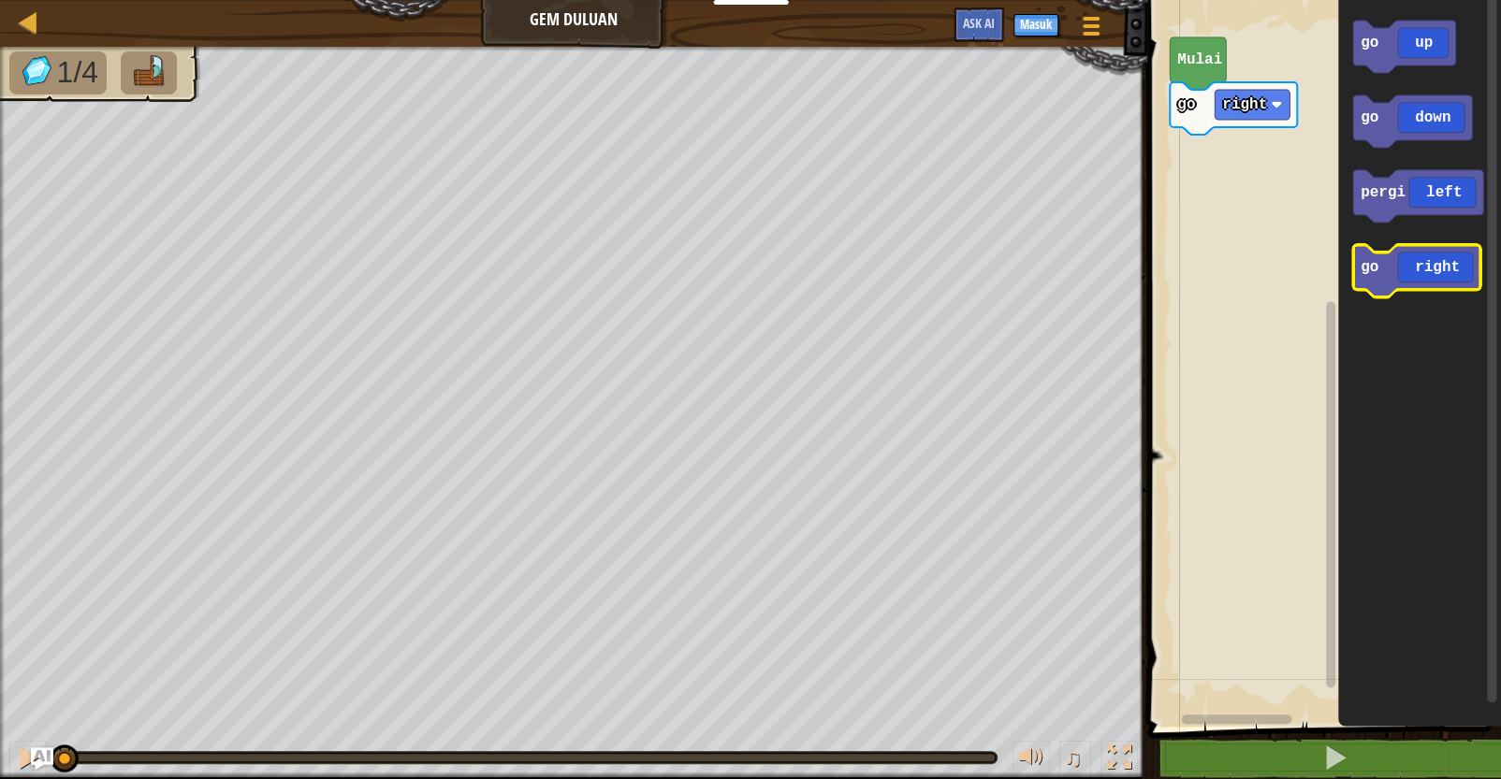
click at [1232, 260] on icon "Ruang Kerja Blockly" at bounding box center [1416, 271] width 127 height 52
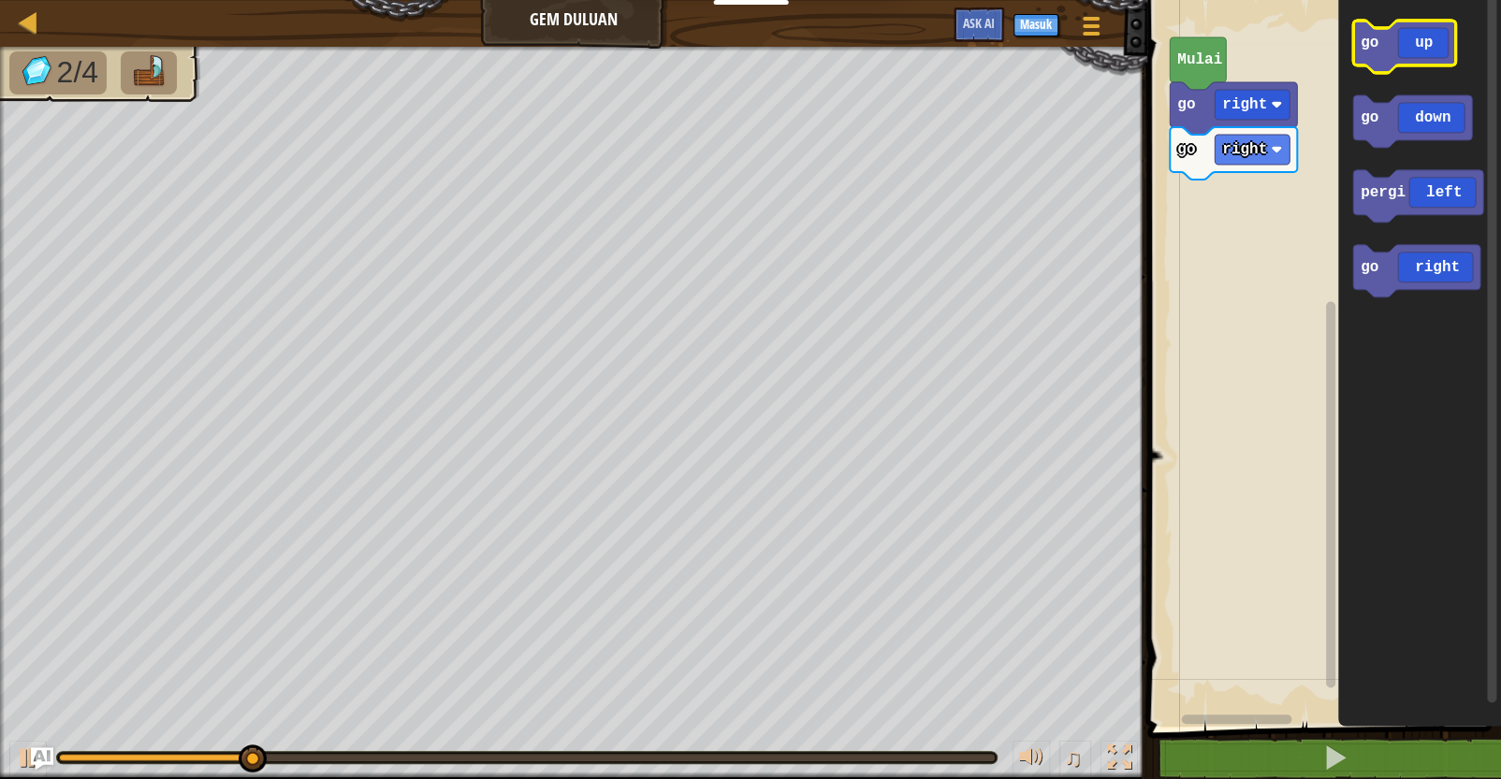
click at [1232, 61] on icon "Ruang Kerja Blockly" at bounding box center [1404, 47] width 103 height 52
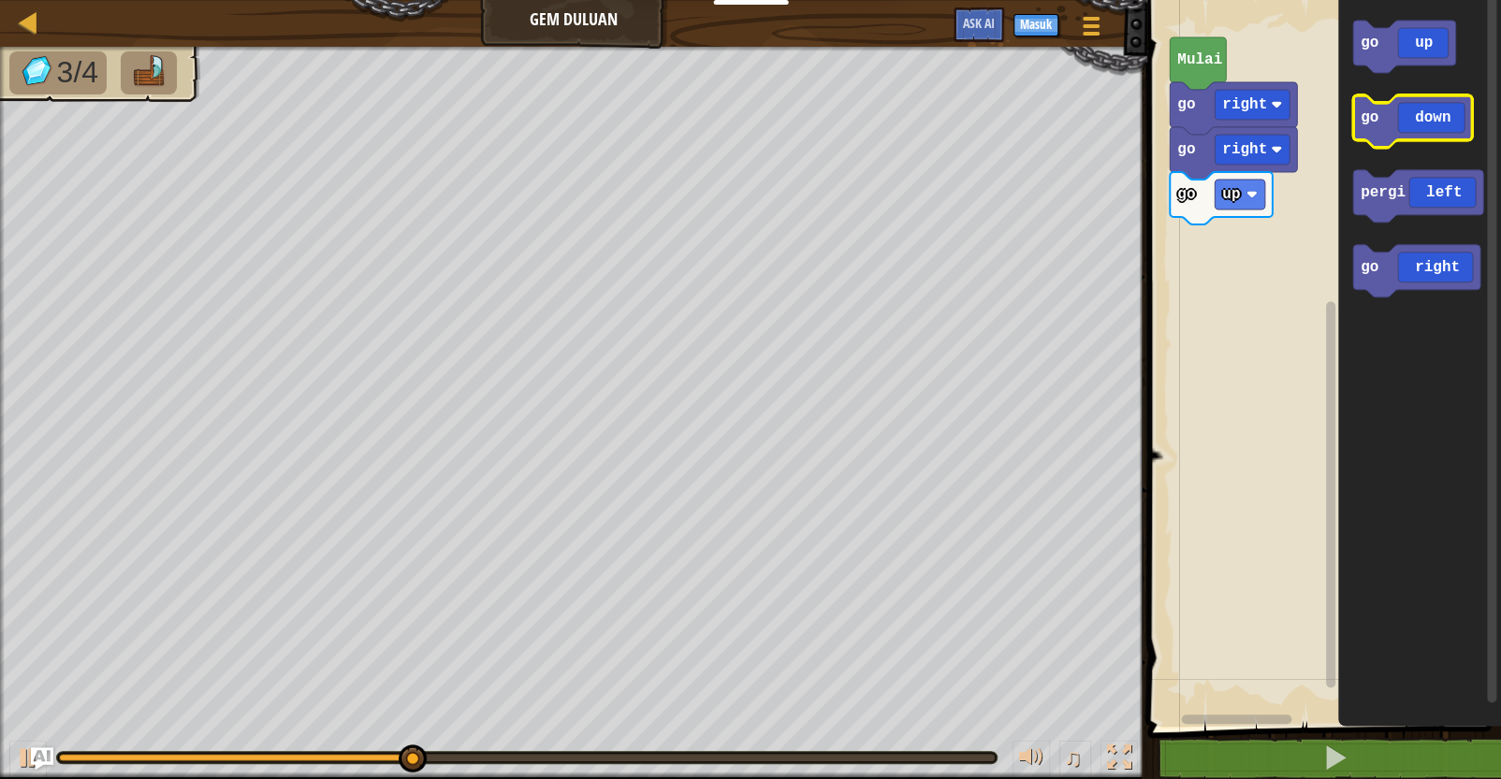
click at [1232, 136] on icon "Ruang Kerja Blockly" at bounding box center [1412, 121] width 119 height 52
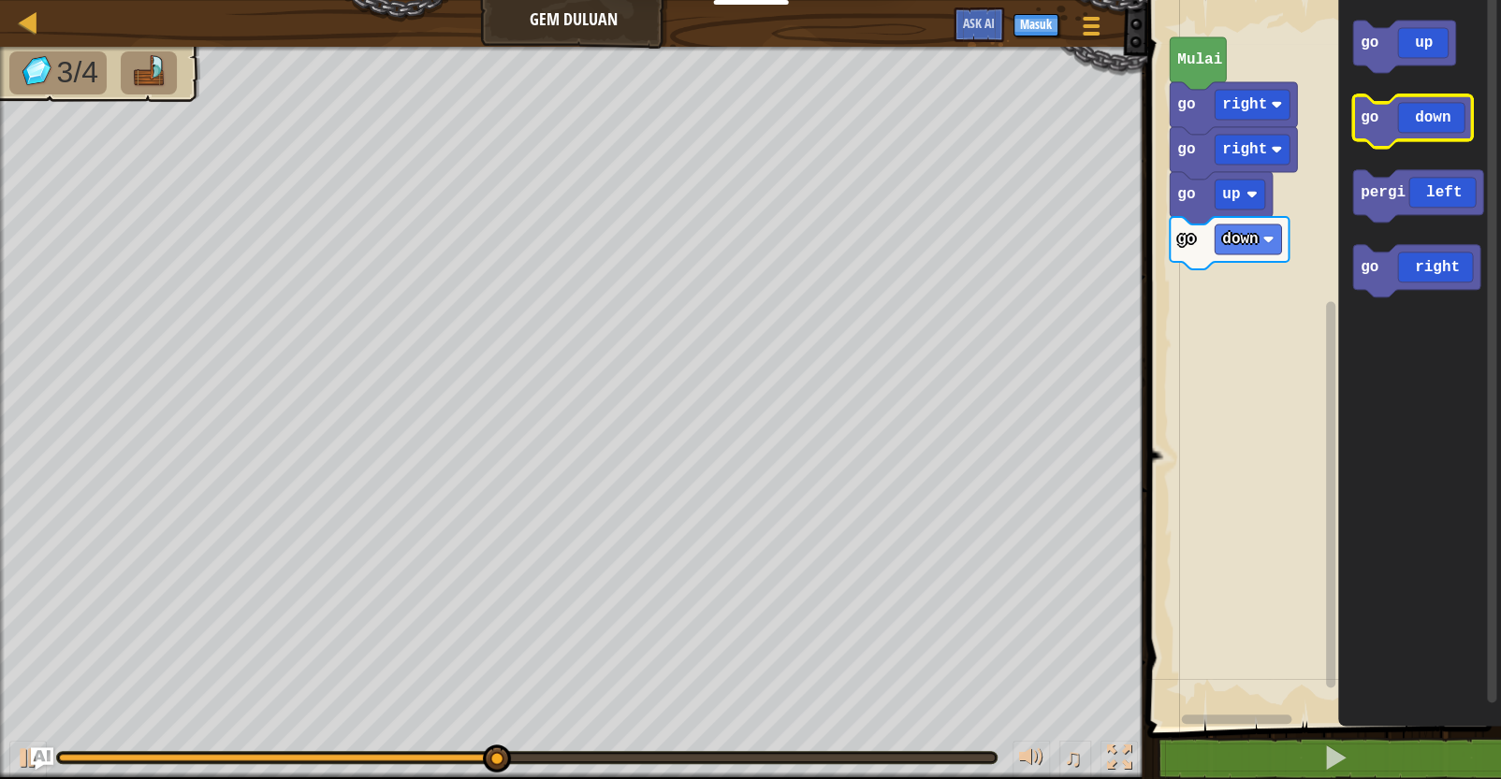
click at [1232, 136] on icon "Ruang Kerja Blockly" at bounding box center [1412, 121] width 119 height 52
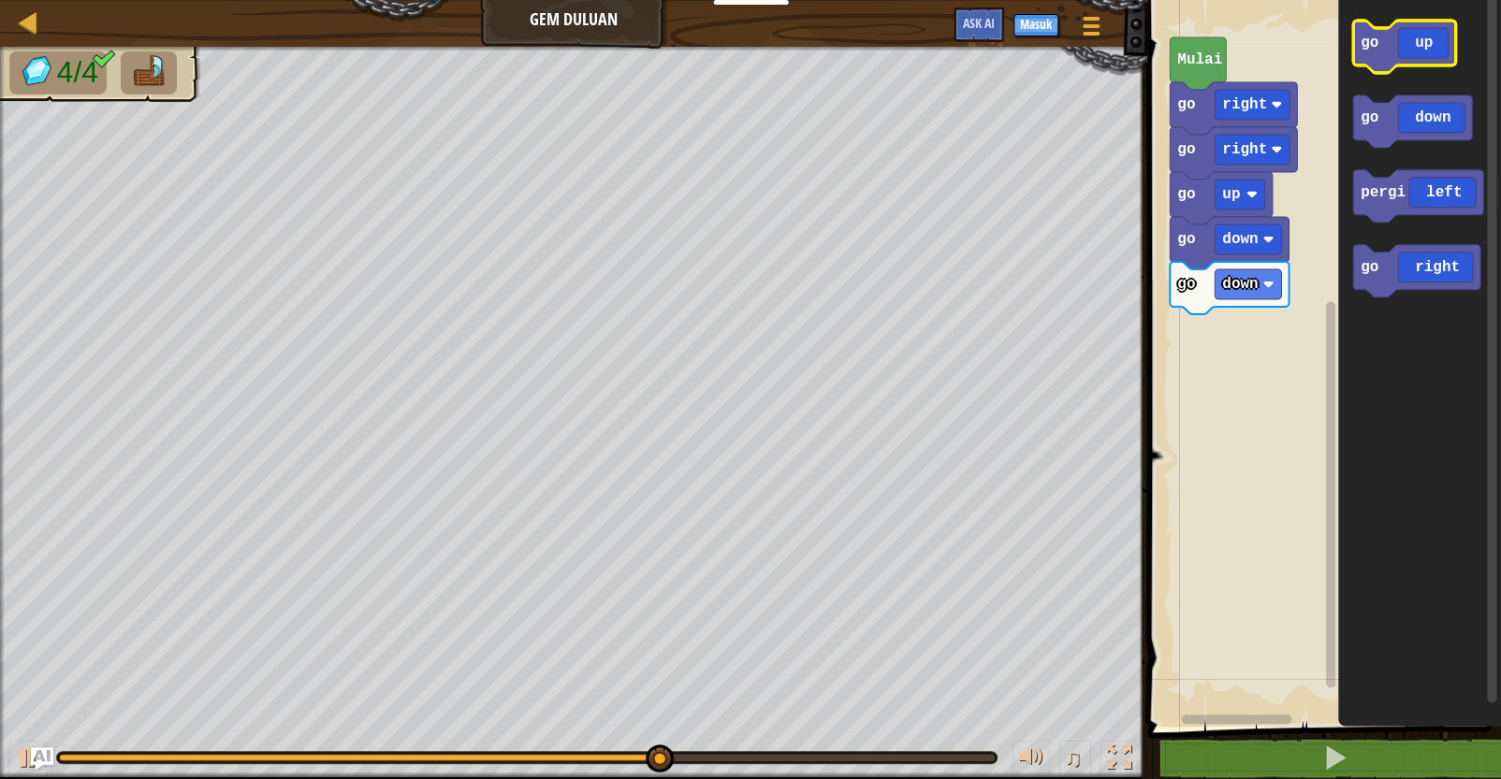
click at [1232, 67] on icon "Ruang Kerja Blockly" at bounding box center [1404, 47] width 103 height 52
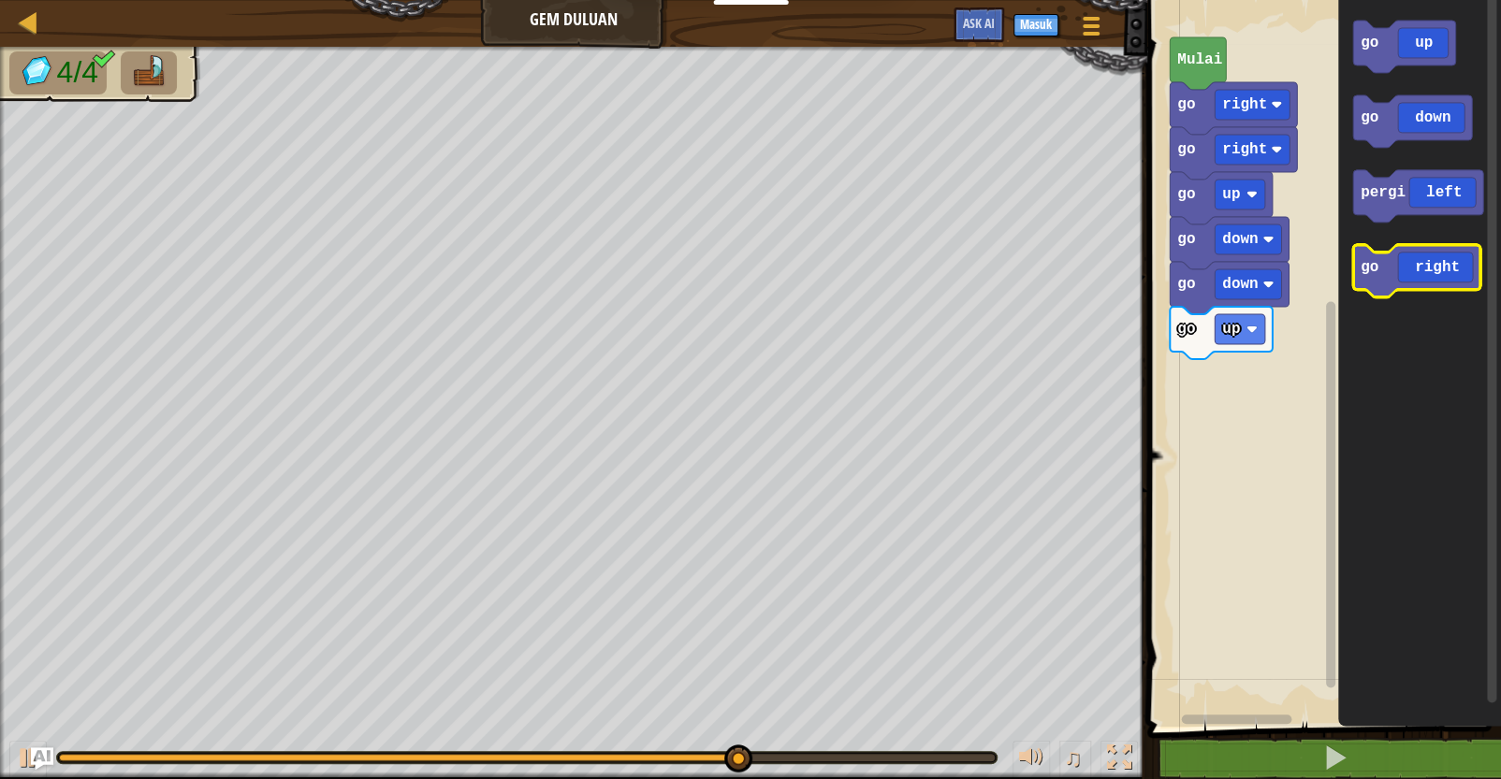
click at [1232, 262] on icon "Ruang Kerja Blockly" at bounding box center [1416, 271] width 127 height 52
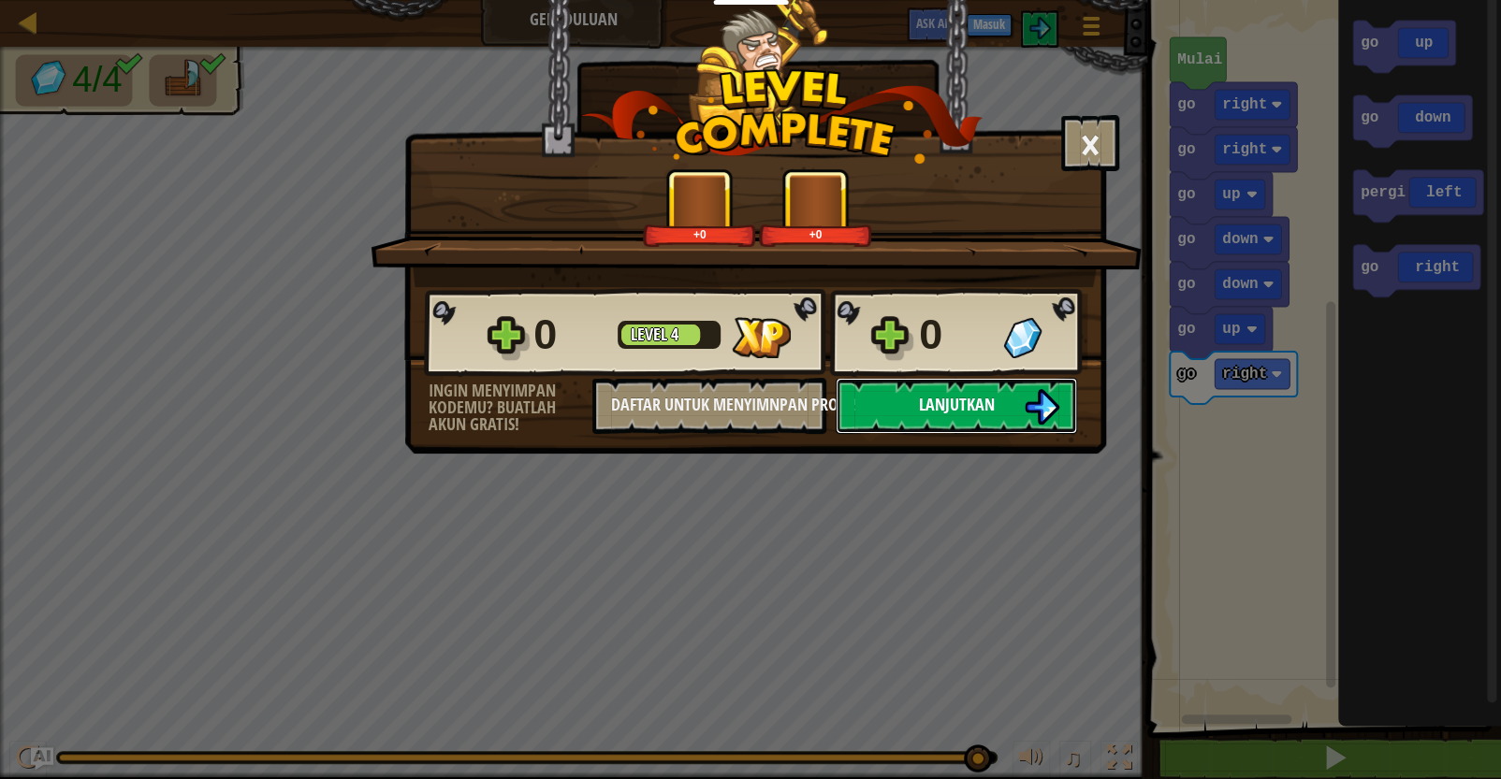
click at [1024, 390] on img at bounding box center [1042, 407] width 36 height 36
select select "id"
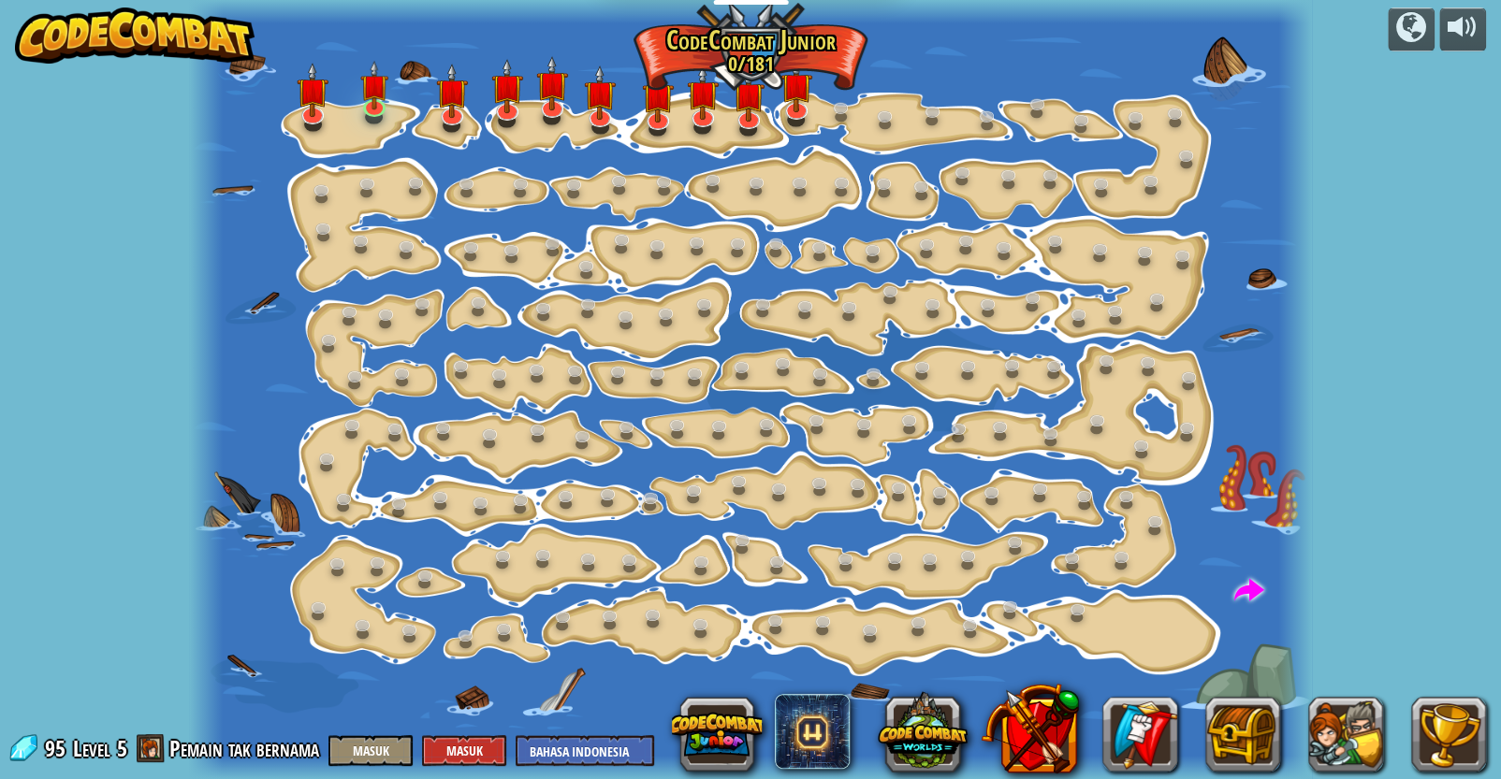
select select "id"
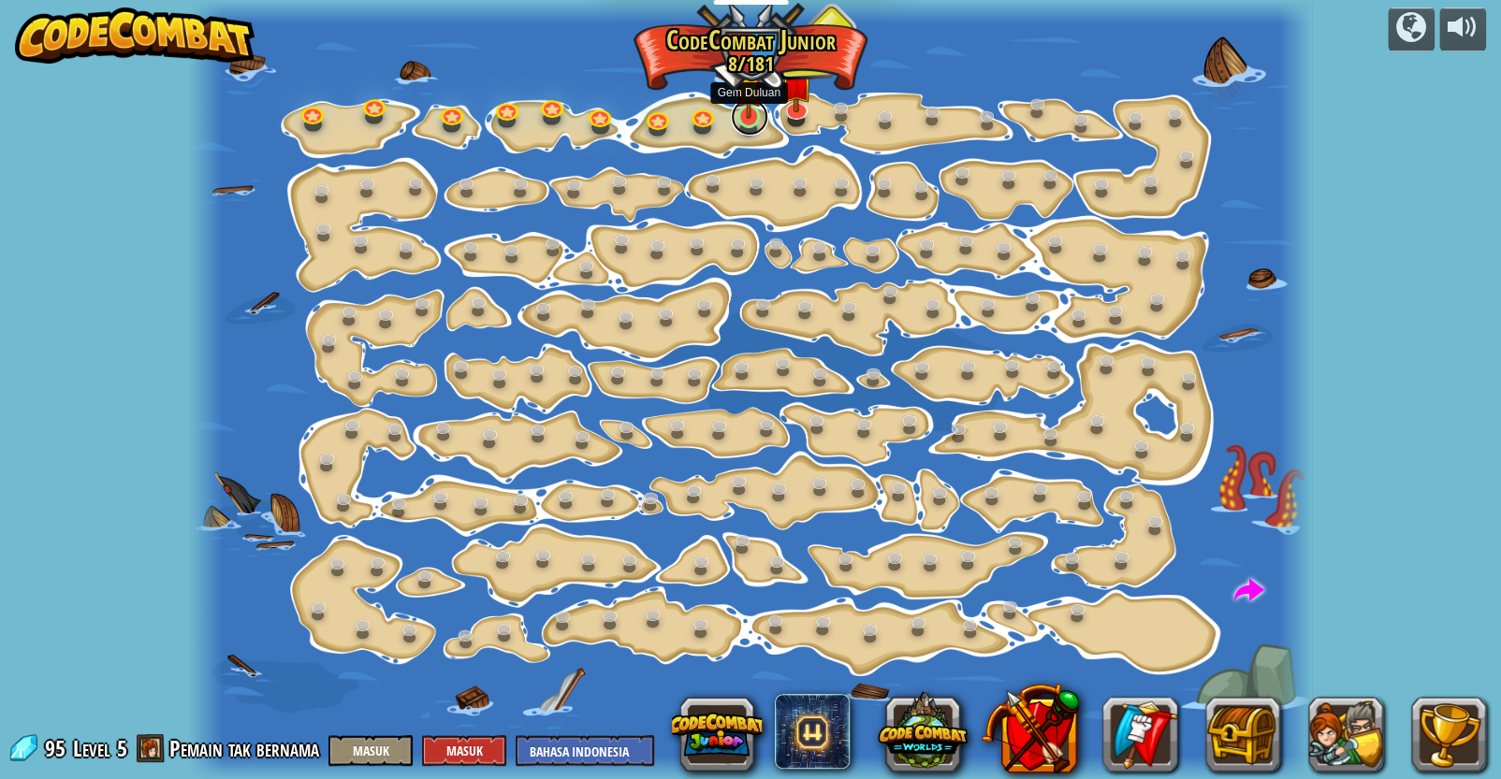
click at [746, 123] on link at bounding box center [749, 116] width 37 height 37
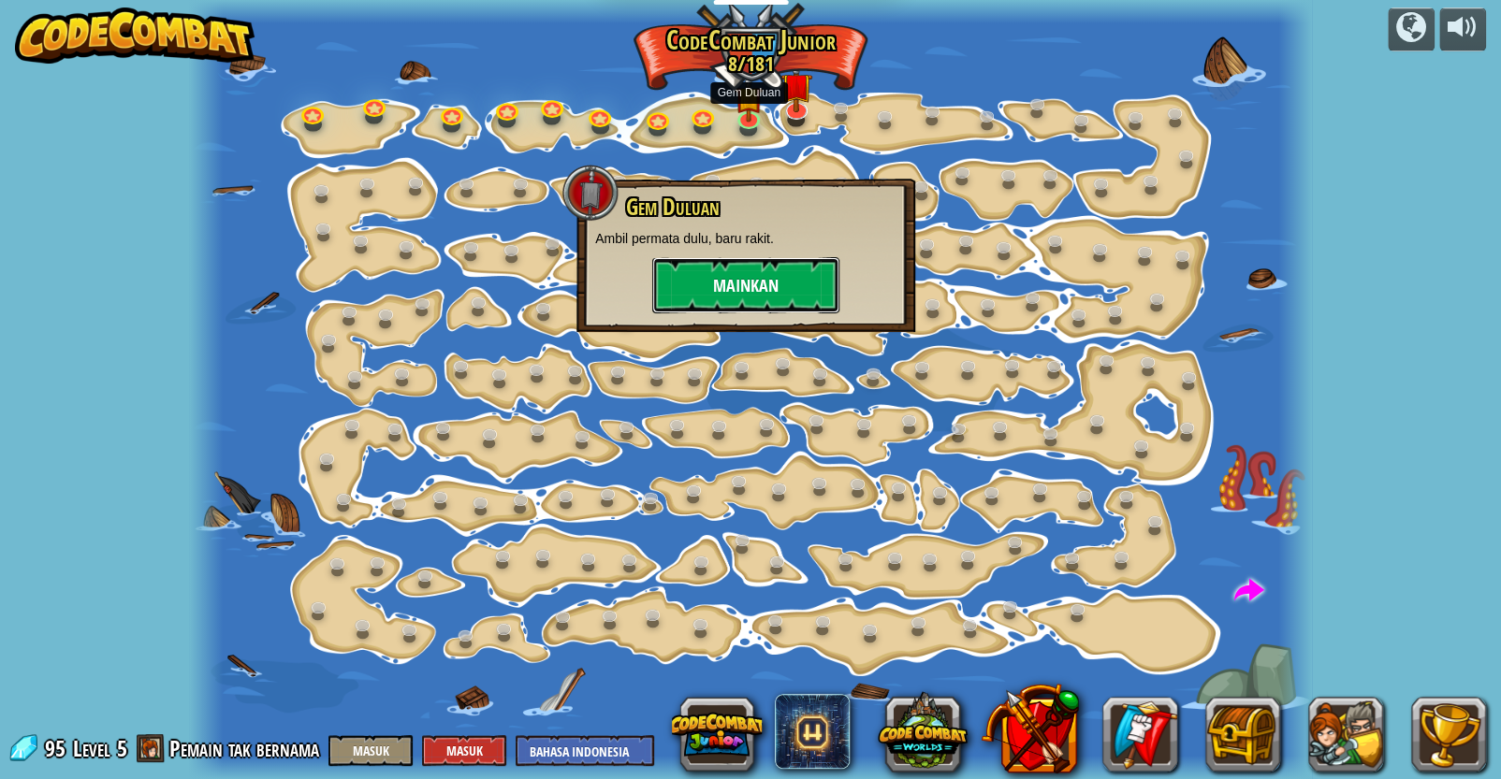
click at [760, 284] on button "Mainkan" at bounding box center [745, 285] width 187 height 56
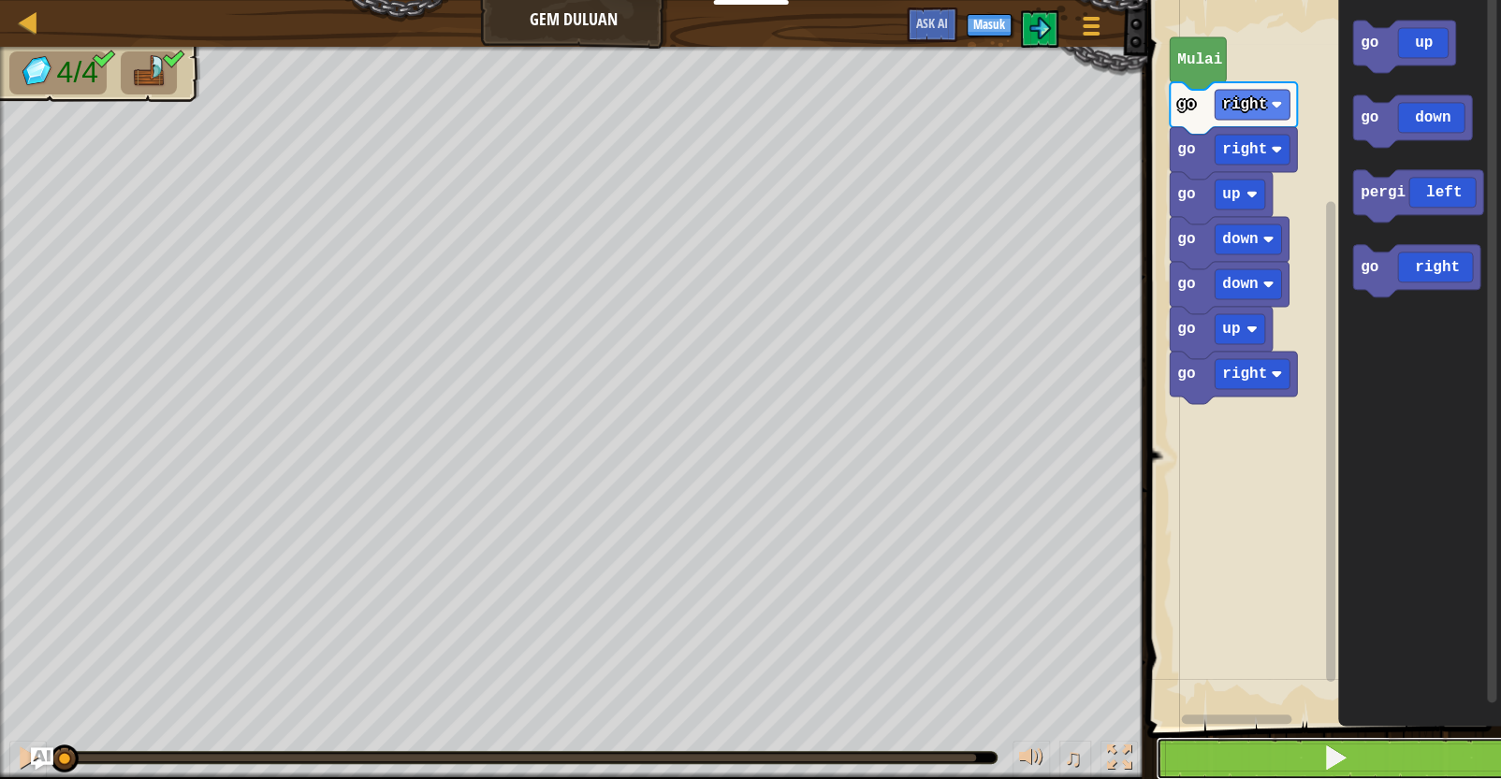
click at [1205, 691] on button at bounding box center [1335, 758] width 359 height 43
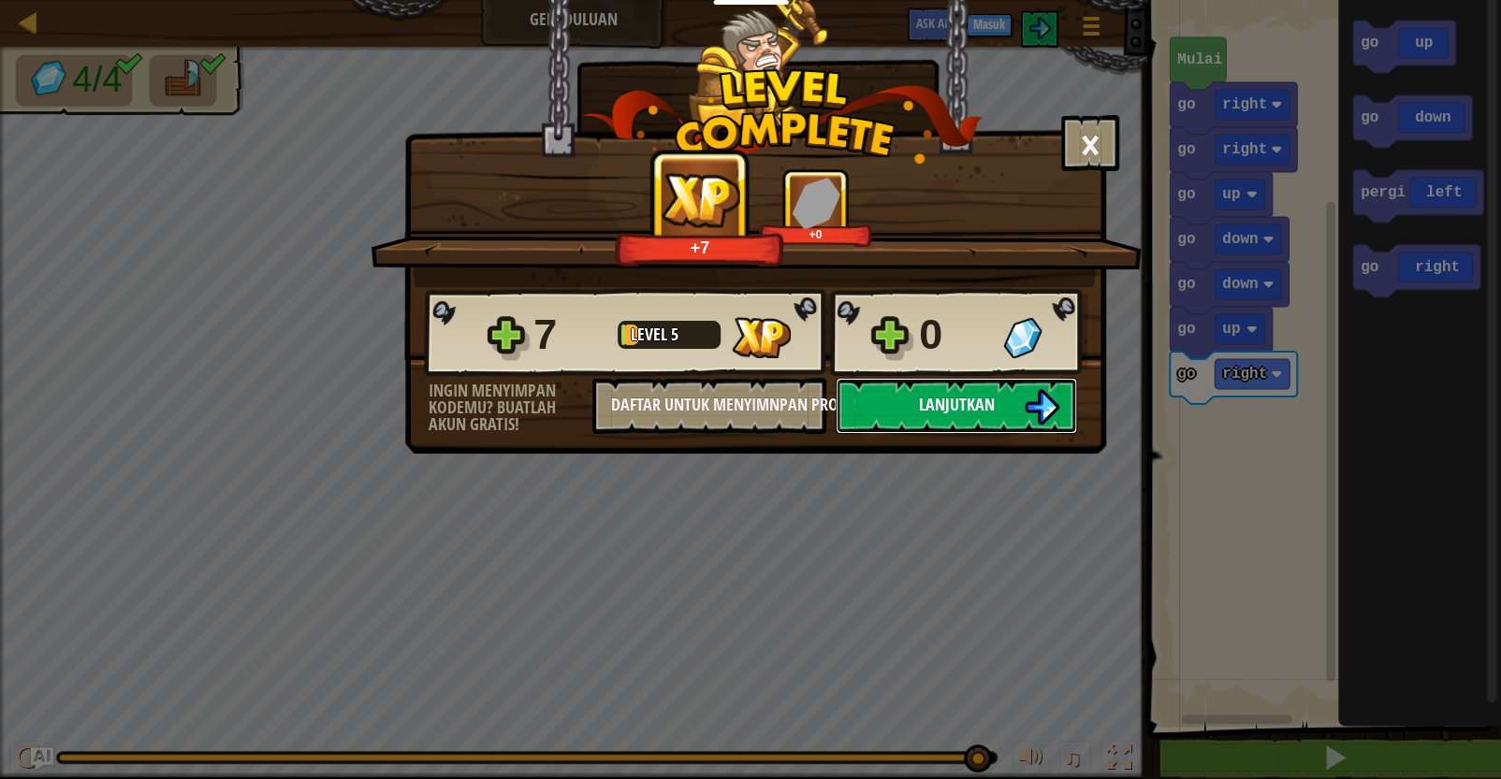
click at [1049, 411] on img at bounding box center [1042, 407] width 36 height 36
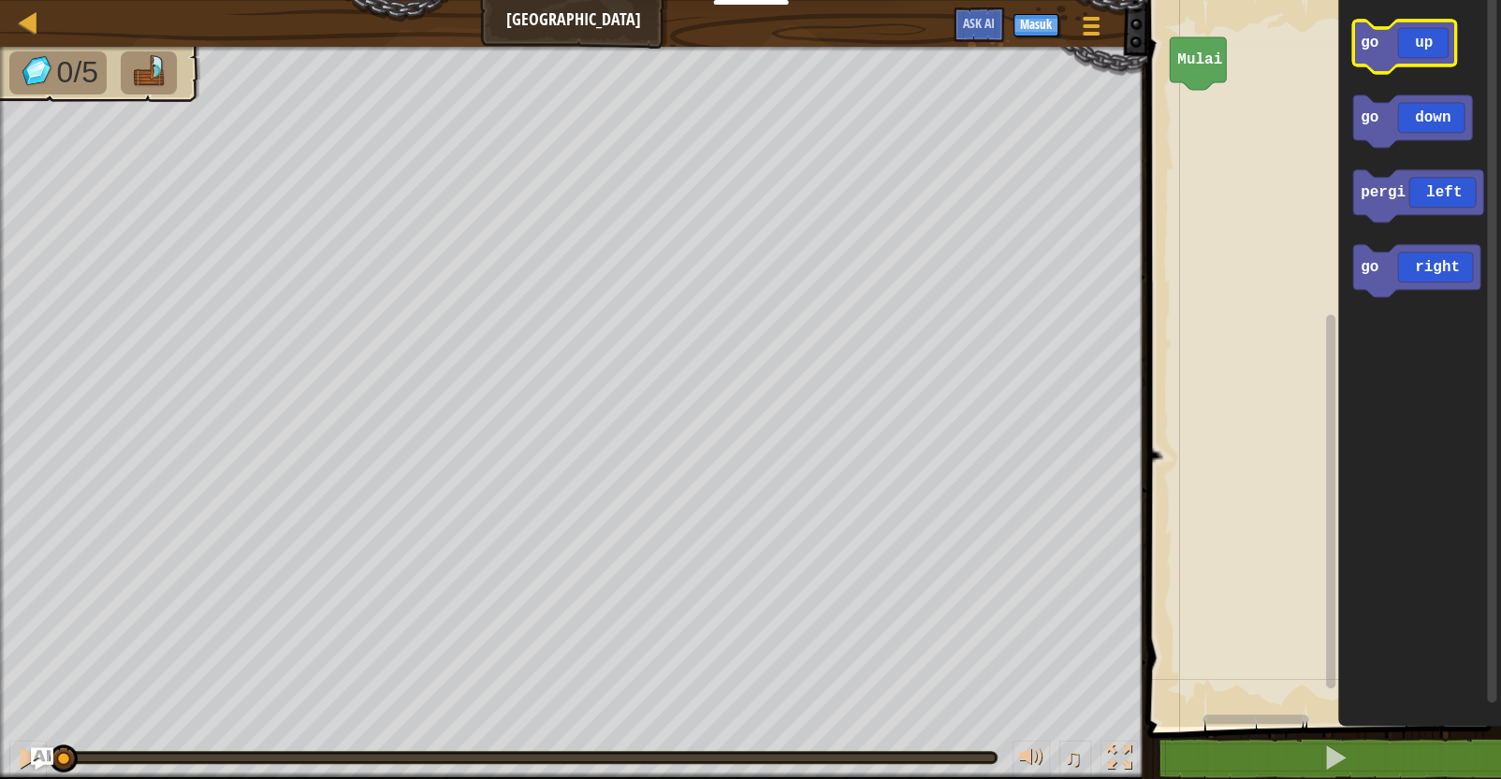
click at [1232, 50] on icon "Ruang Kerja Blockly" at bounding box center [1404, 47] width 103 height 52
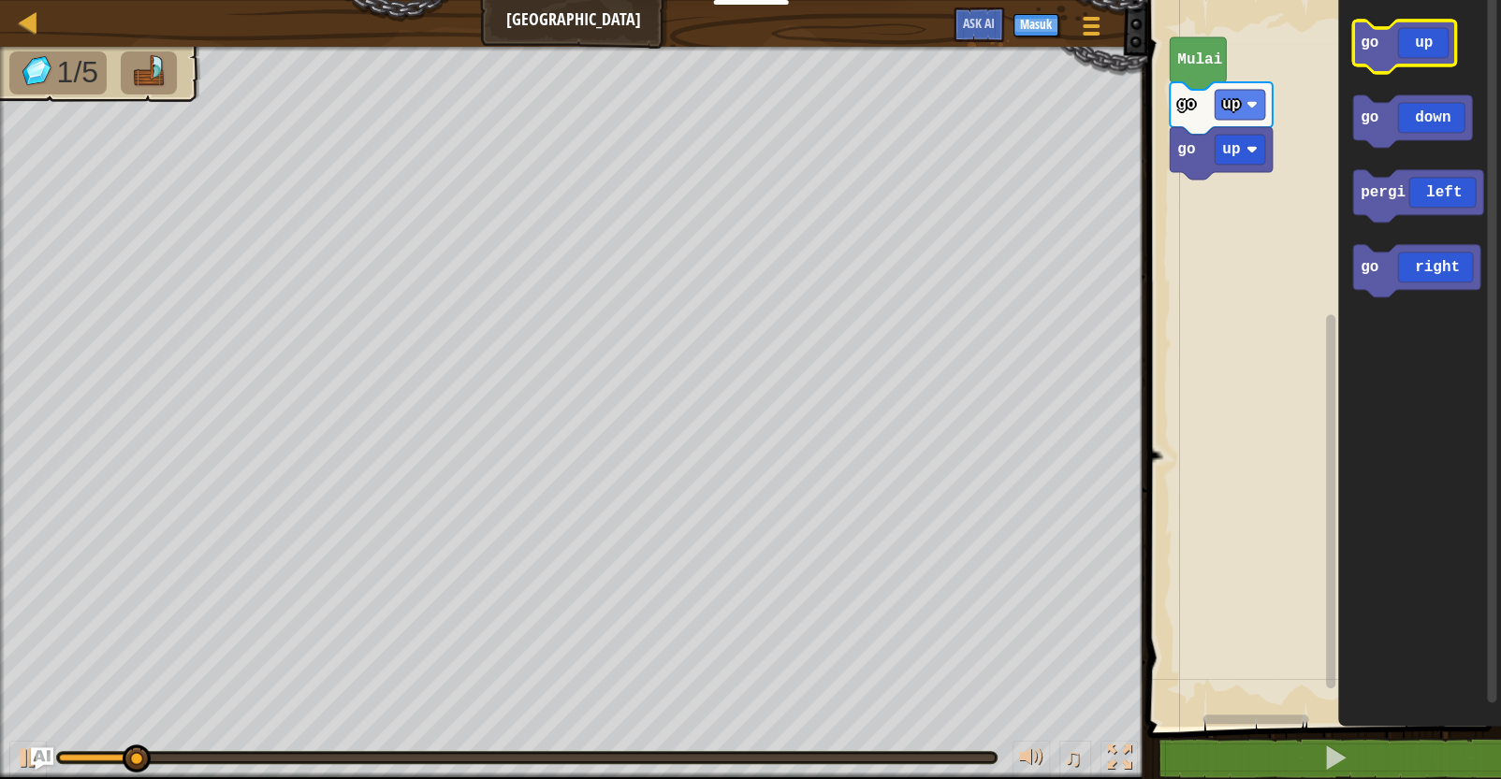
click at [1232, 50] on icon "Ruang Kerja Blockly" at bounding box center [1404, 47] width 103 height 52
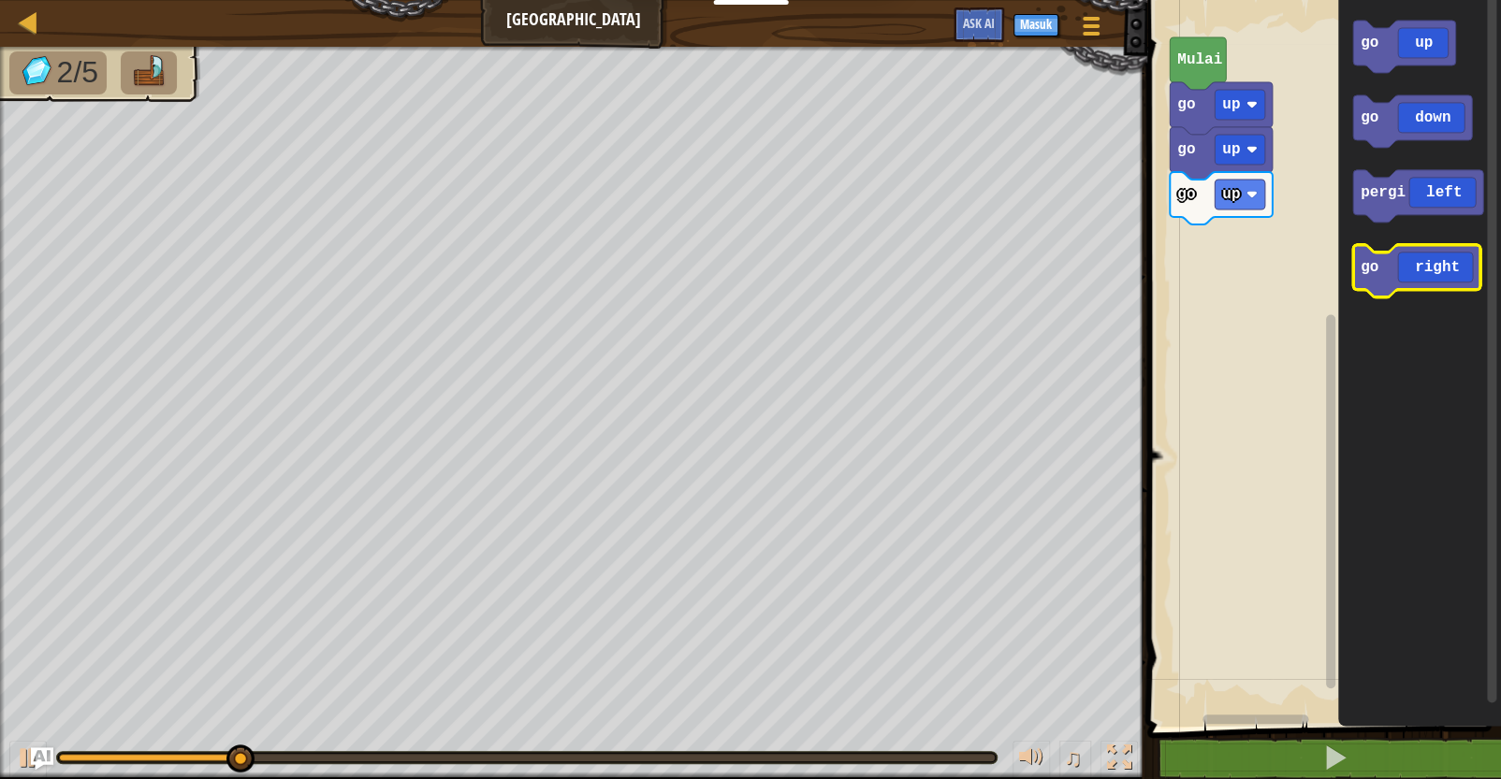
click at [1232, 259] on icon "Ruang Kerja Blockly" at bounding box center [1416, 271] width 127 height 52
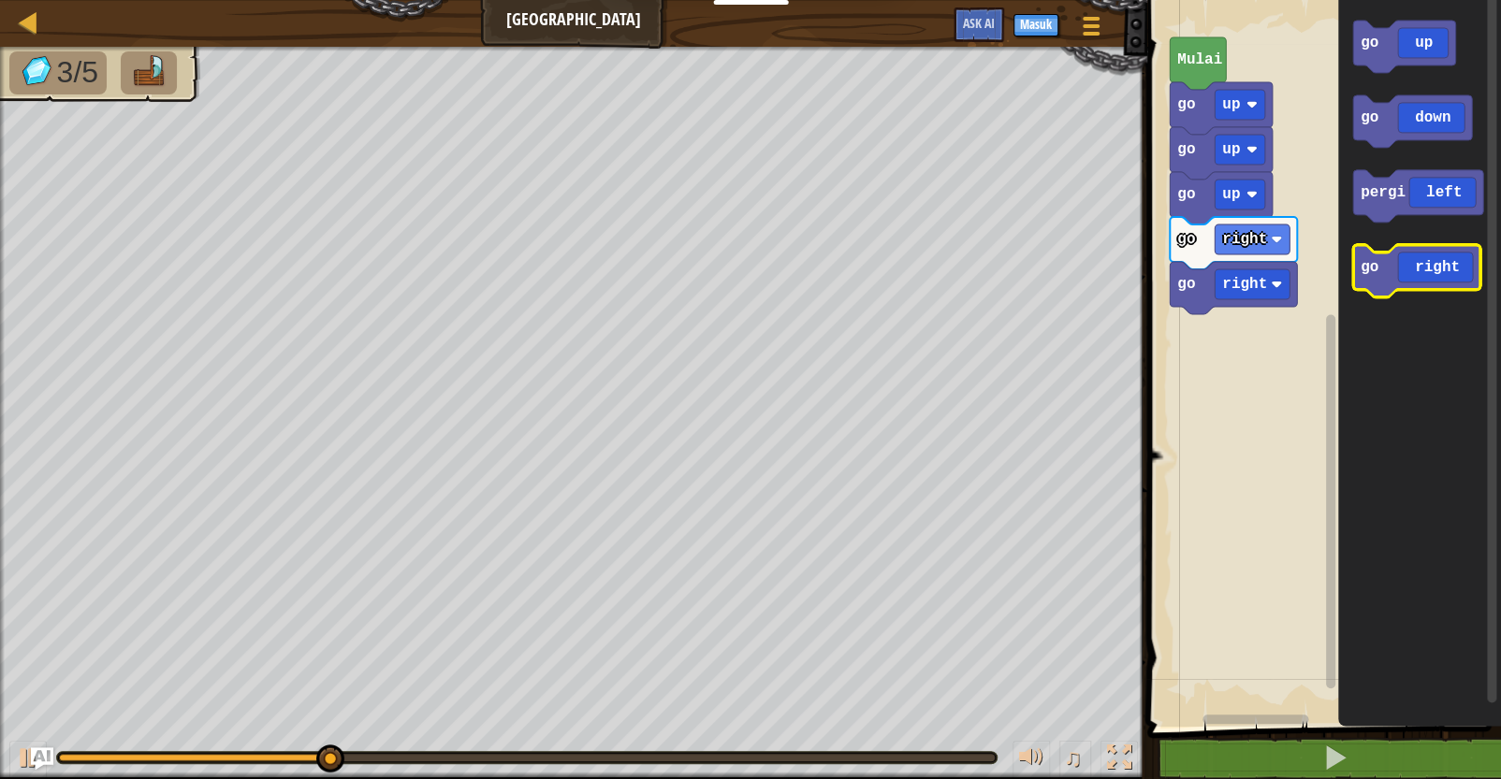
click at [1232, 259] on icon "Ruang Kerja Blockly" at bounding box center [1416, 271] width 127 height 52
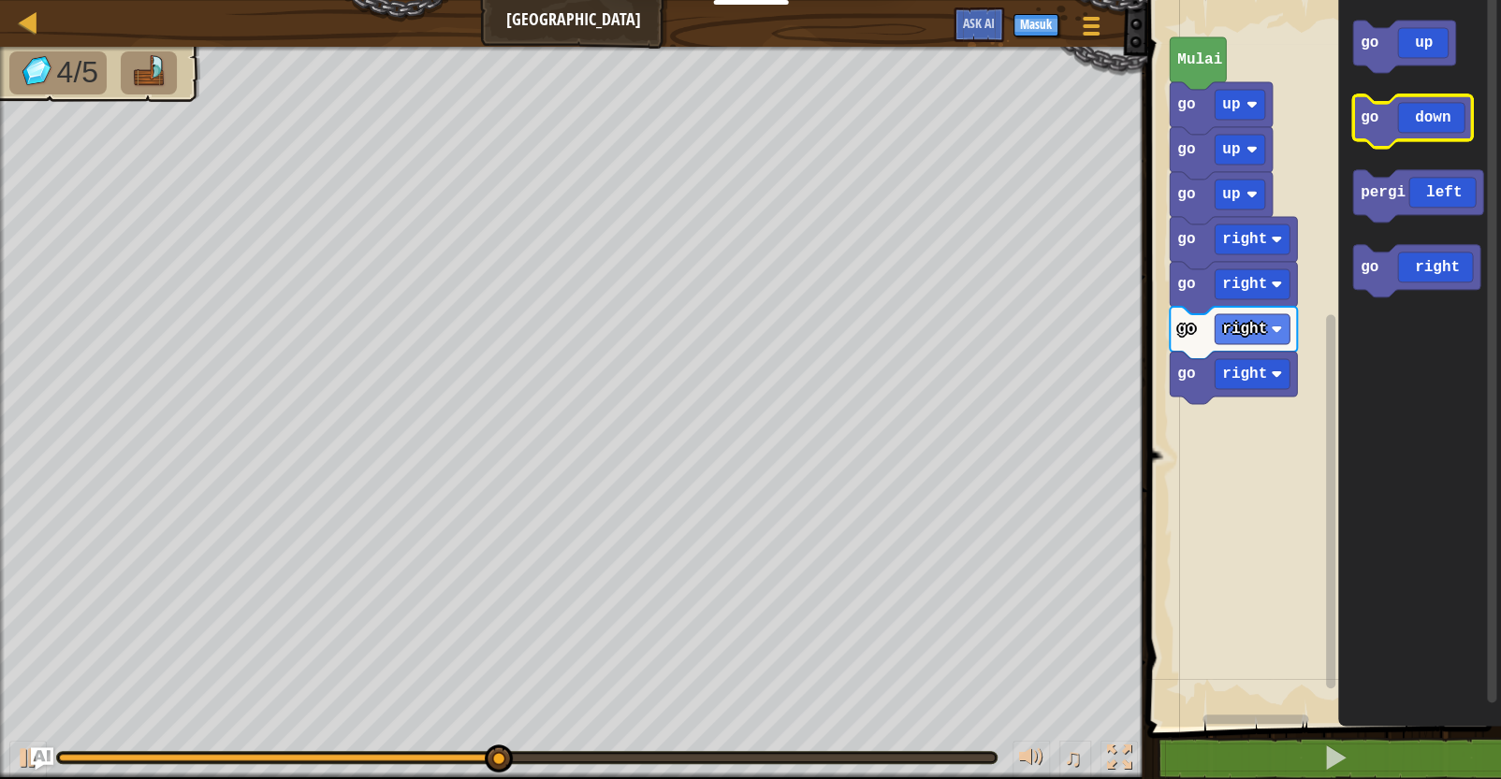
click at [1232, 132] on icon "Ruang Kerja Blockly" at bounding box center [1412, 121] width 119 height 52
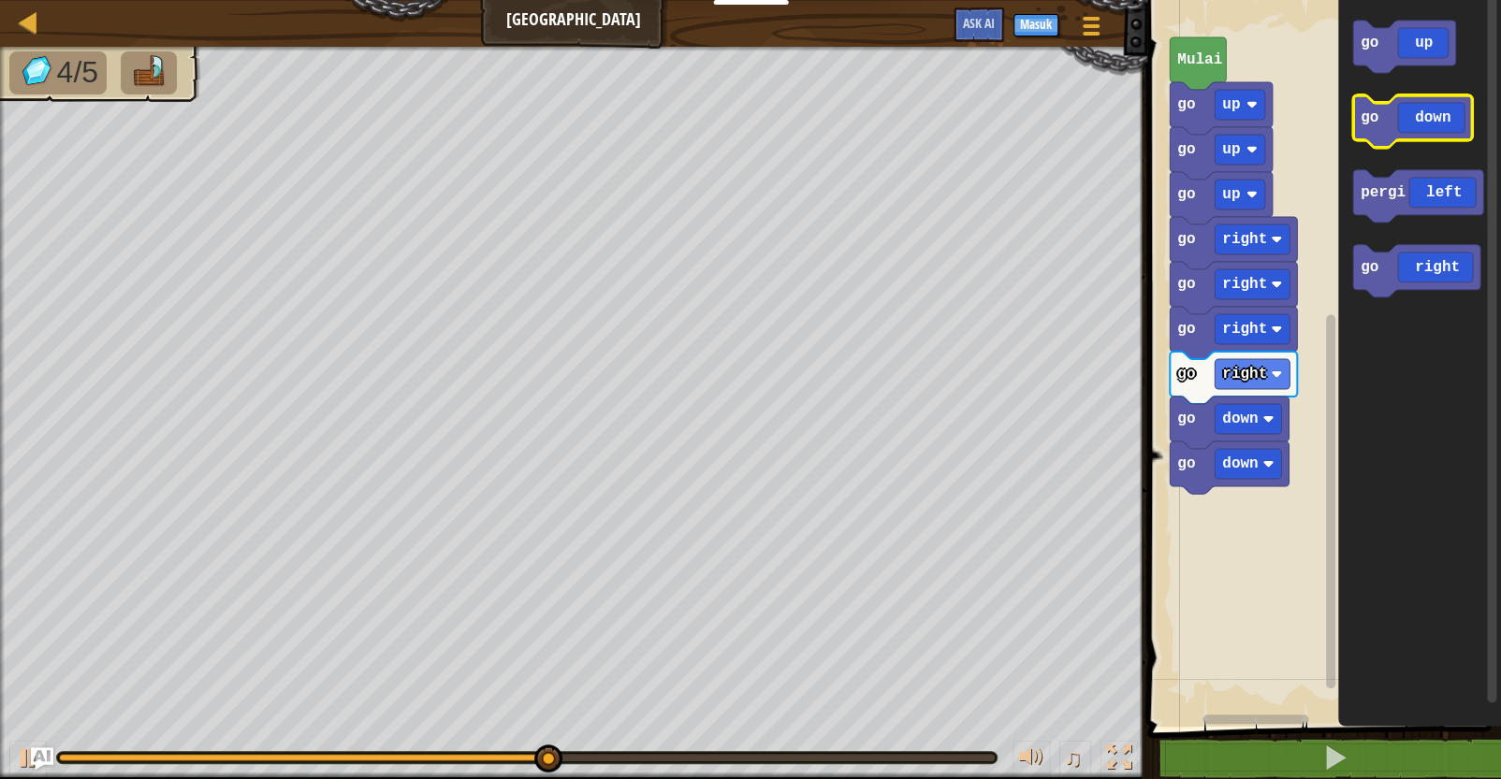
click at [1232, 132] on icon "Ruang Kerja Blockly" at bounding box center [1412, 121] width 119 height 52
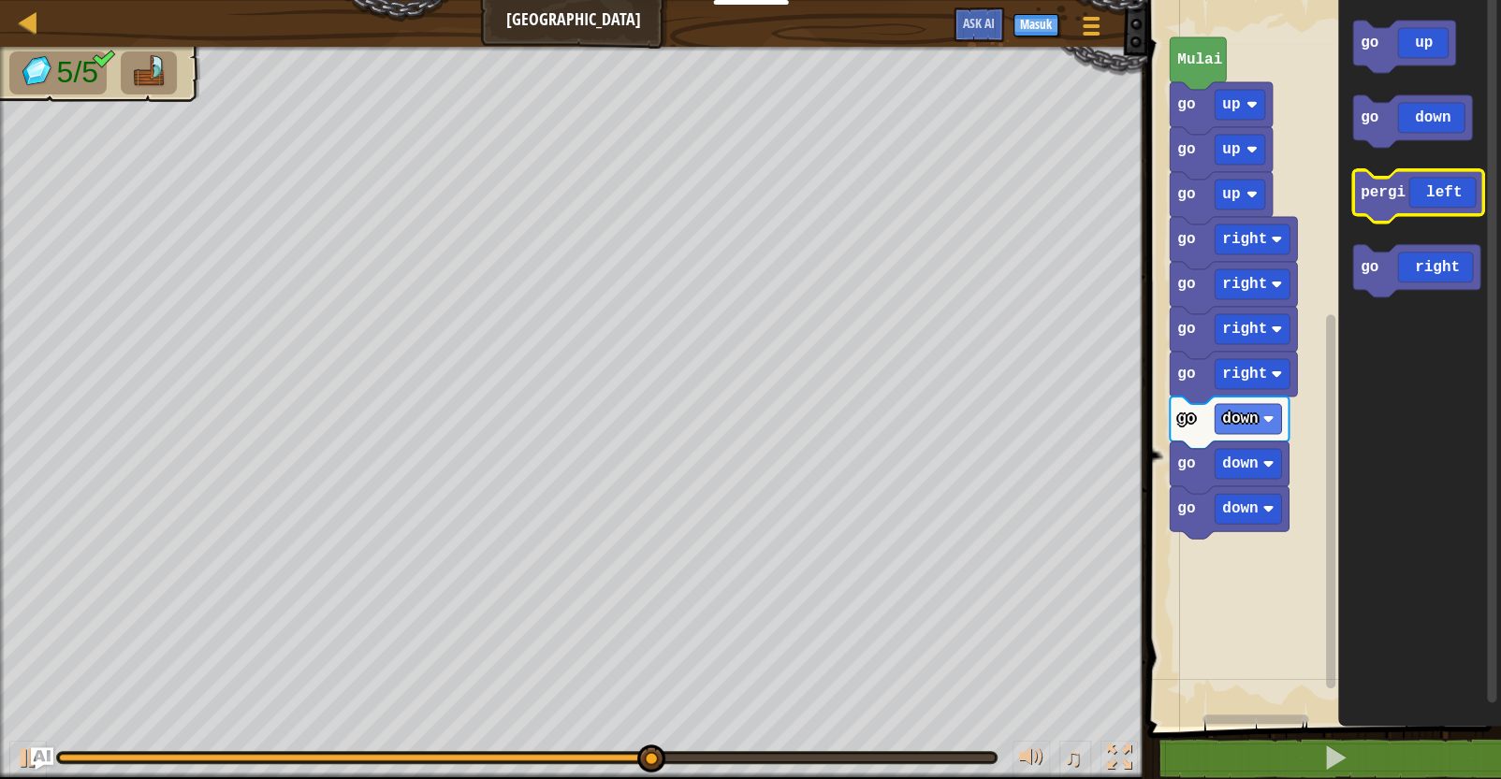
click at [1232, 210] on icon "Ruang Kerja Blockly" at bounding box center [1418, 196] width 130 height 52
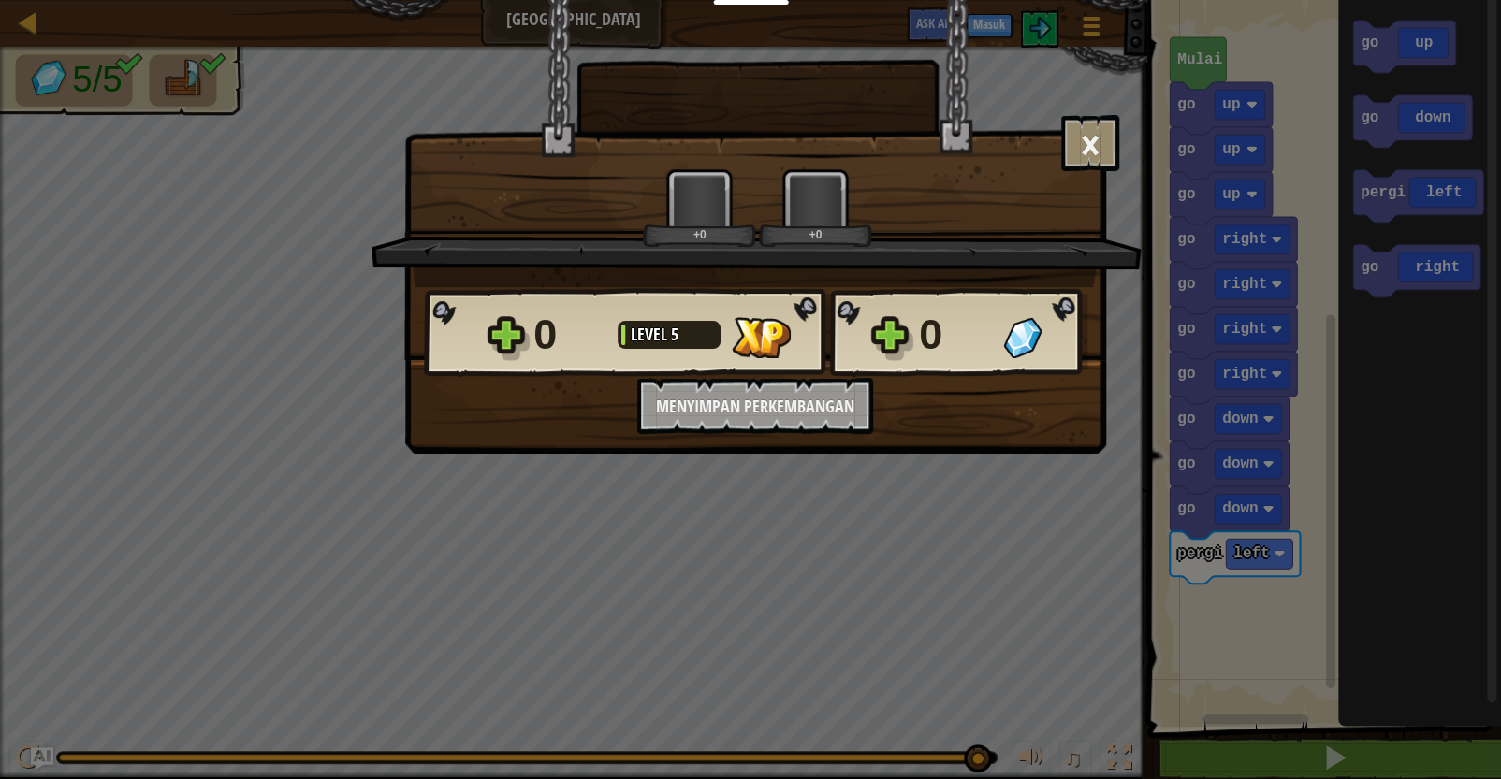
click at [1030, 691] on div "× Seberapa menyenangkan level ini? +0 +0 Reticulating Splines... 0 Level 5 0 In…" at bounding box center [750, 389] width 1501 height 779
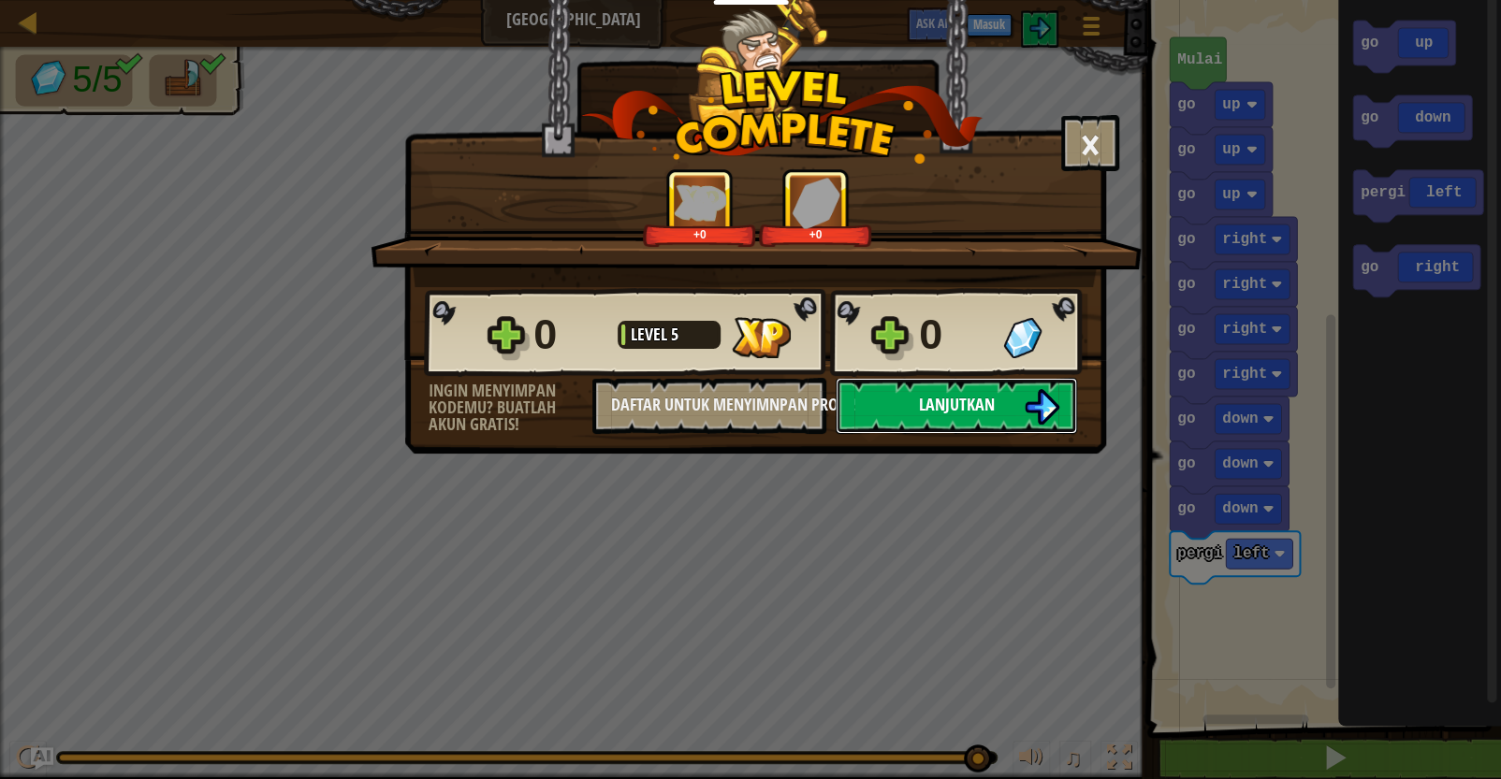
click at [982, 411] on span "Lanjutkan" at bounding box center [957, 404] width 76 height 23
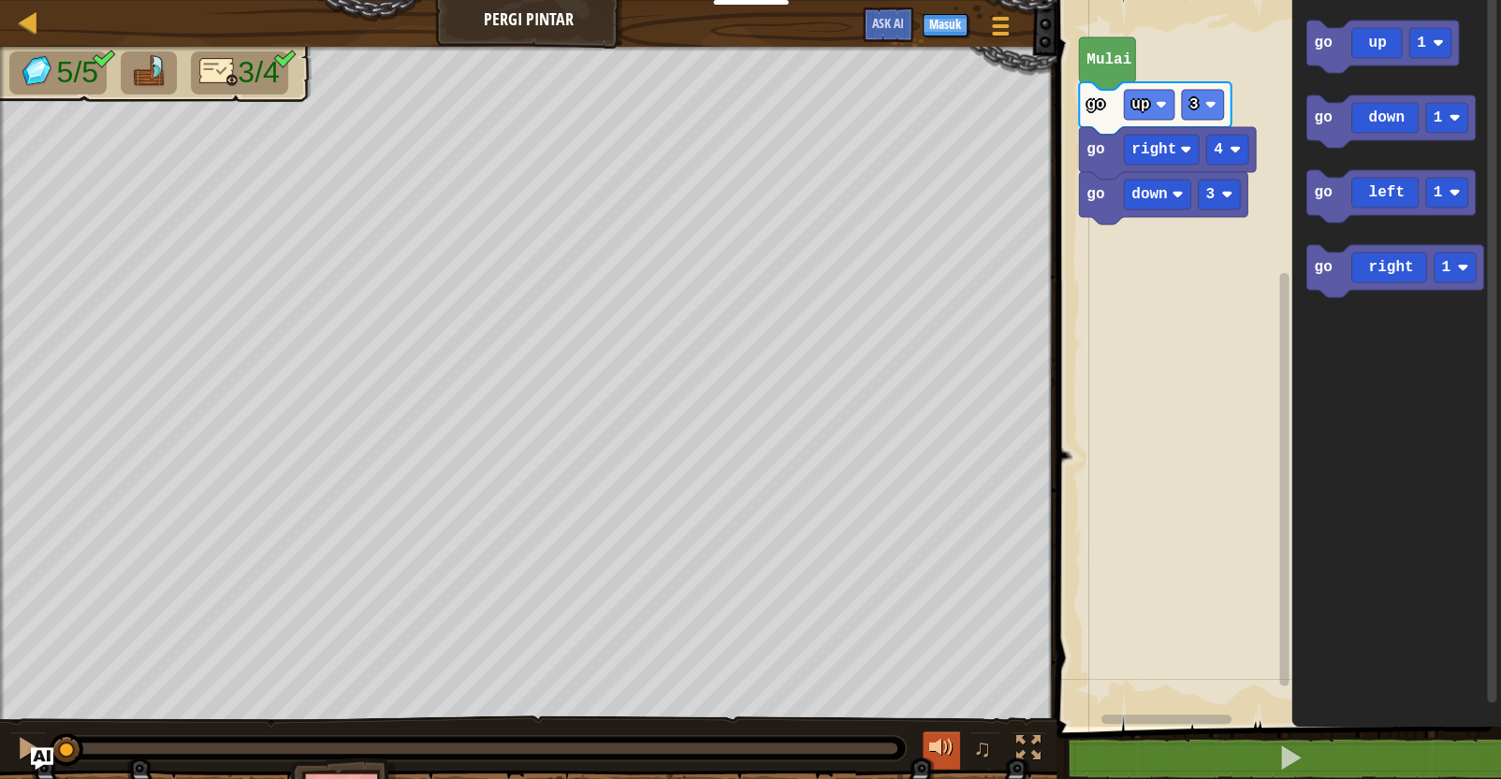
click at [940, 691] on div at bounding box center [941, 748] width 24 height 24
click at [989, 691] on span "♫" at bounding box center [982, 749] width 19 height 28
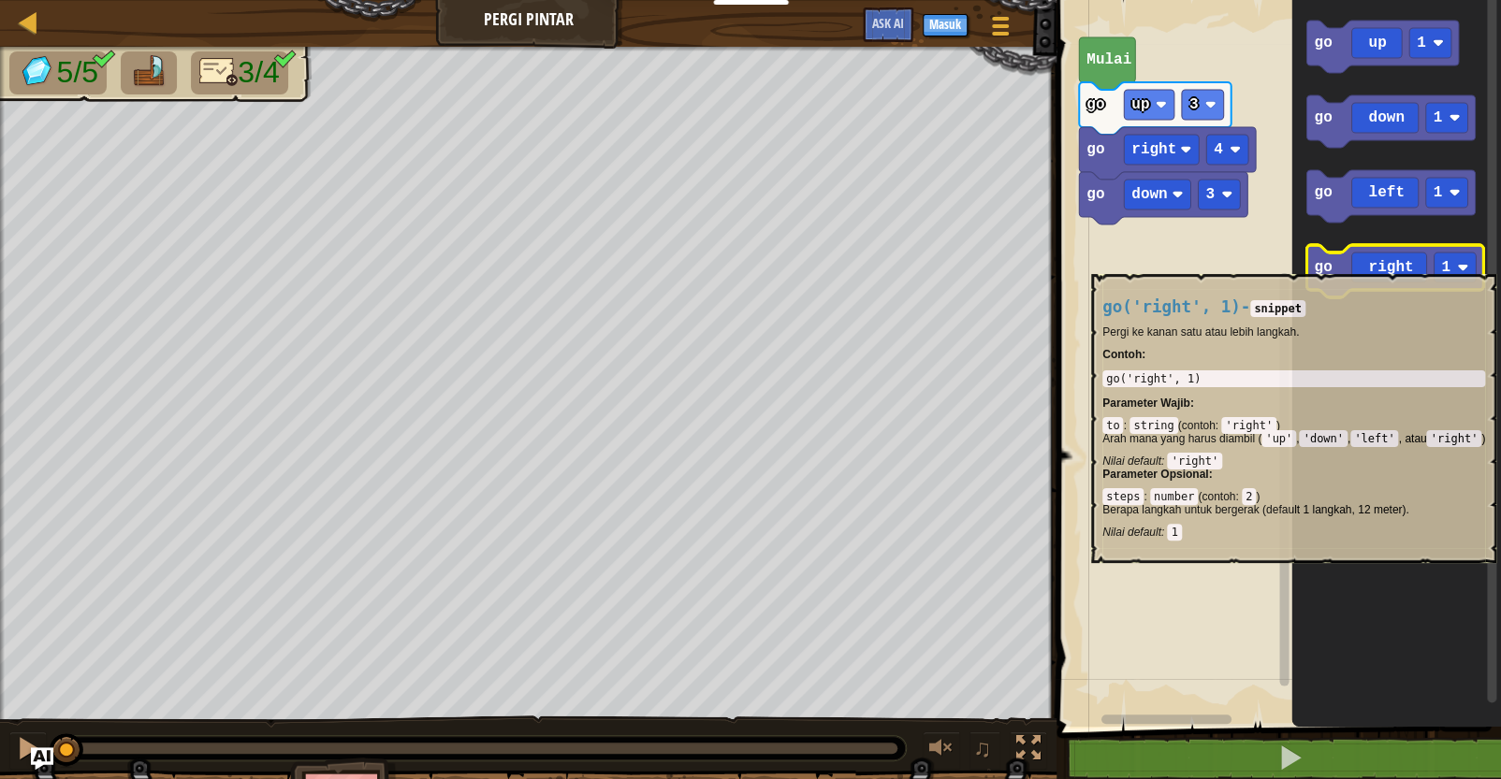
click at [1232, 265] on icon "Ruang Kerja Blockly" at bounding box center [1394, 271] width 177 height 52
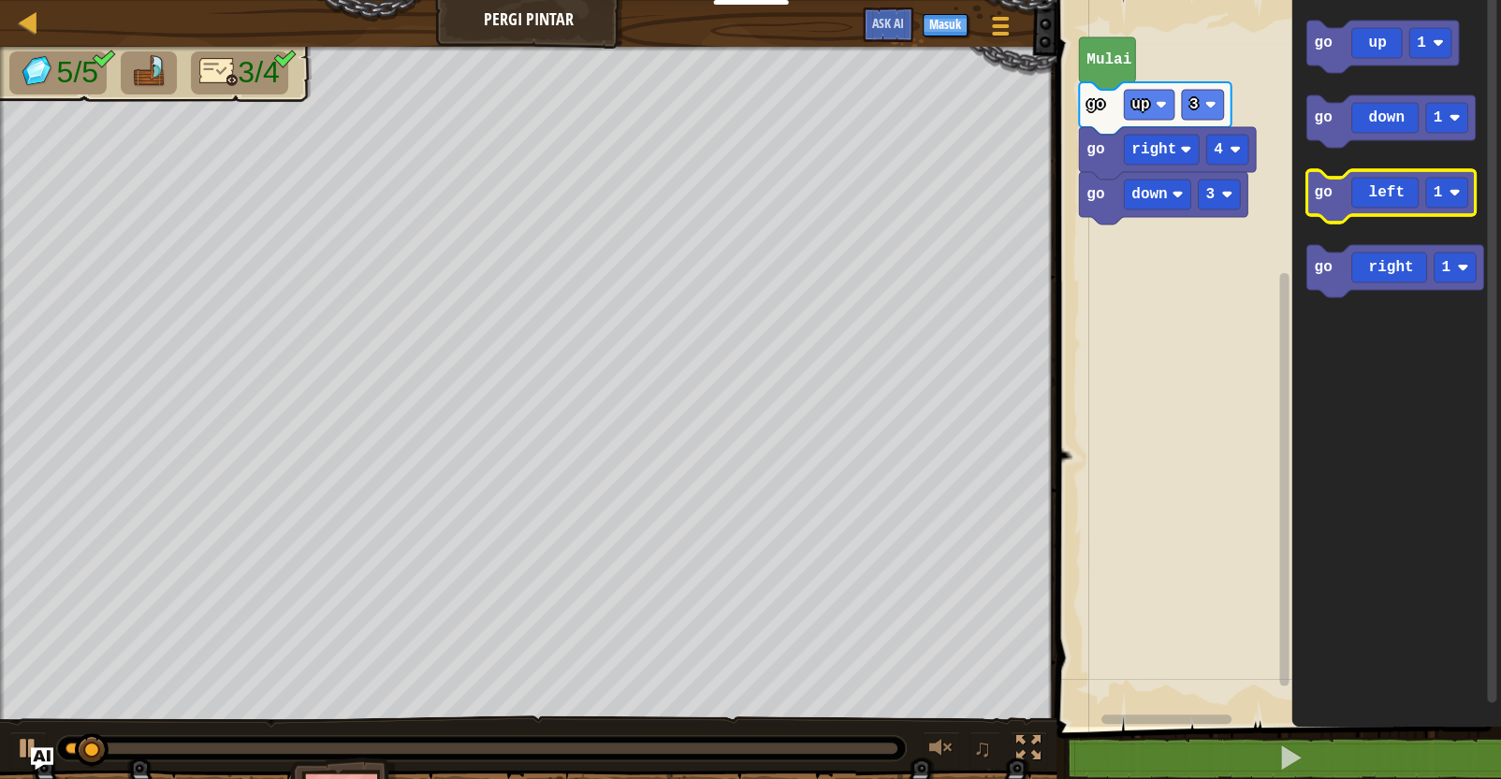
click at [1232, 189] on icon "Ruang Kerja Blockly" at bounding box center [1390, 196] width 168 height 52
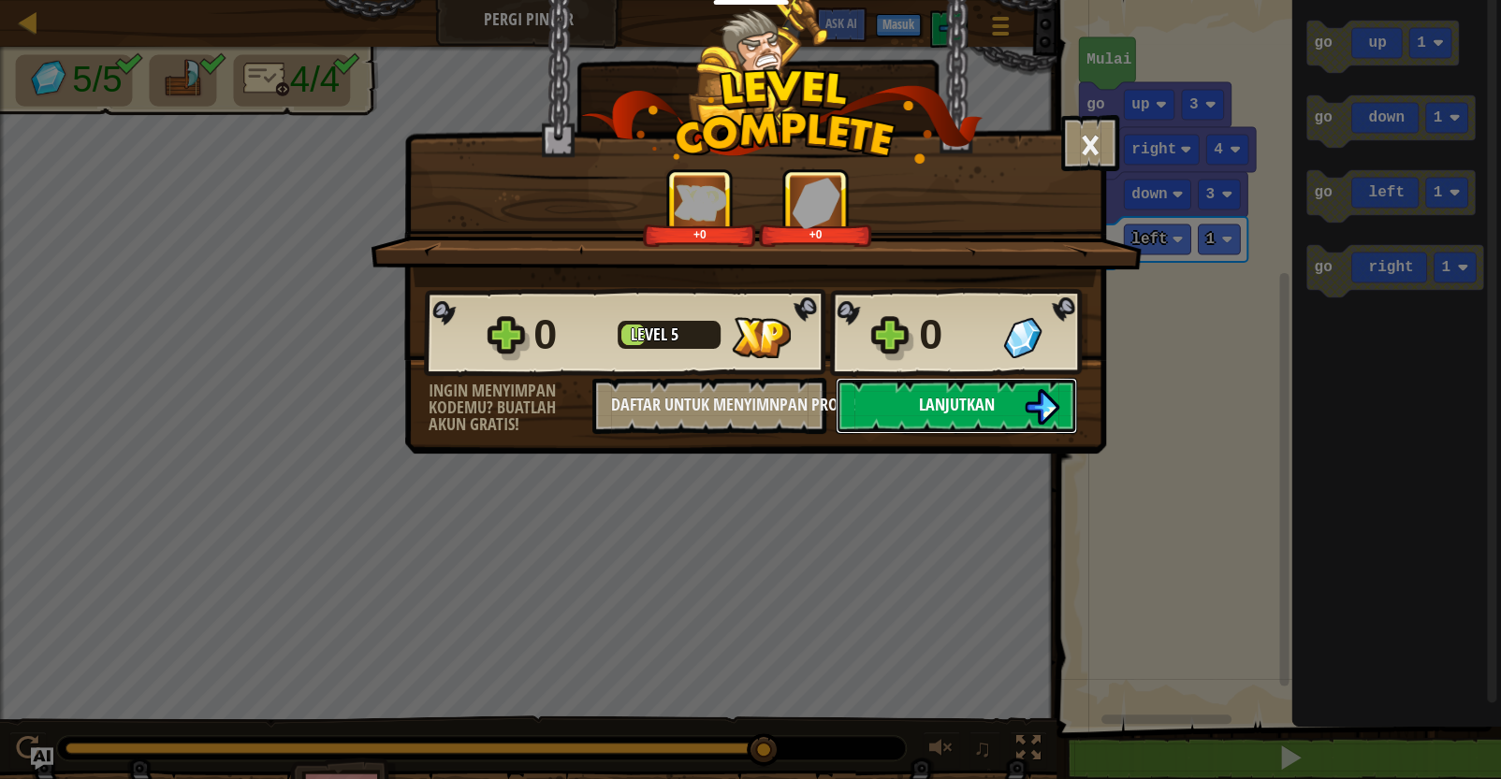
click at [903, 397] on button "Lanjutkan" at bounding box center [956, 406] width 241 height 56
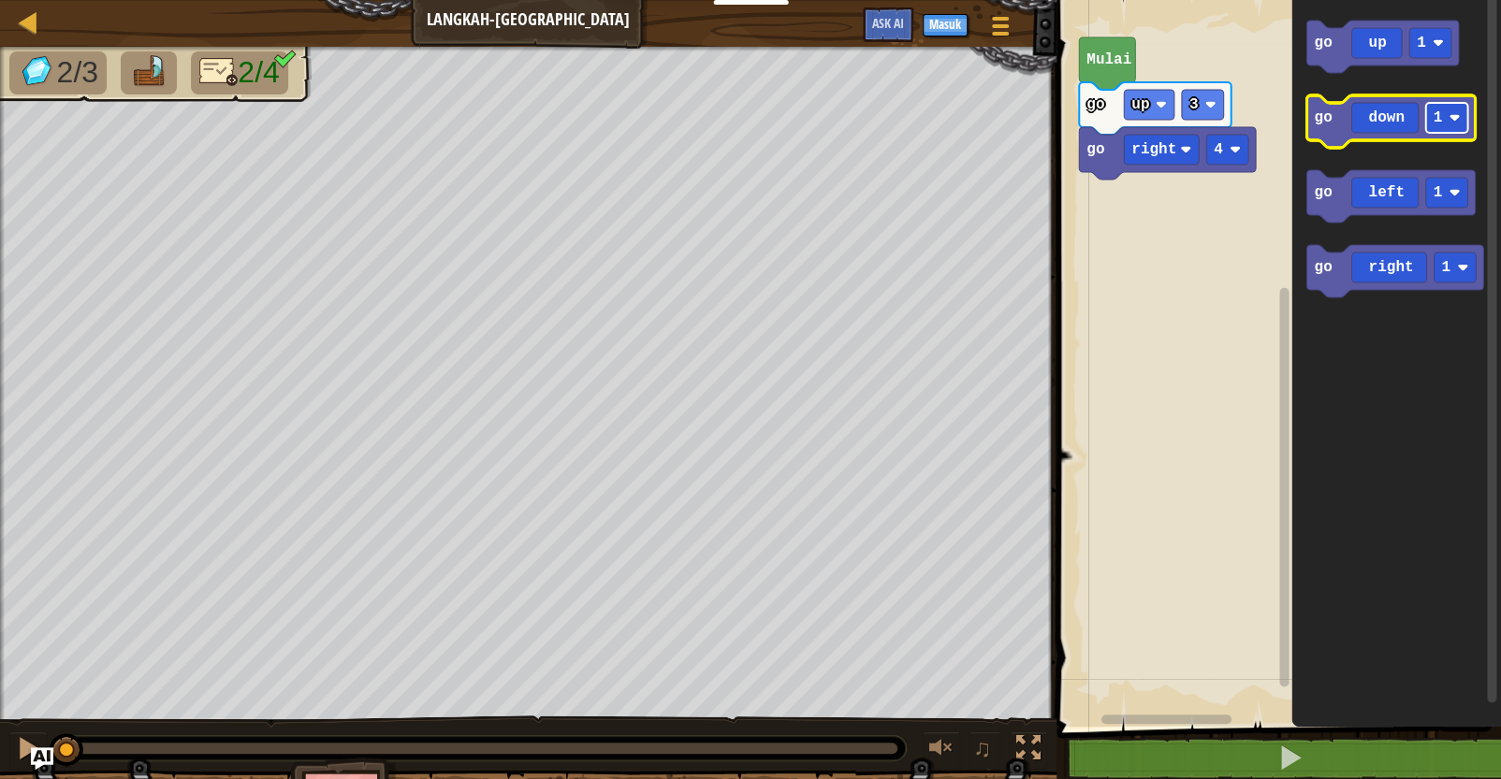
click at [1232, 131] on rect "Ruang Kerja Blockly" at bounding box center [1447, 118] width 42 height 30
click at [1232, 137] on icon "Ruang Kerja Blockly" at bounding box center [1390, 121] width 168 height 52
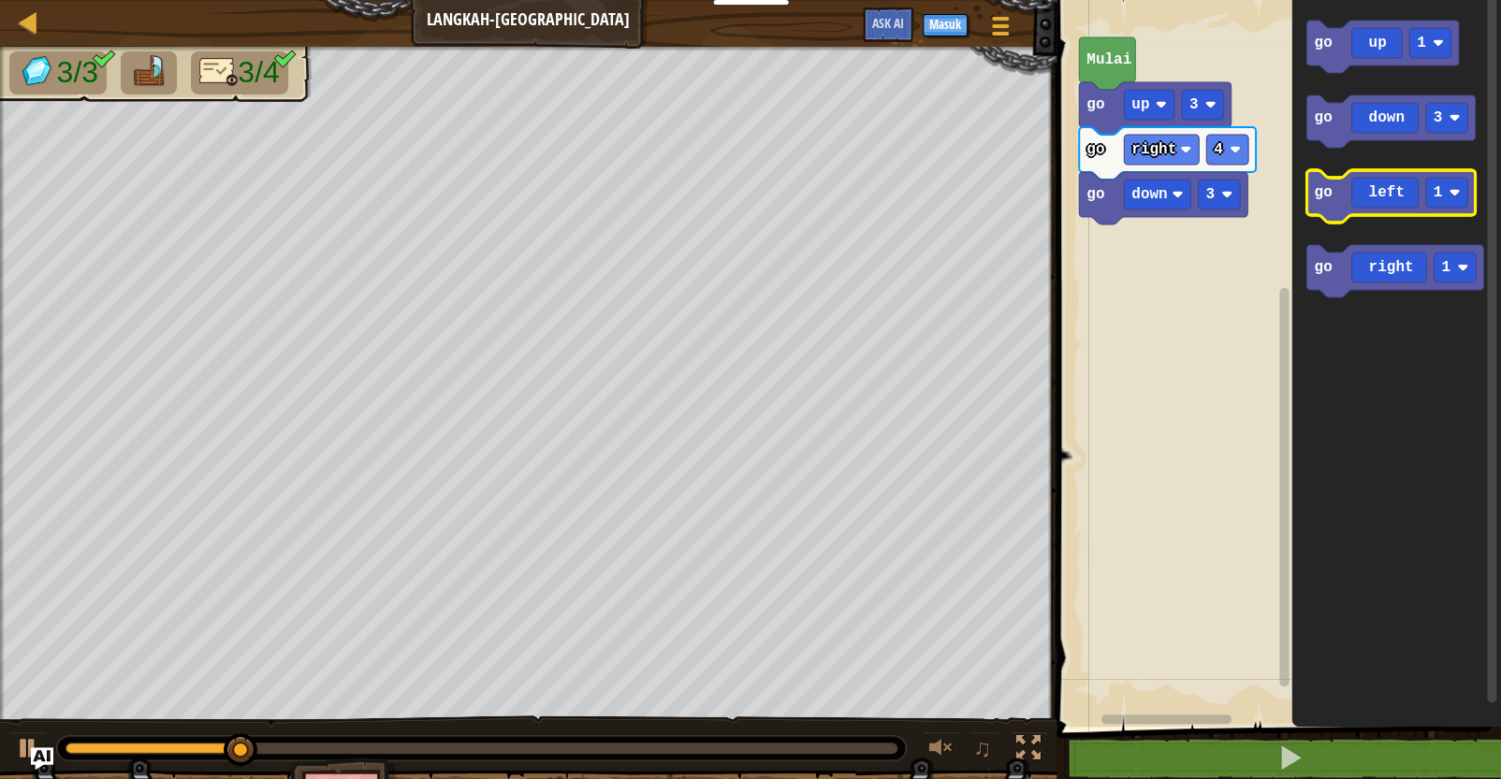
click at [1232, 219] on rect "Ruang Kerja Blockly" at bounding box center [1390, 196] width 168 height 52
click at [1232, 210] on icon "Ruang Kerja Blockly" at bounding box center [1390, 196] width 168 height 52
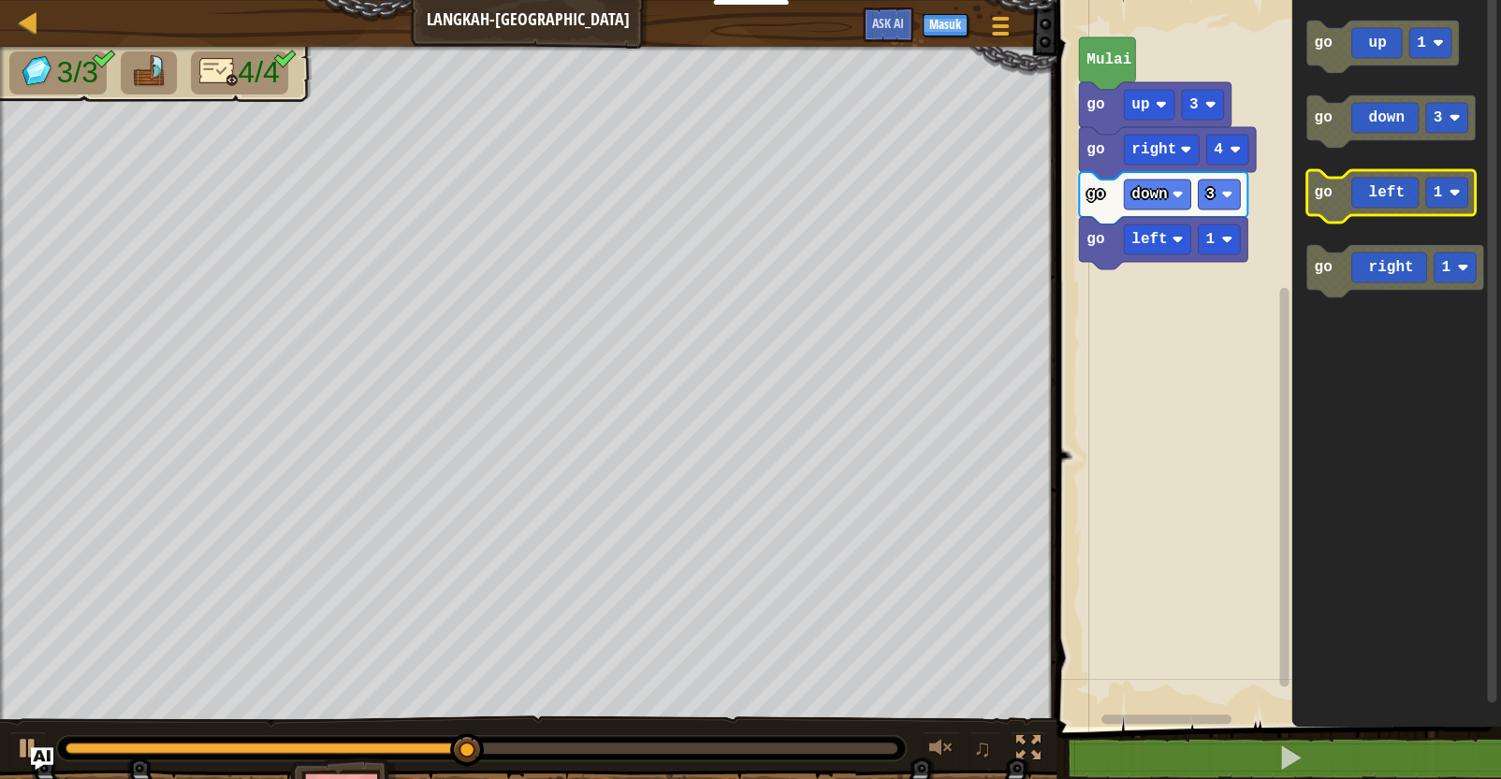
click at [1232, 206] on icon "Ruang Kerja Blockly" at bounding box center [1390, 196] width 168 height 52
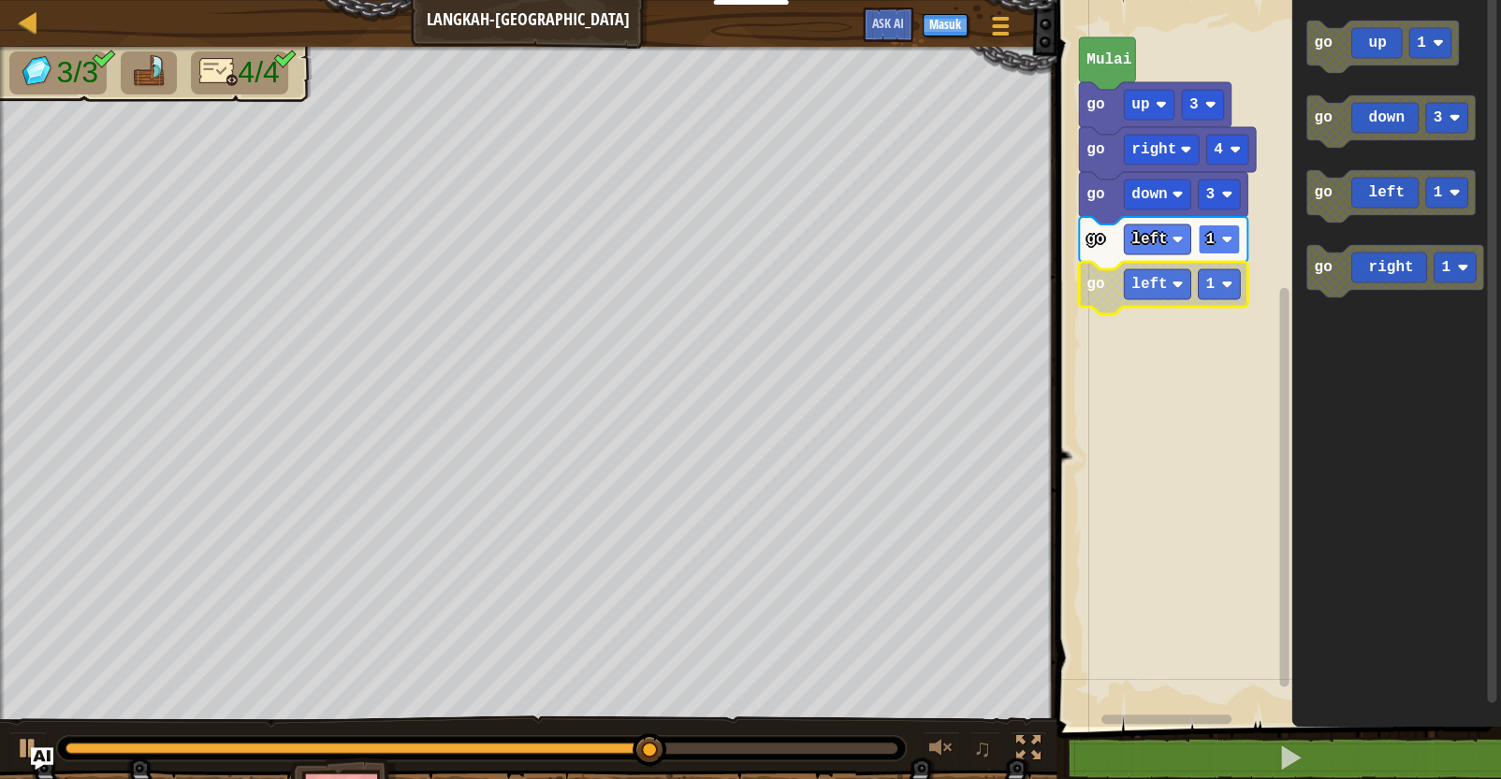
click at [1214, 252] on rect "Ruang Kerja Blockly" at bounding box center [1219, 240] width 42 height 30
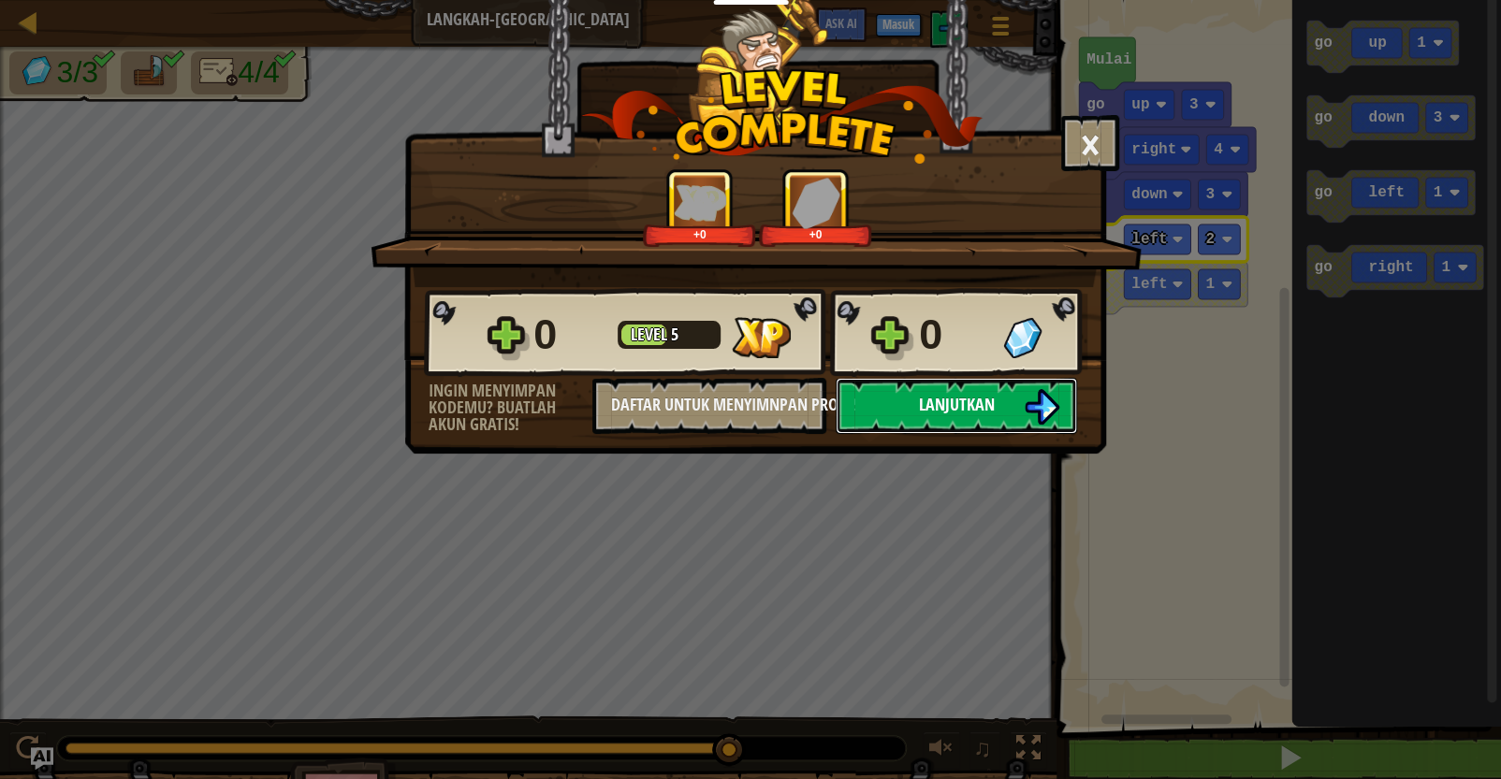
click at [978, 400] on span "Lanjutkan" at bounding box center [957, 404] width 76 height 23
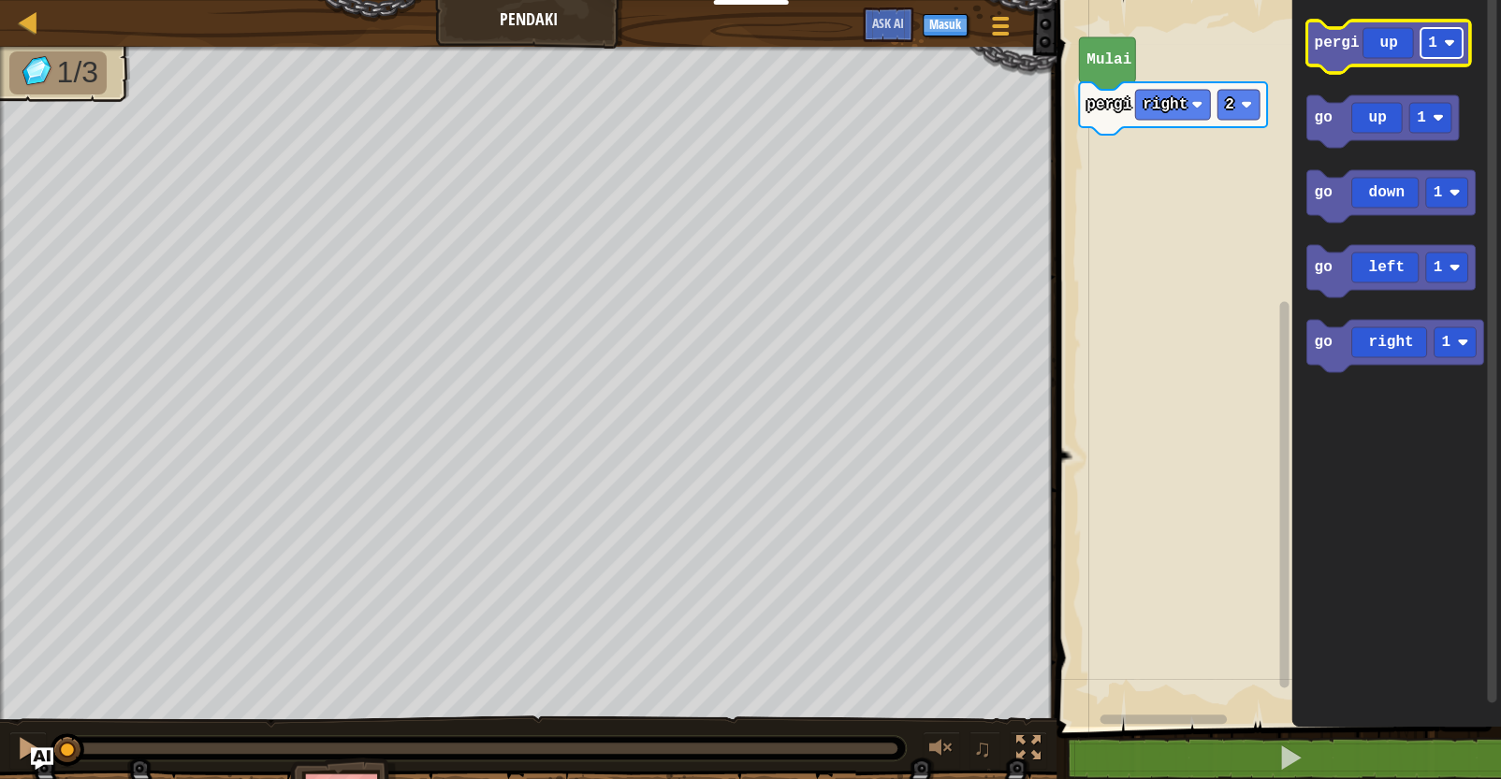
click at [1232, 54] on rect "Ruang Kerja Blockly" at bounding box center [1441, 43] width 42 height 30
click at [1232, 61] on icon "Ruang Kerja Blockly" at bounding box center [1387, 47] width 163 height 52
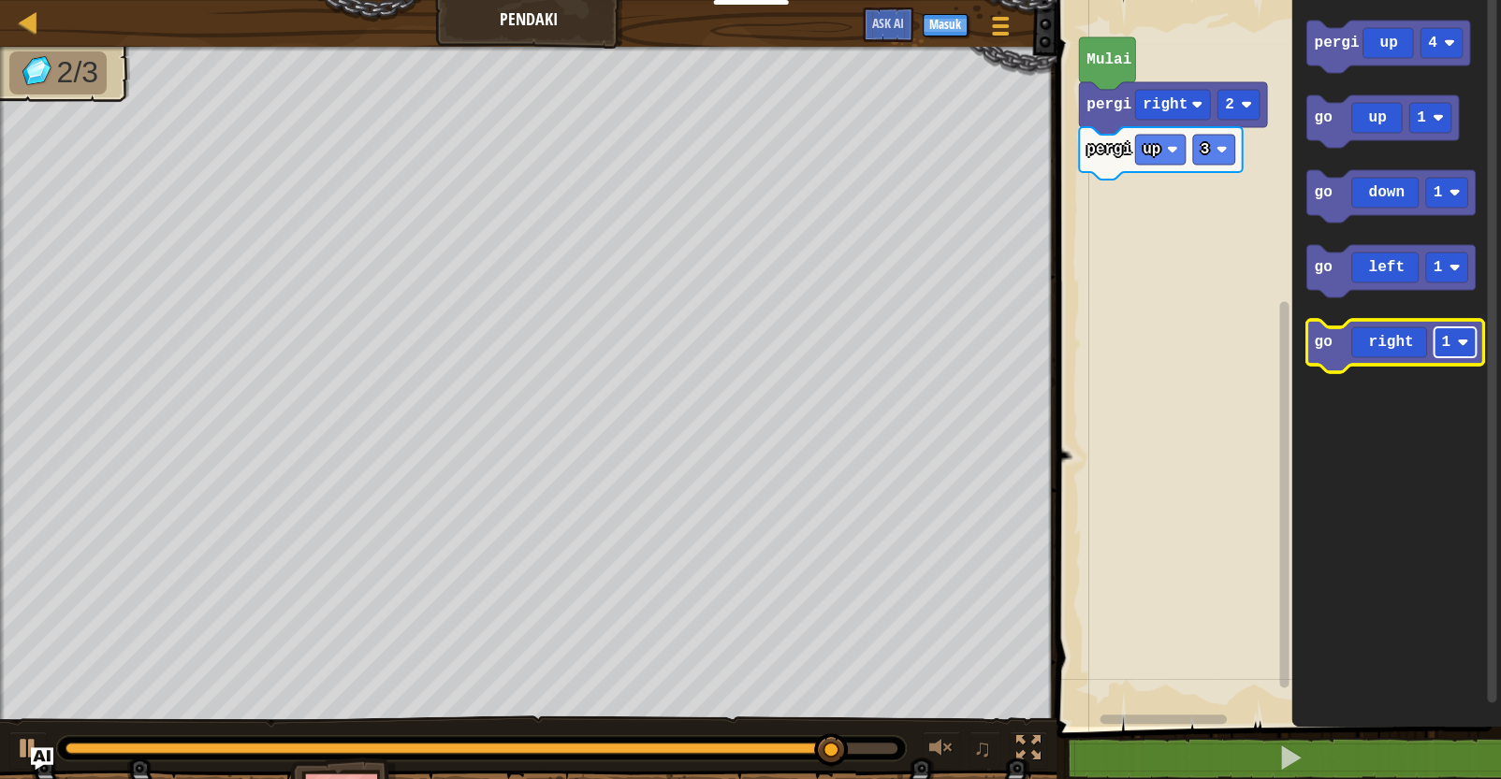
click at [1232, 336] on rect "Ruang Kerja Blockly" at bounding box center [1455, 343] width 42 height 30
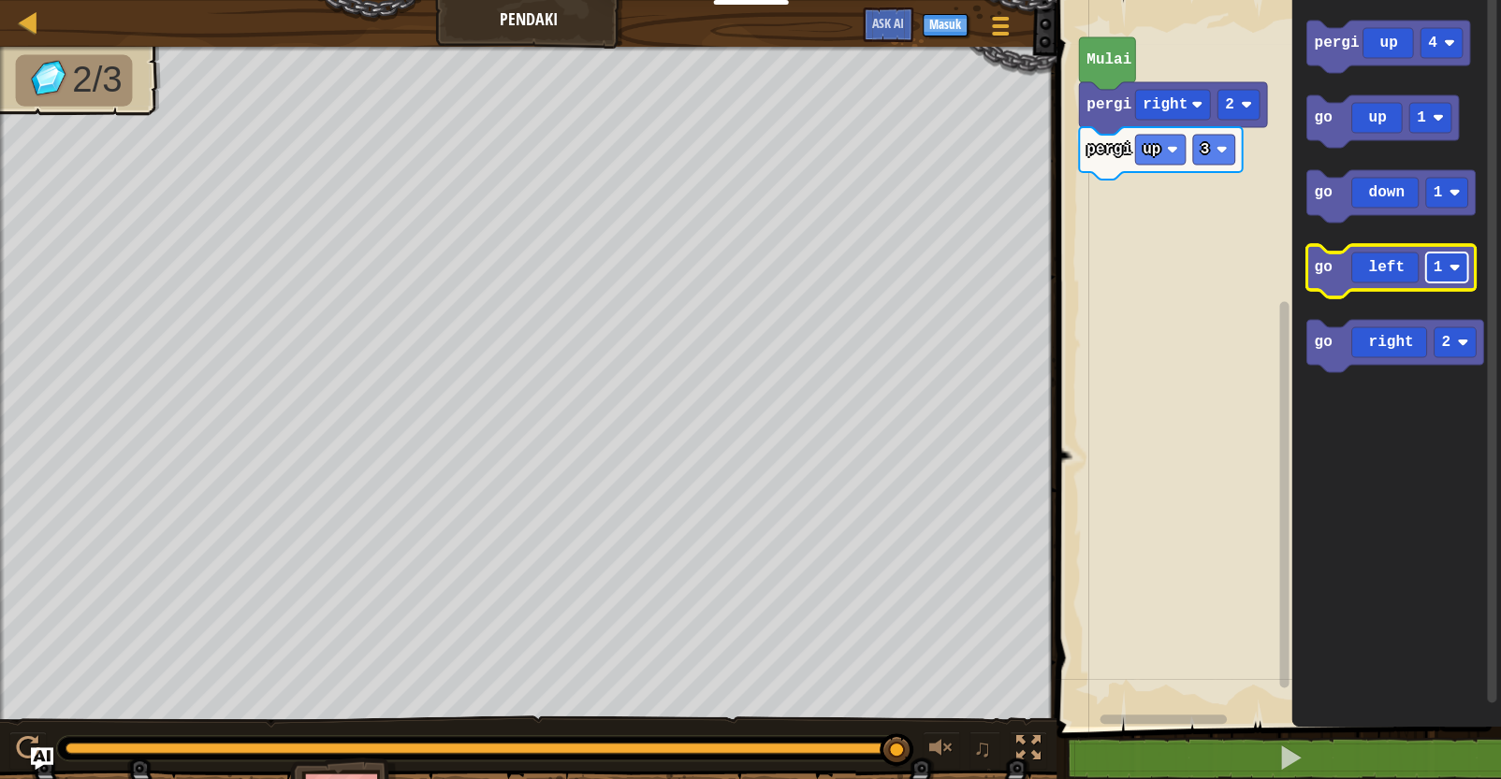
click at [1232, 280] on rect "Ruang Kerja Blockly" at bounding box center [1447, 268] width 42 height 30
click at [1232, 435] on icon "Ruang Kerja Blockly" at bounding box center [1396, 359] width 210 height 736
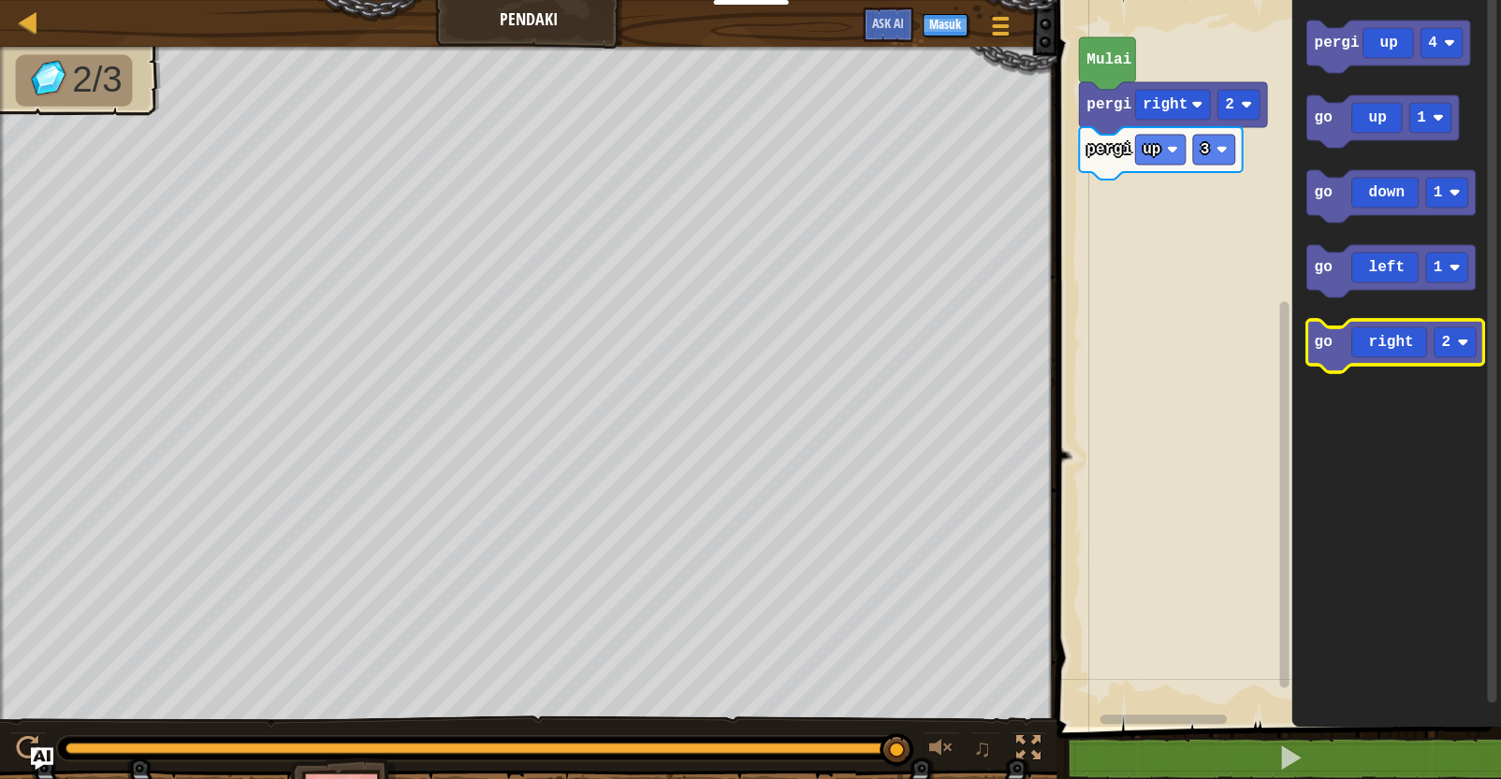
click at [1232, 330] on icon "Ruang Kerja Blockly" at bounding box center [1394, 346] width 177 height 52
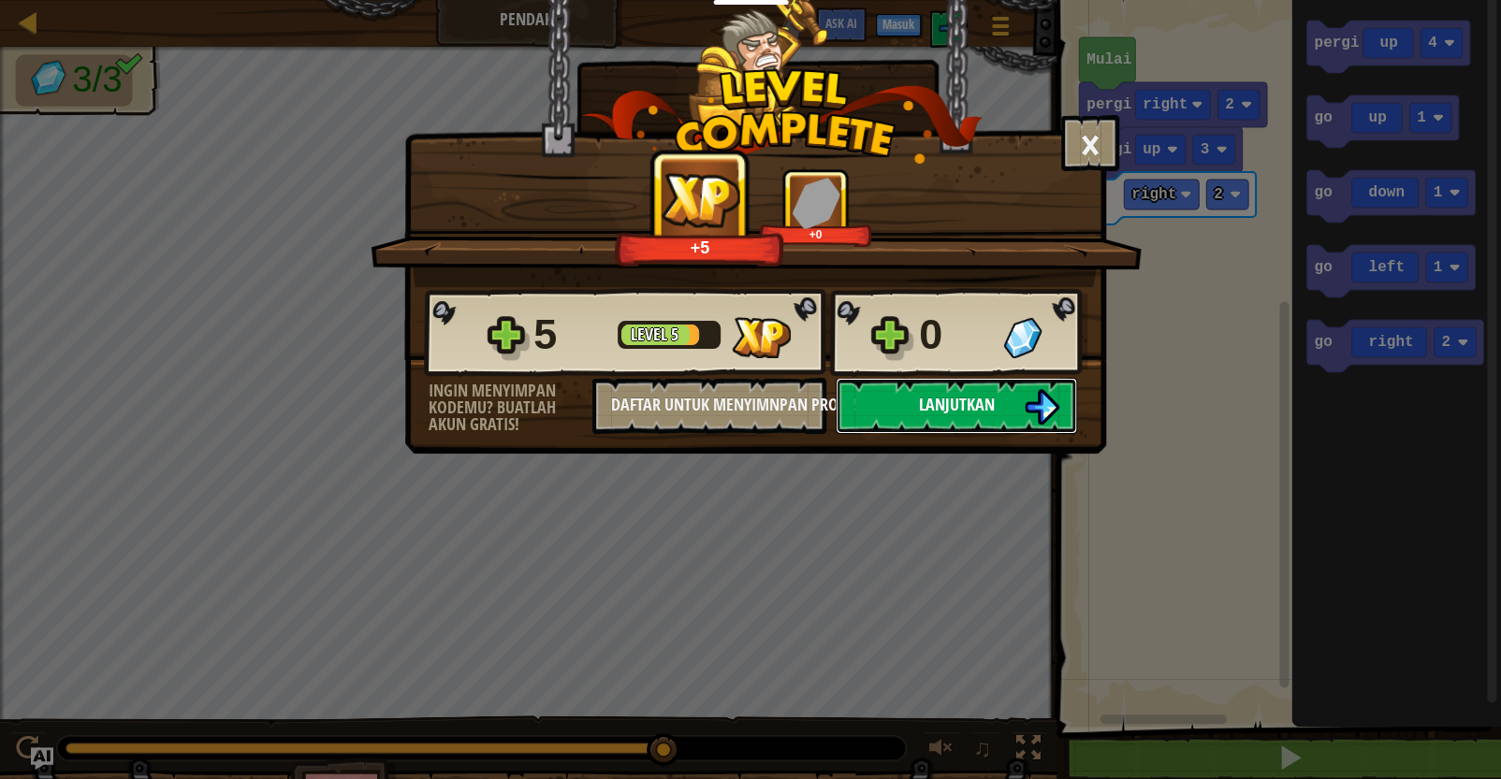
click at [1051, 401] on img at bounding box center [1042, 407] width 36 height 36
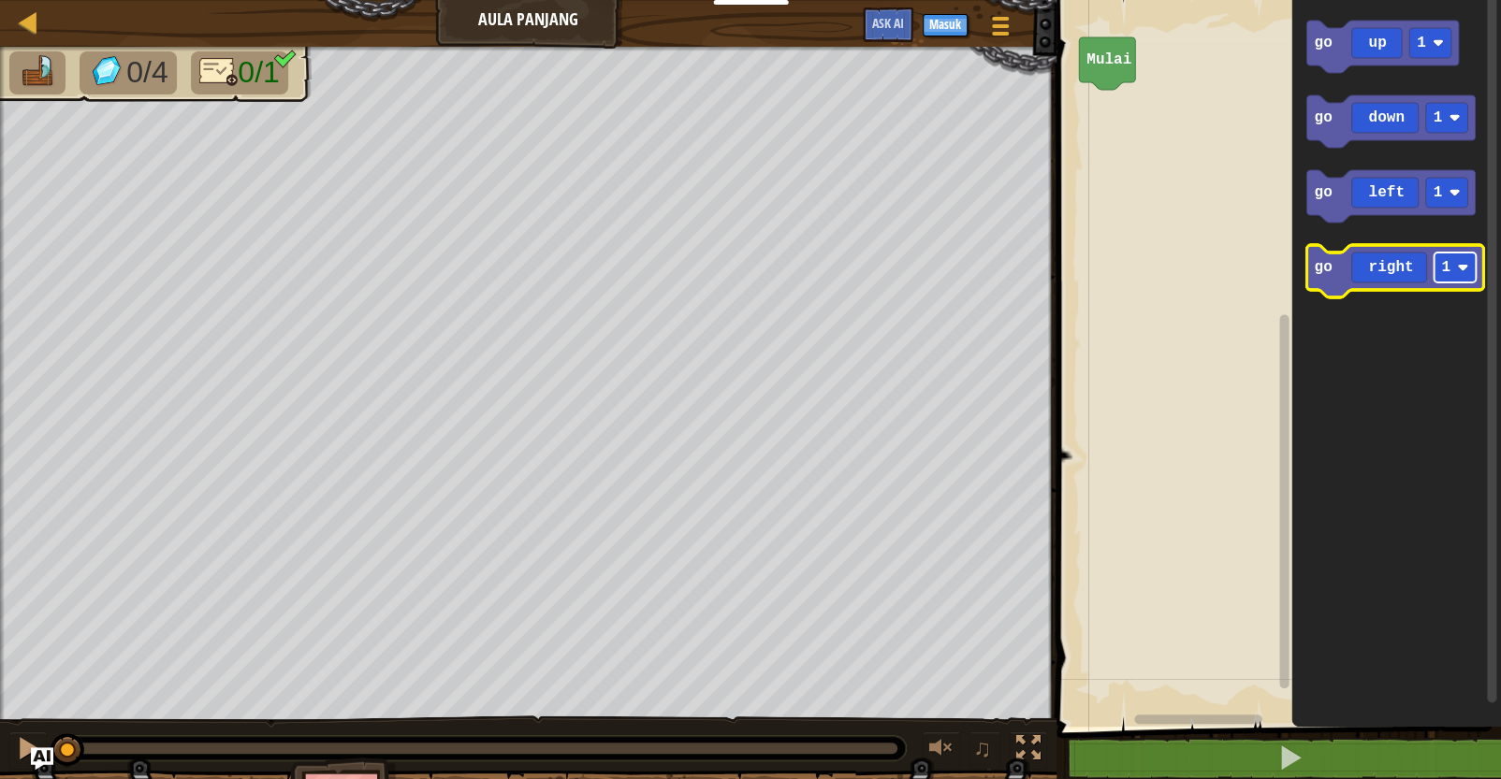
click at [1232, 271] on image "Ruang Kerja Blockly" at bounding box center [1462, 267] width 11 height 11
click at [1232, 279] on icon "Ruang Kerja Blockly" at bounding box center [1394, 271] width 177 height 52
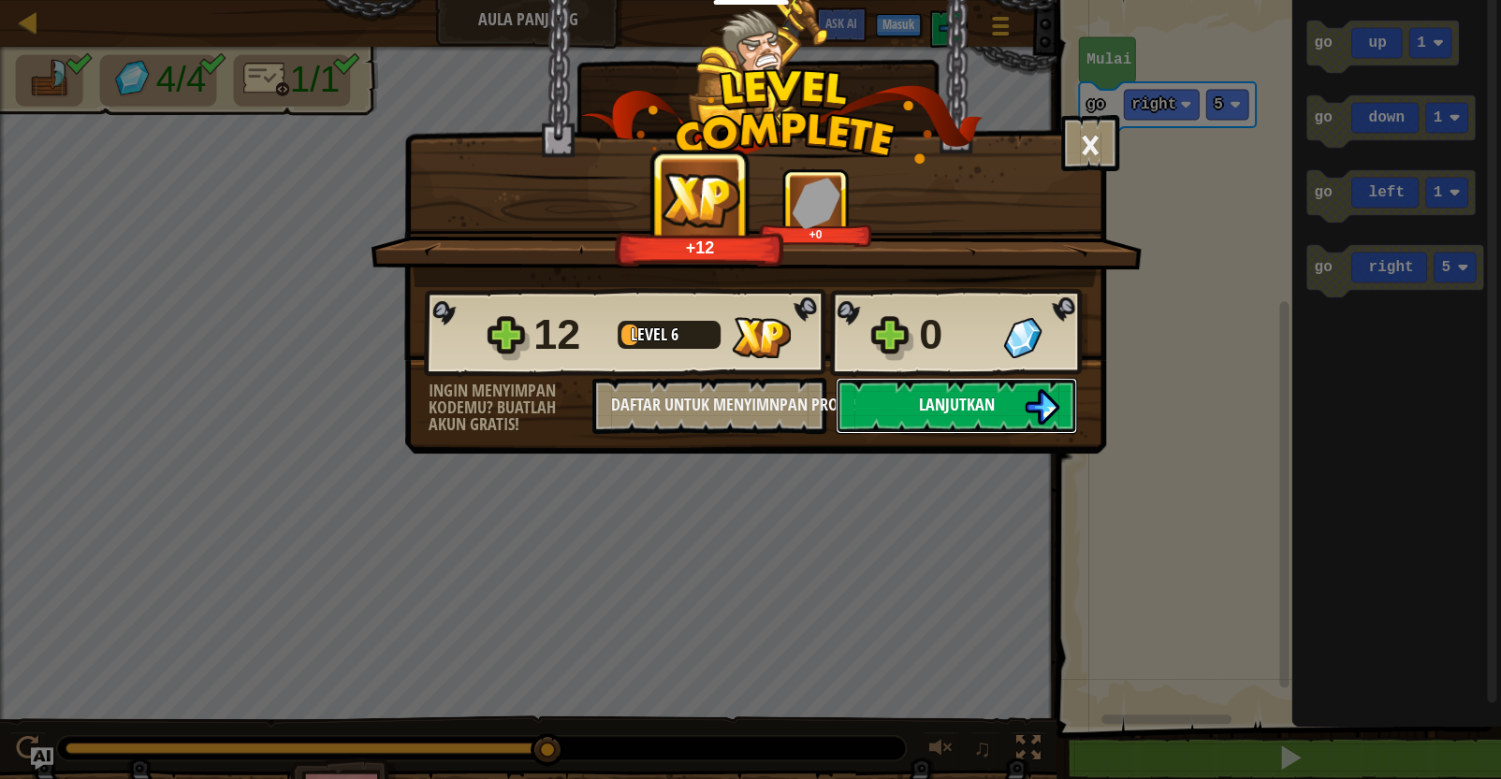
click at [1026, 406] on img at bounding box center [1042, 407] width 36 height 36
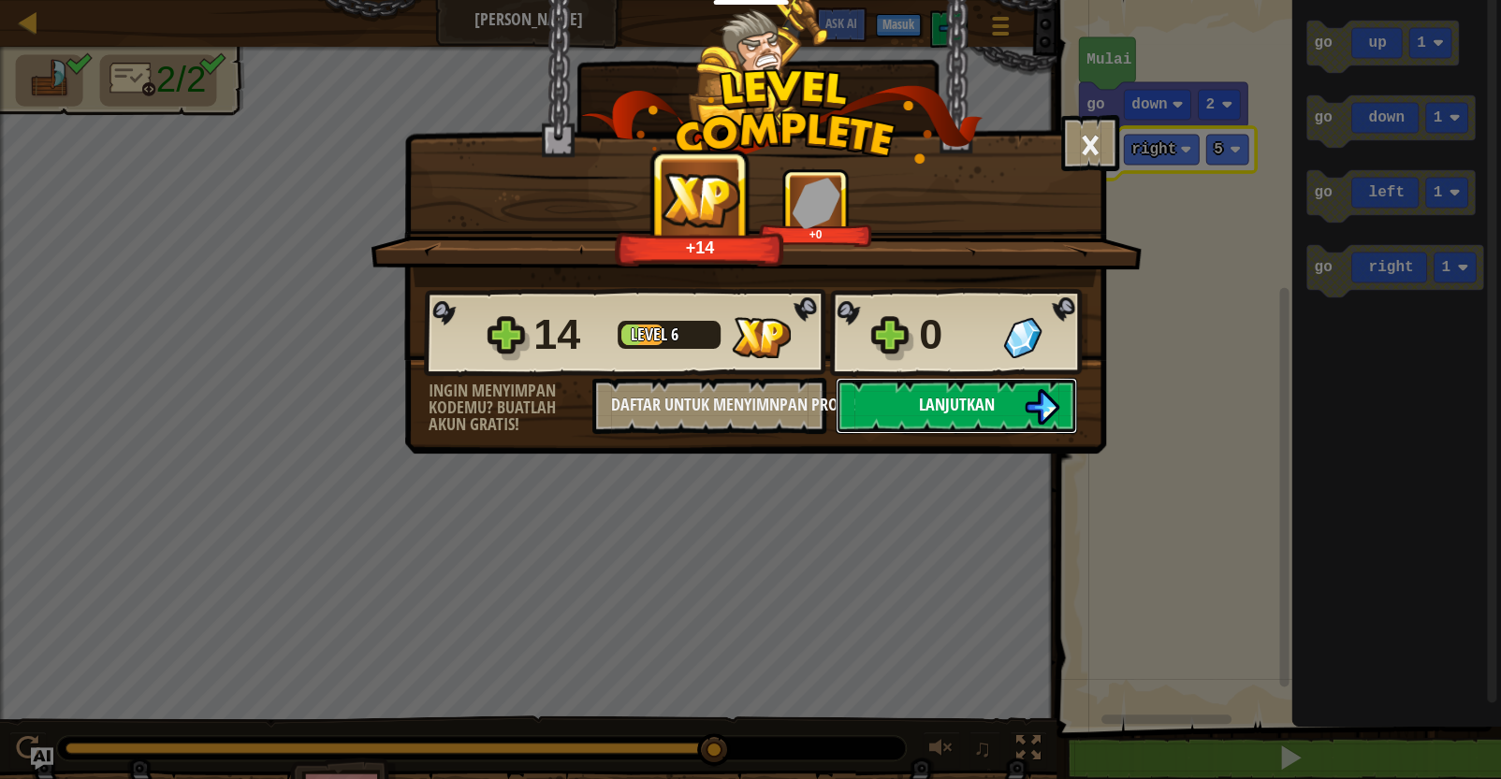
click at [1045, 406] on img at bounding box center [1042, 407] width 36 height 36
